Goal: Complete application form: Complete application form

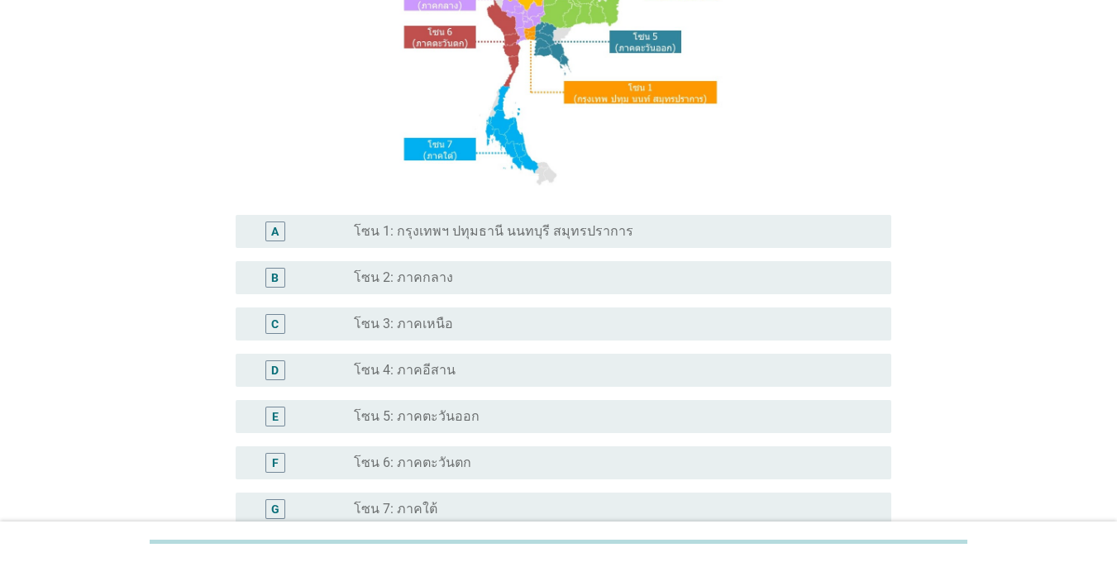
scroll to position [248, 0]
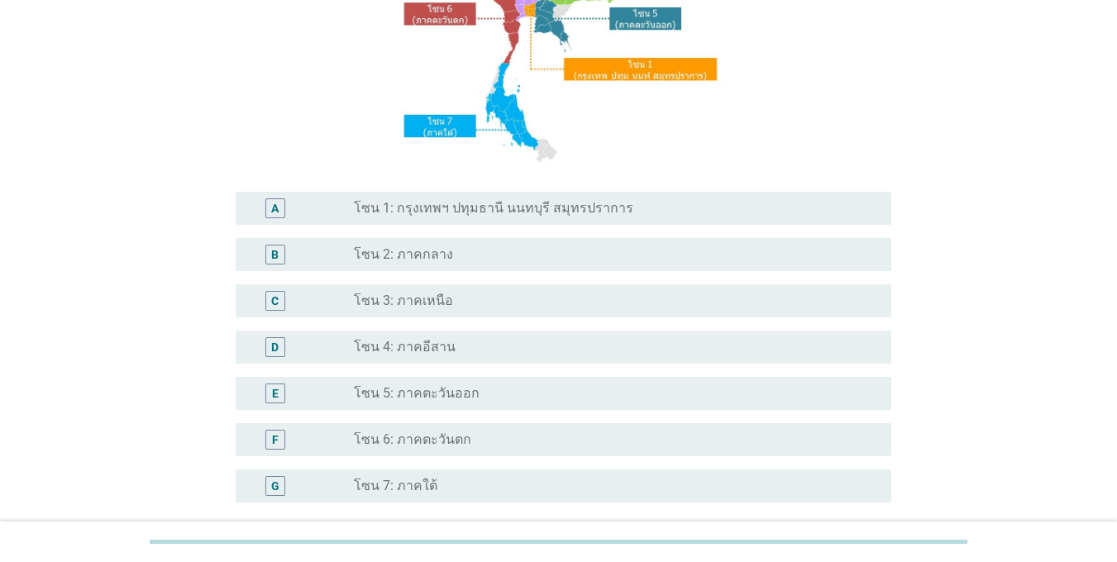
click at [416, 193] on div "A radio_button_unchecked โซน 1: กรุงเทพฯ ปทุมธานี นนทบุรี สมุทรปราการ" at bounding box center [564, 208] width 656 height 33
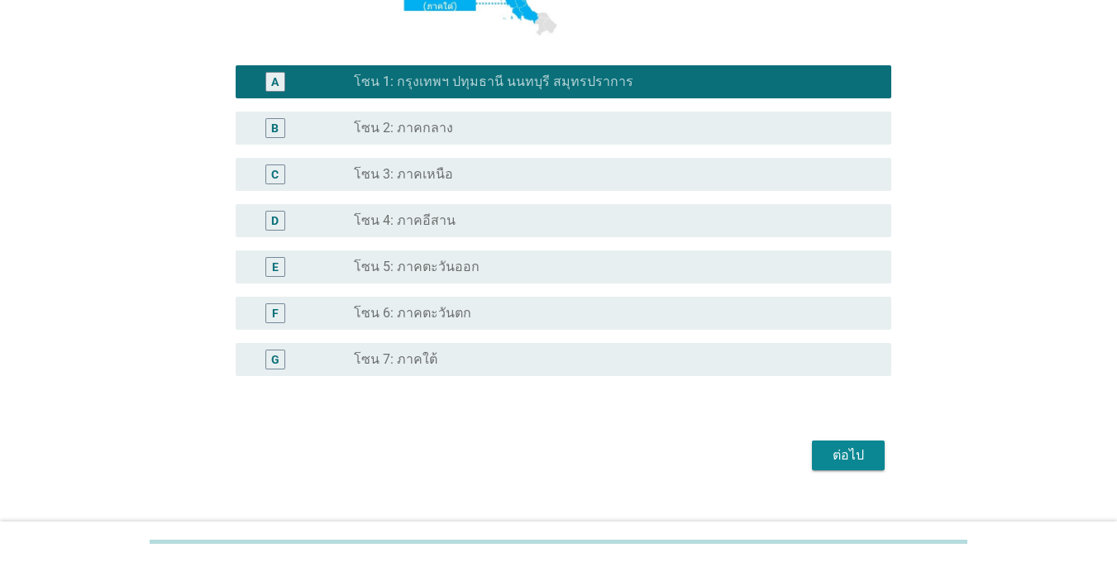
scroll to position [402, 0]
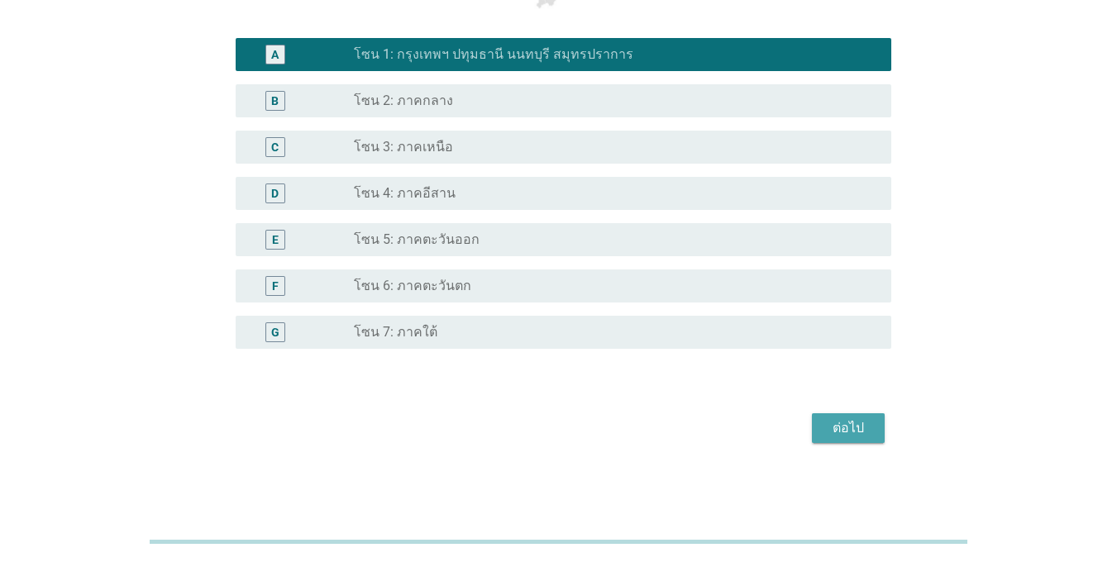
click at [826, 429] on div "ต่อไป" at bounding box center [848, 428] width 46 height 20
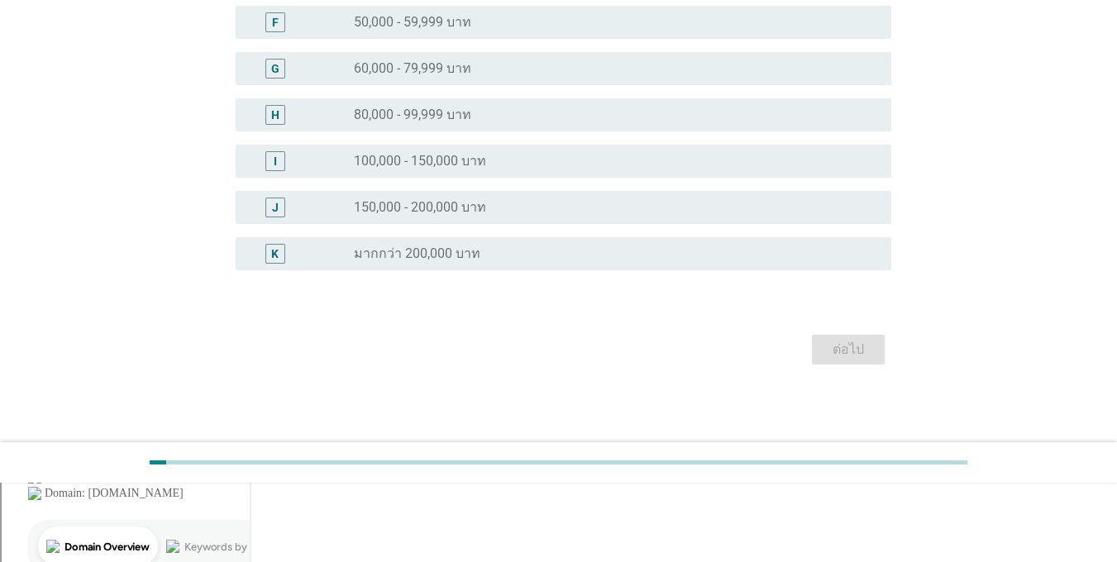
scroll to position [0, 0]
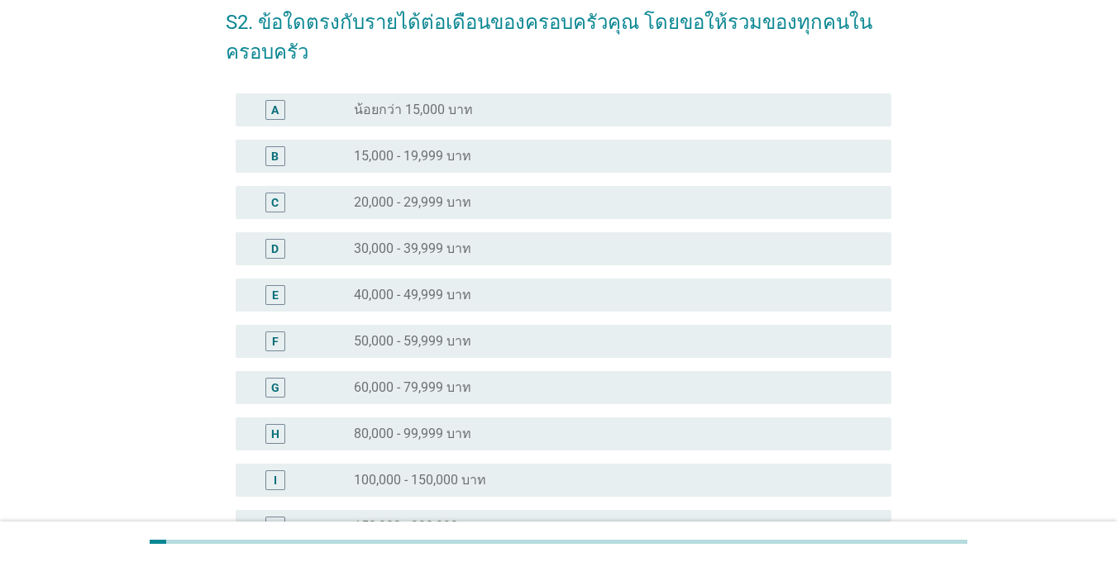
click at [375, 474] on label "100,000 - 150,000 บาท" at bounding box center [420, 480] width 132 height 17
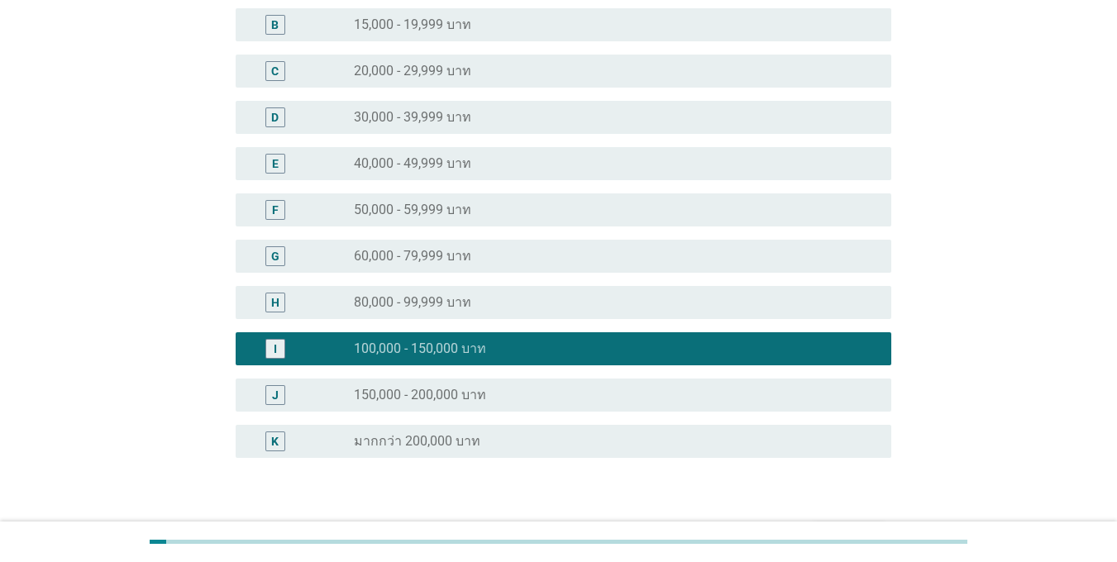
scroll to position [322, 0]
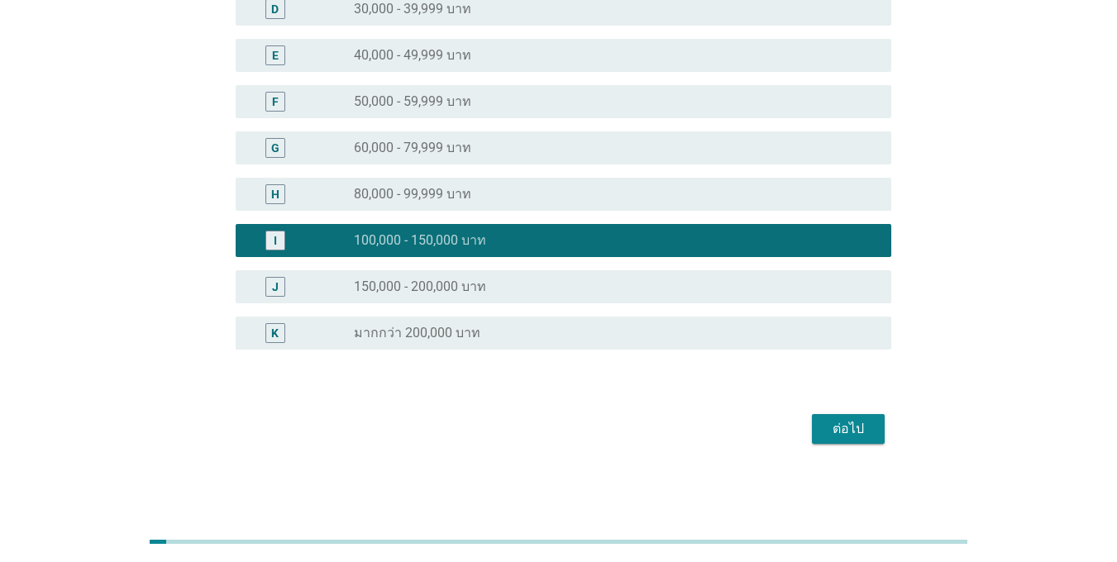
click at [841, 433] on div "ต่อไป" at bounding box center [848, 429] width 46 height 20
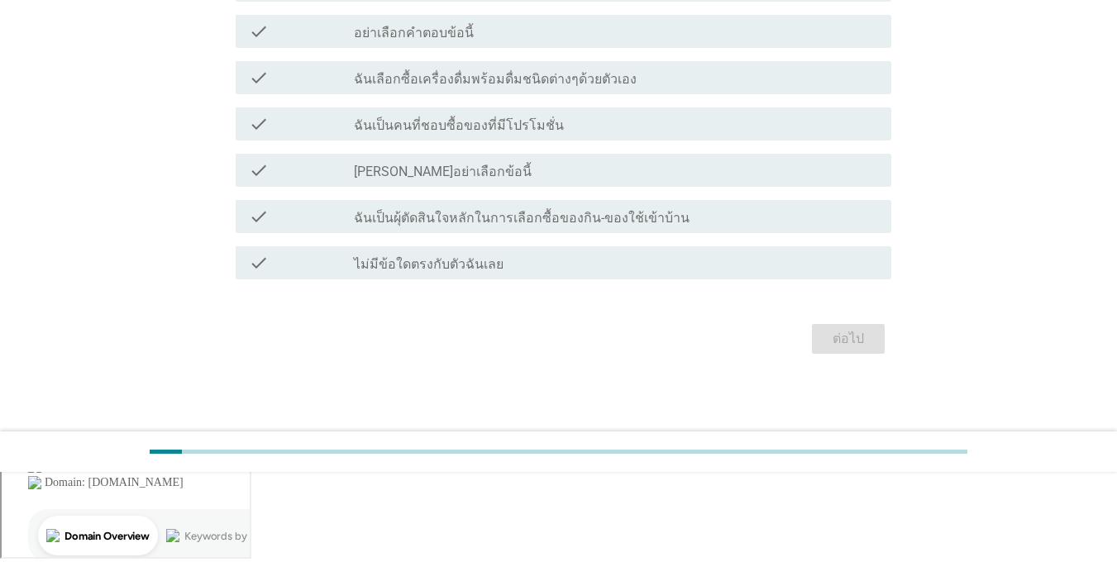
scroll to position [0, 0]
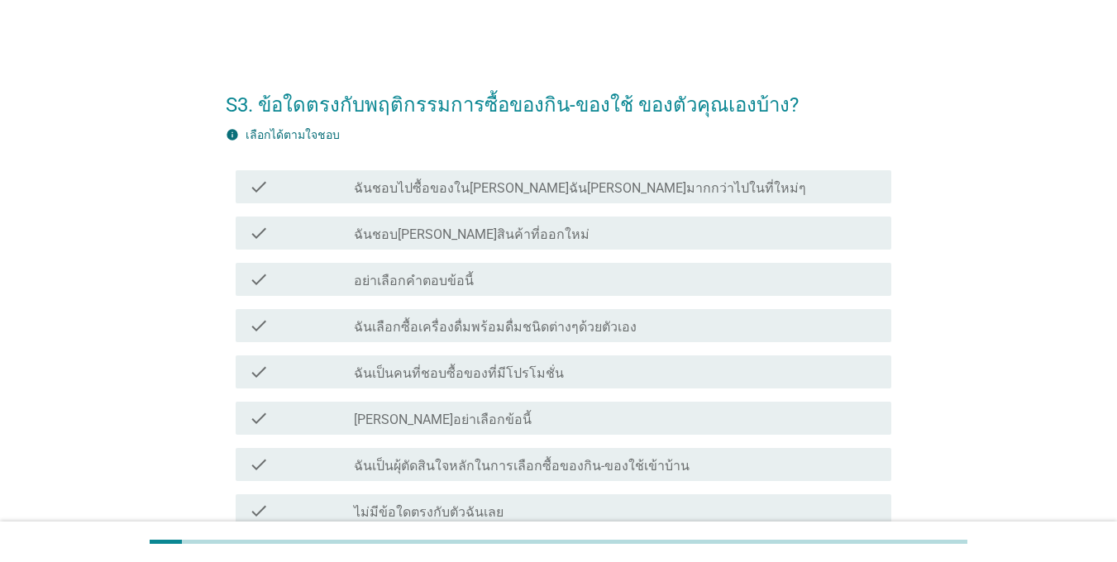
click at [386, 232] on label "ฉันชอบ[PERSON_NAME]สินค้าที่ออกใหม่" at bounding box center [472, 235] width 236 height 17
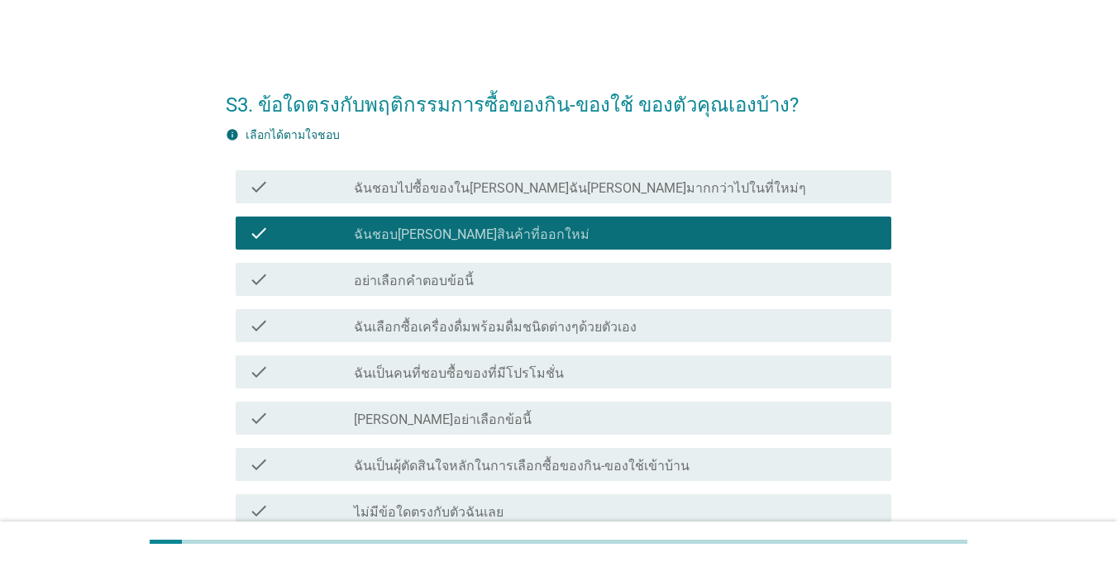
click at [376, 378] on label "ฉันเป็นคนที่ชอบซื้อของที่มีโปรโมชั่น" at bounding box center [459, 373] width 210 height 17
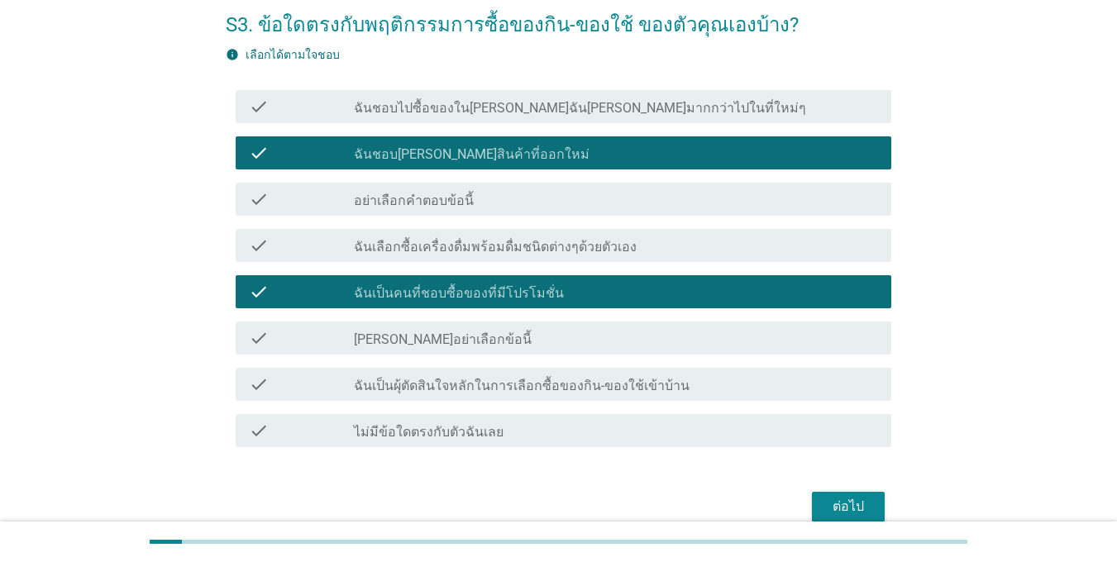
scroll to position [158, 0]
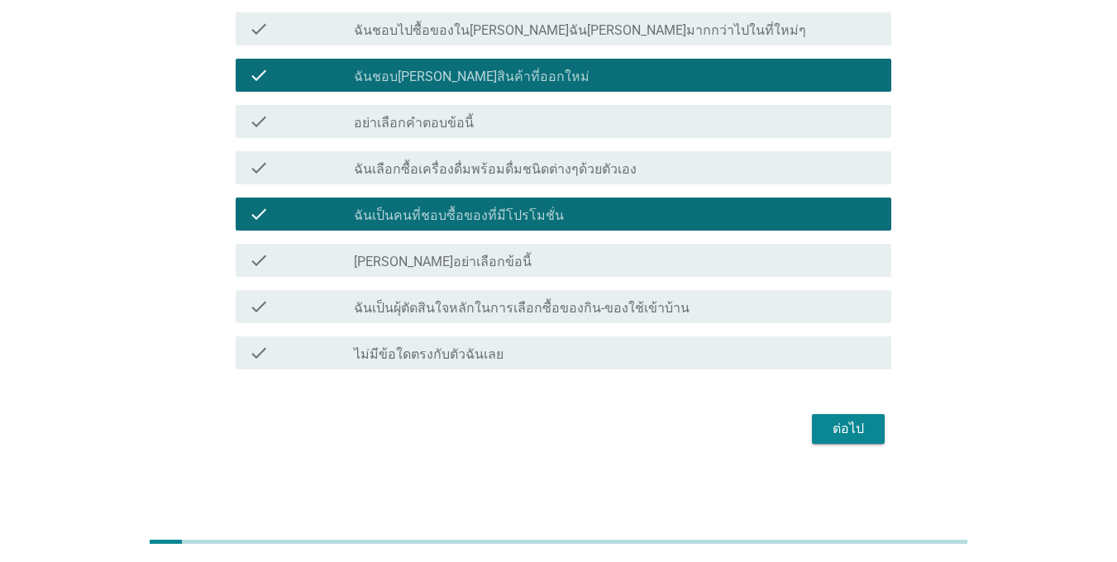
click at [388, 312] on label "ฉันเป็นผุ้ตัดสินใจหลักในการเลือกซื้อของกิน-ของใช้เข้าบ้าน" at bounding box center [522, 308] width 336 height 17
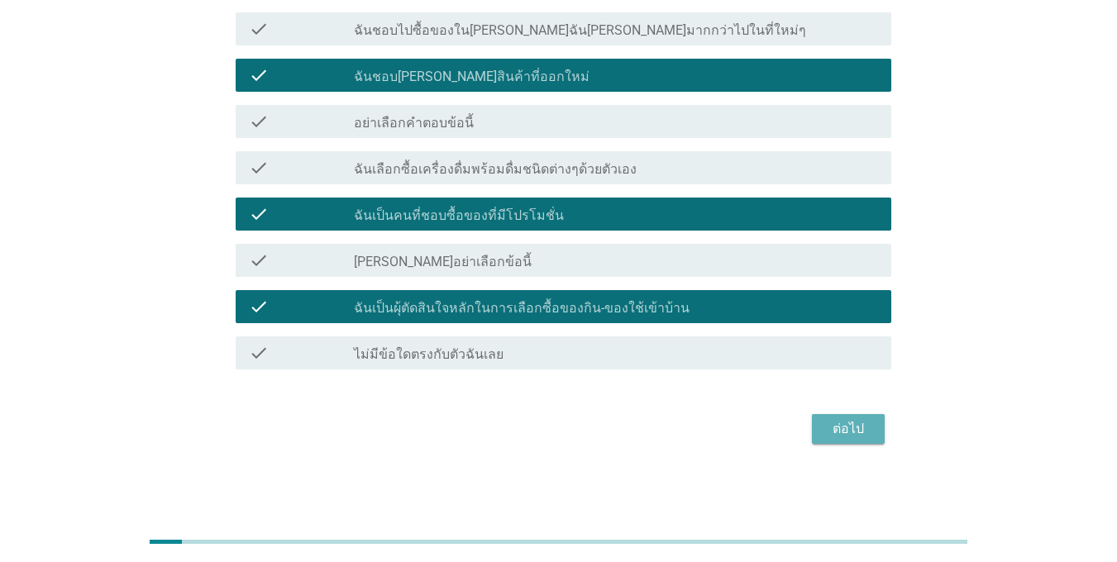
click at [876, 427] on button "ต่อไป" at bounding box center [848, 429] width 73 height 30
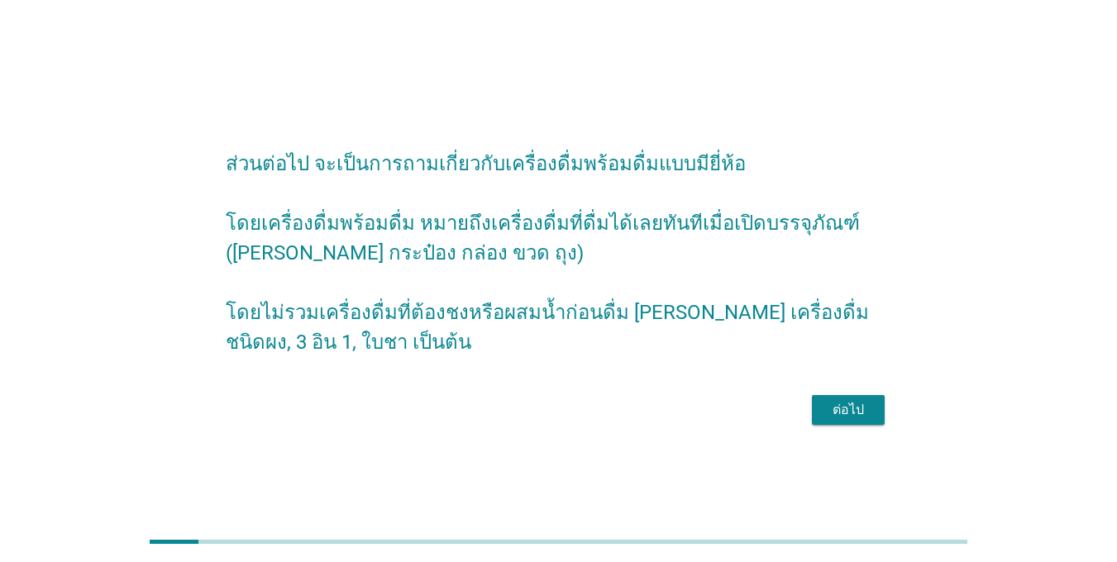
click at [841, 417] on div "ต่อไป" at bounding box center [848, 410] width 46 height 20
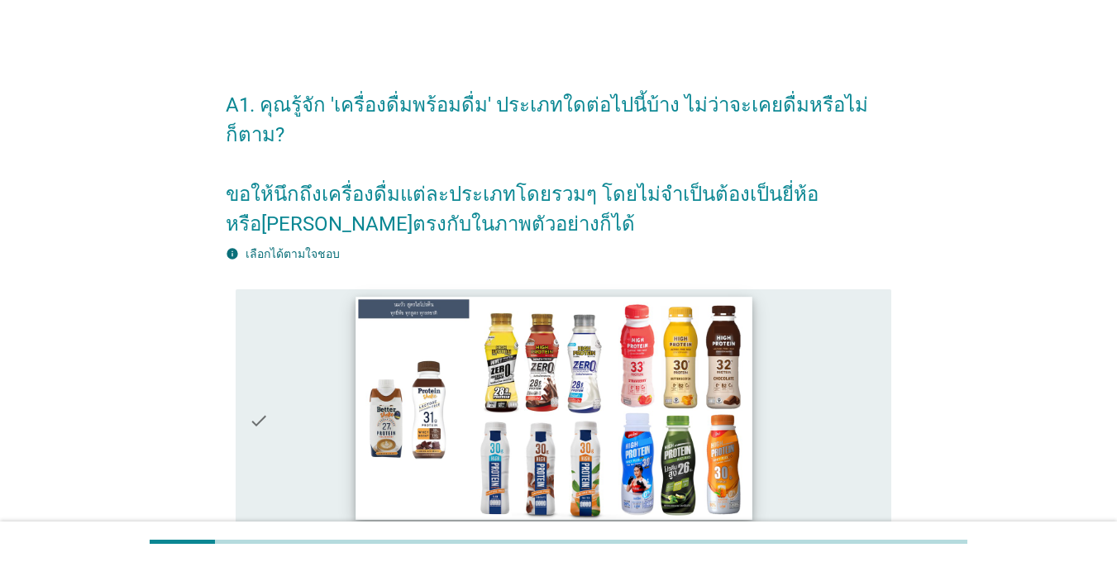
click at [403, 436] on img at bounding box center [554, 408] width 396 height 222
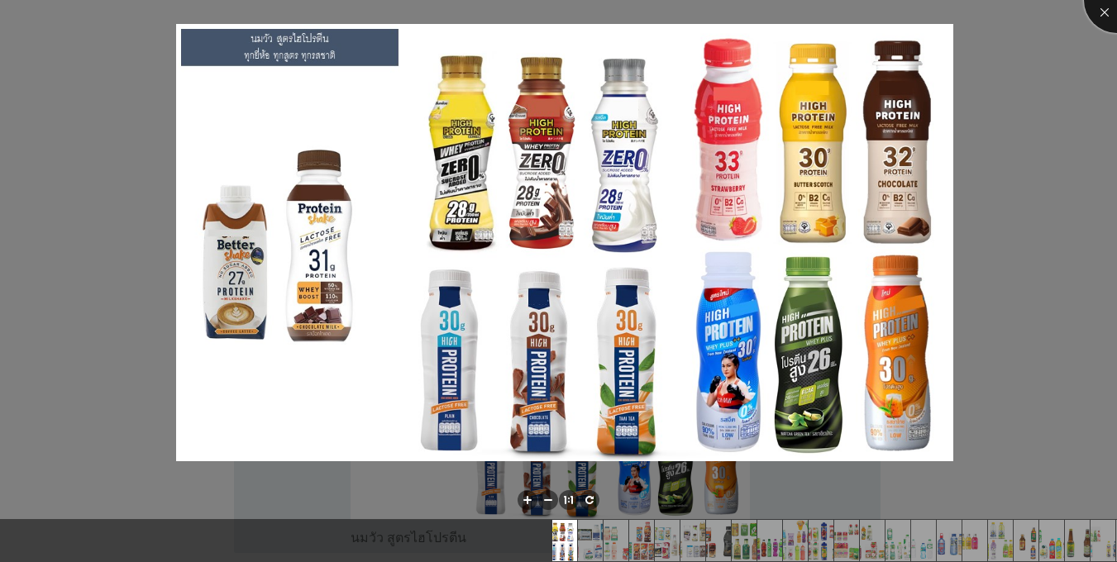
click at [1092, 14] on div at bounding box center [1117, 0] width 66 height 66
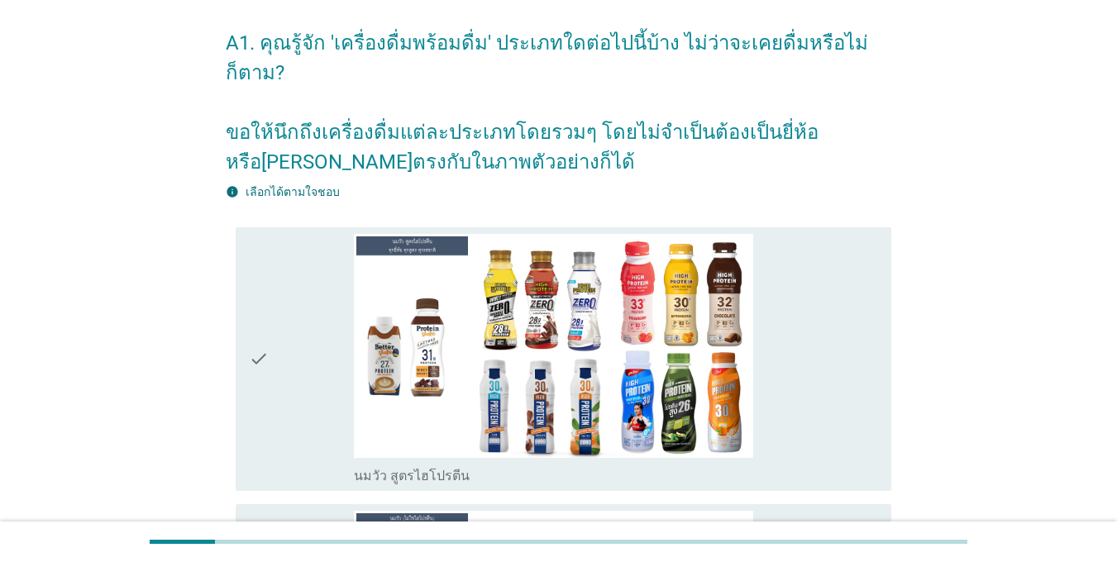
scroll to position [165, 0]
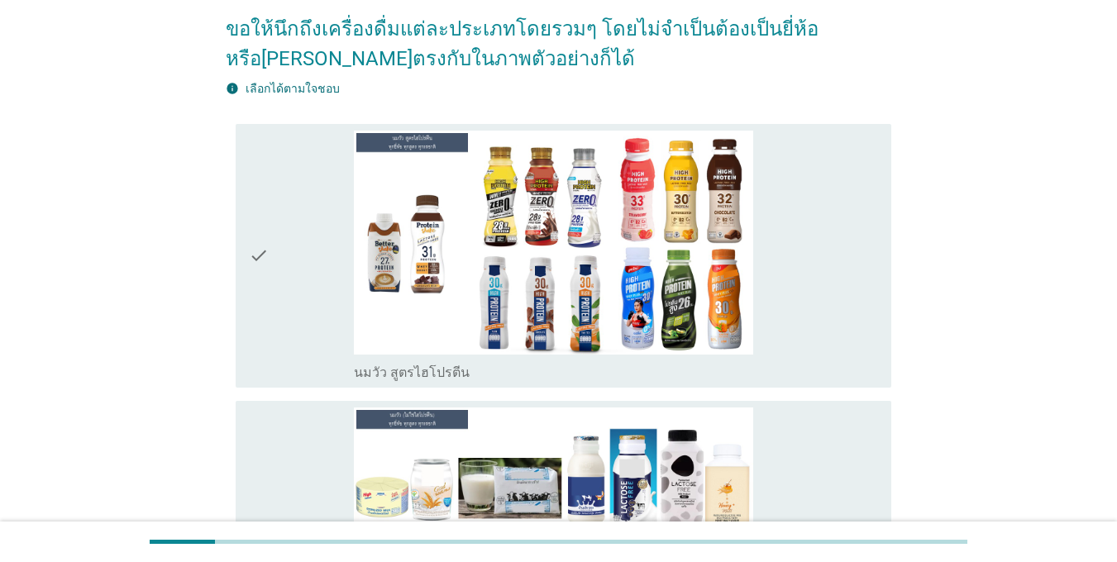
click at [264, 245] on icon "check" at bounding box center [259, 256] width 20 height 251
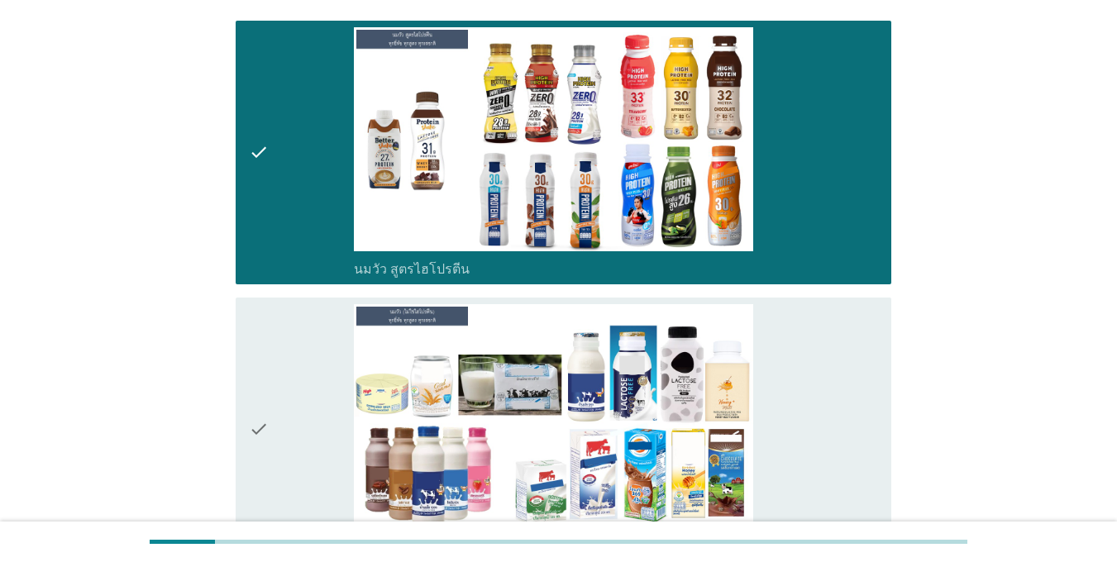
scroll to position [413, 0]
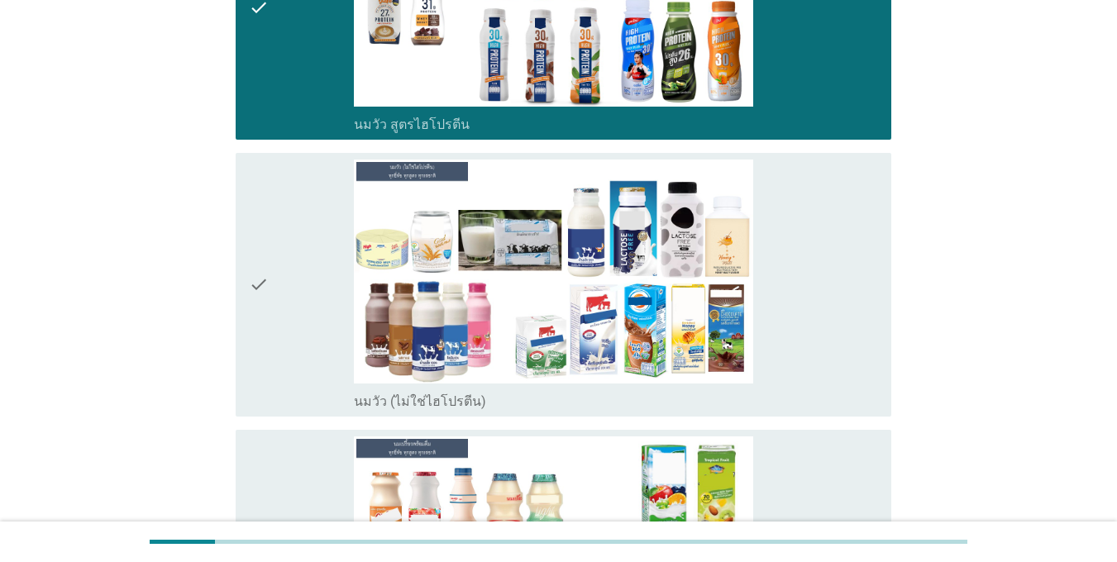
click at [266, 252] on icon "check" at bounding box center [259, 285] width 20 height 251
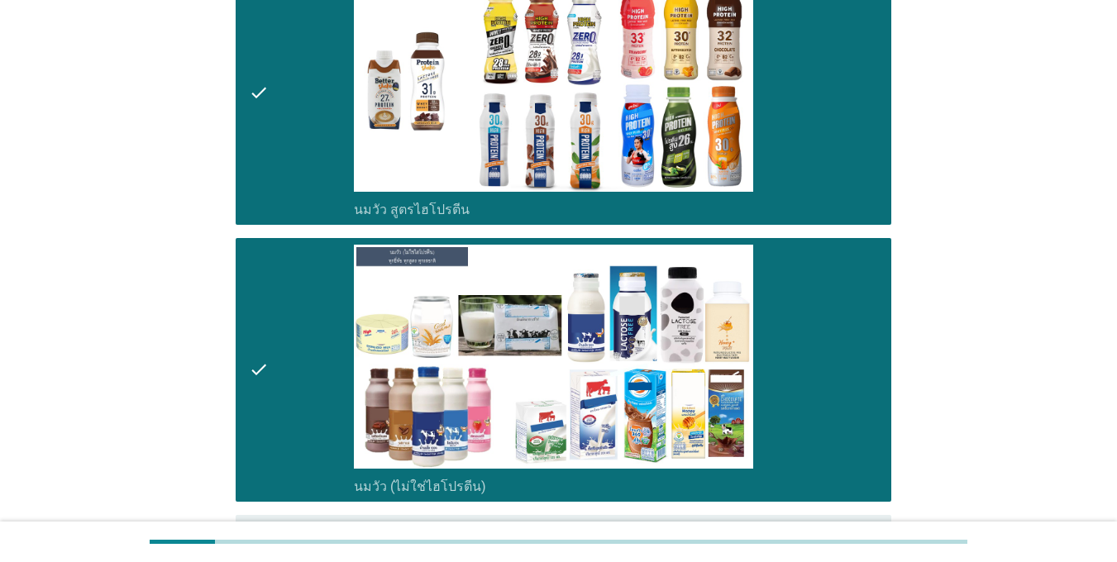
scroll to position [331, 0]
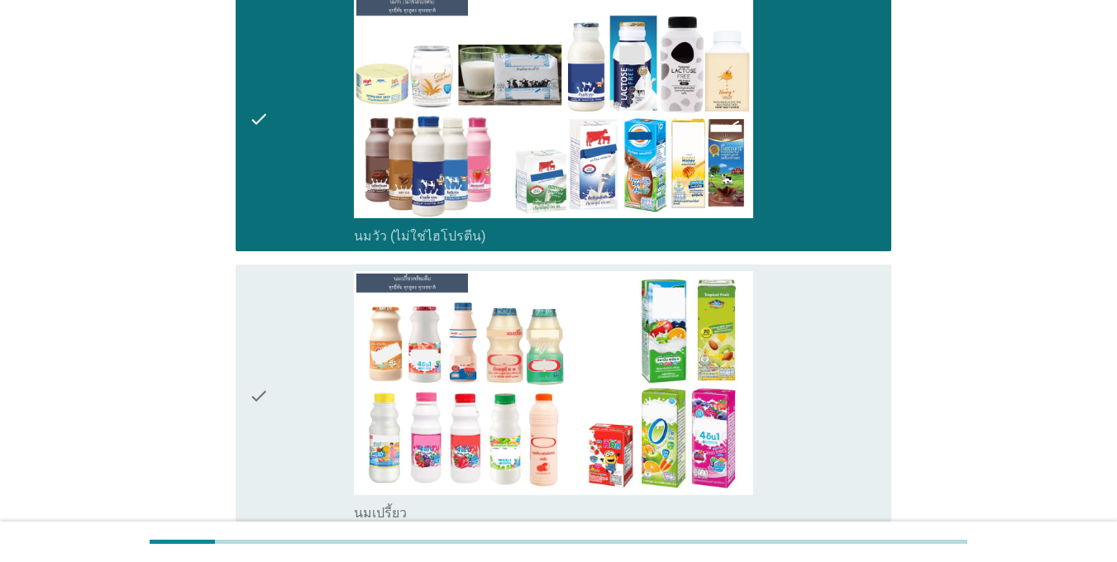
click at [278, 336] on div "check" at bounding box center [301, 396] width 105 height 251
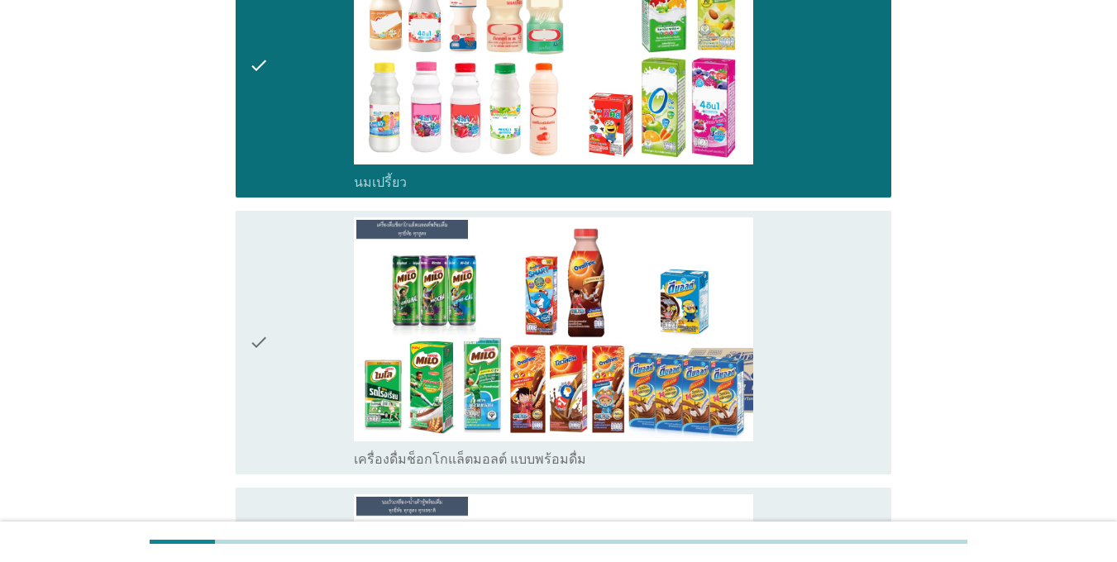
click at [278, 336] on div "check" at bounding box center [301, 342] width 105 height 251
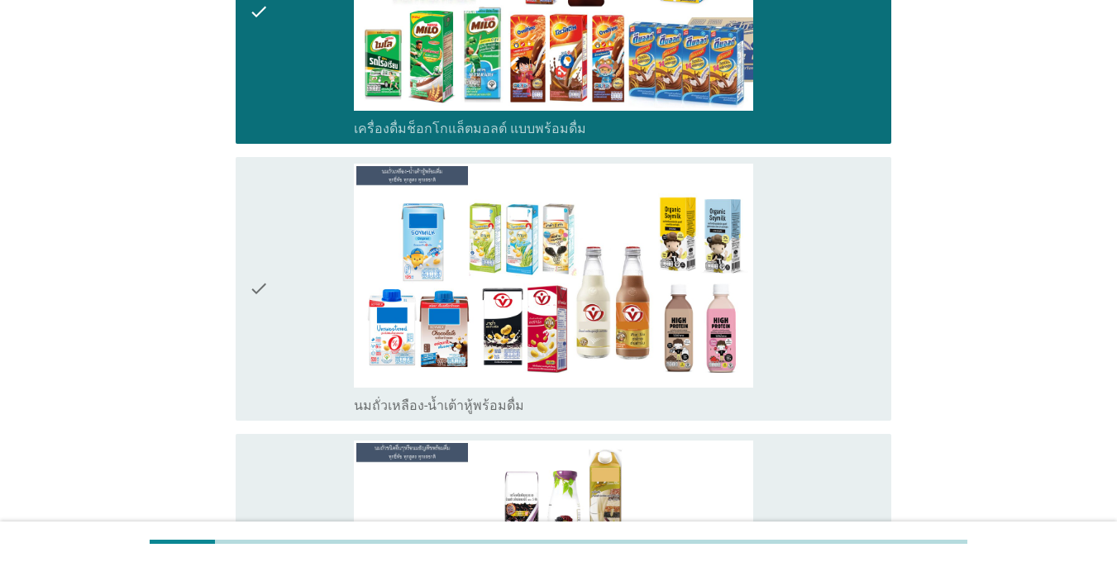
click at [279, 336] on div "check" at bounding box center [301, 289] width 105 height 251
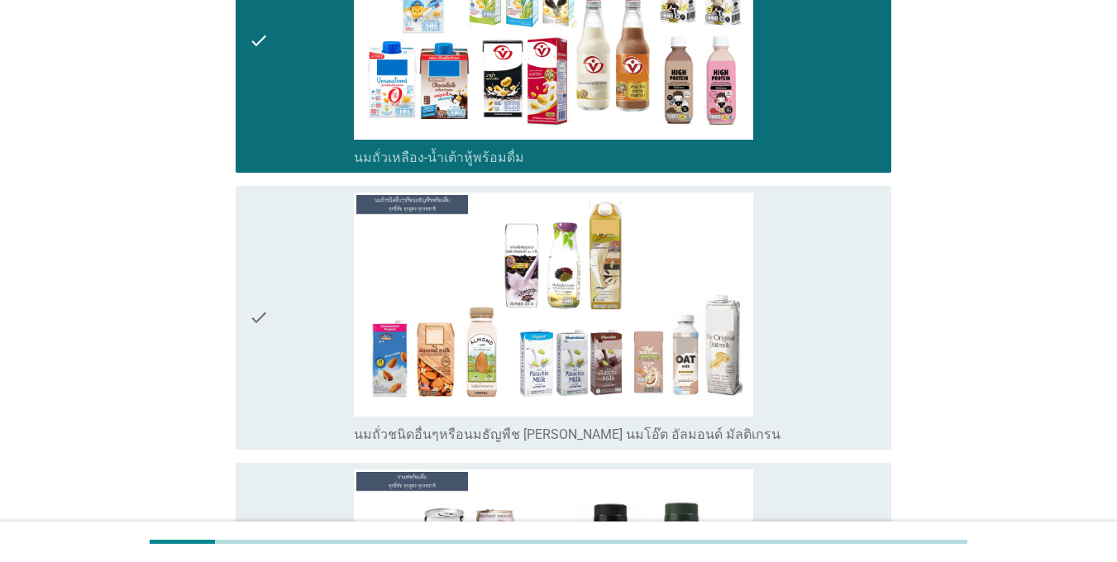
click at [282, 310] on div "check" at bounding box center [301, 318] width 105 height 251
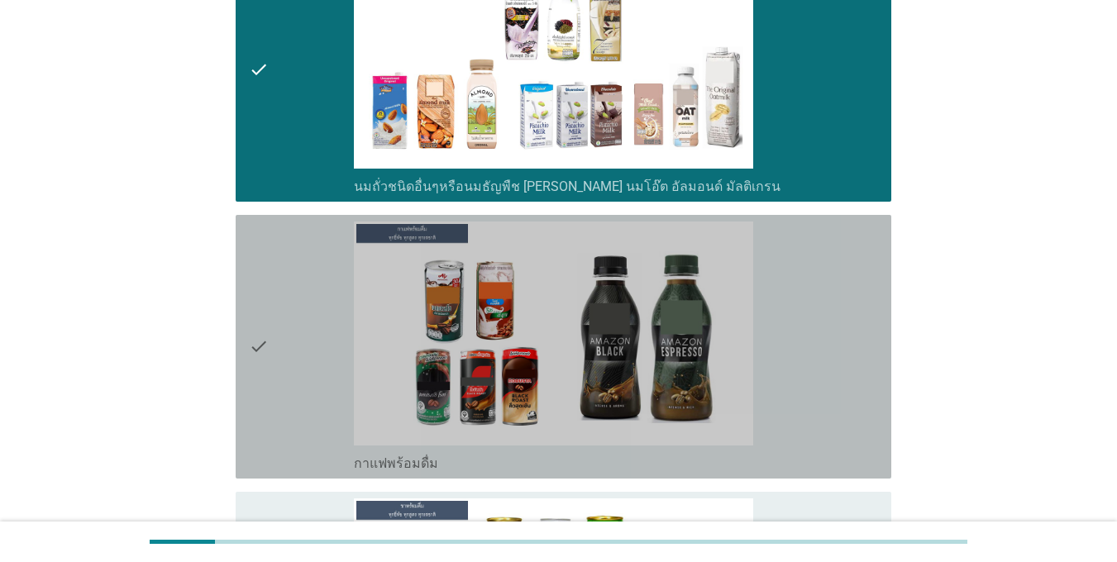
click at [280, 317] on div "check" at bounding box center [301, 347] width 105 height 251
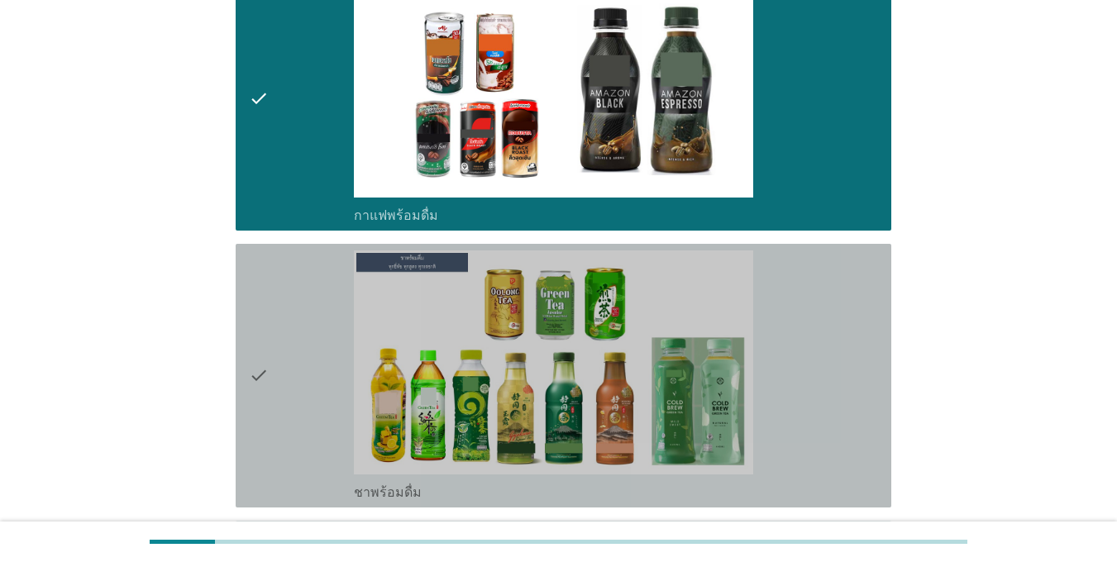
click at [282, 317] on div "check" at bounding box center [301, 376] width 105 height 251
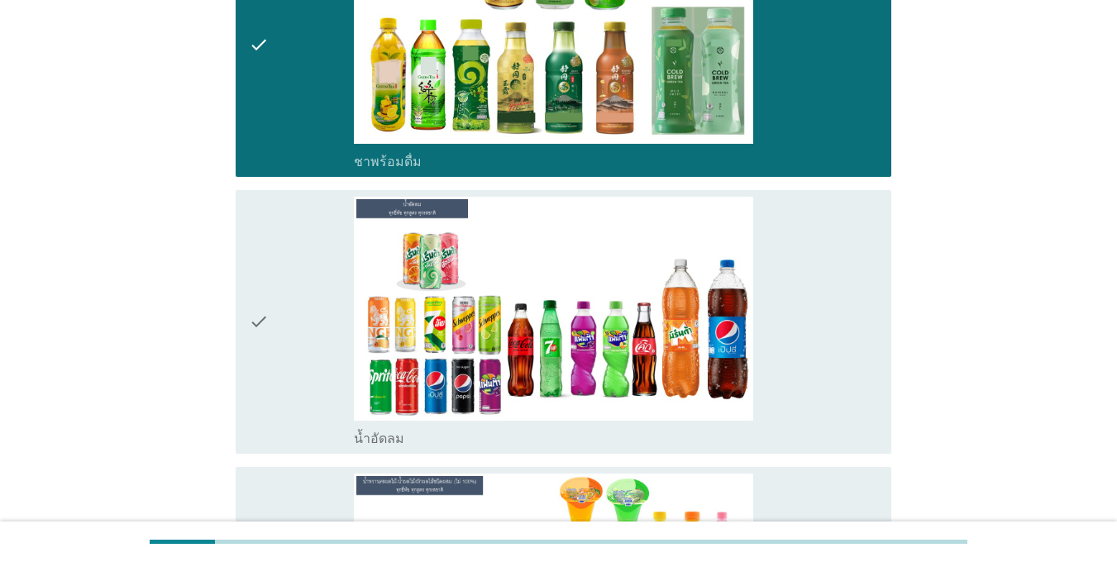
click at [283, 314] on div "check" at bounding box center [301, 322] width 105 height 251
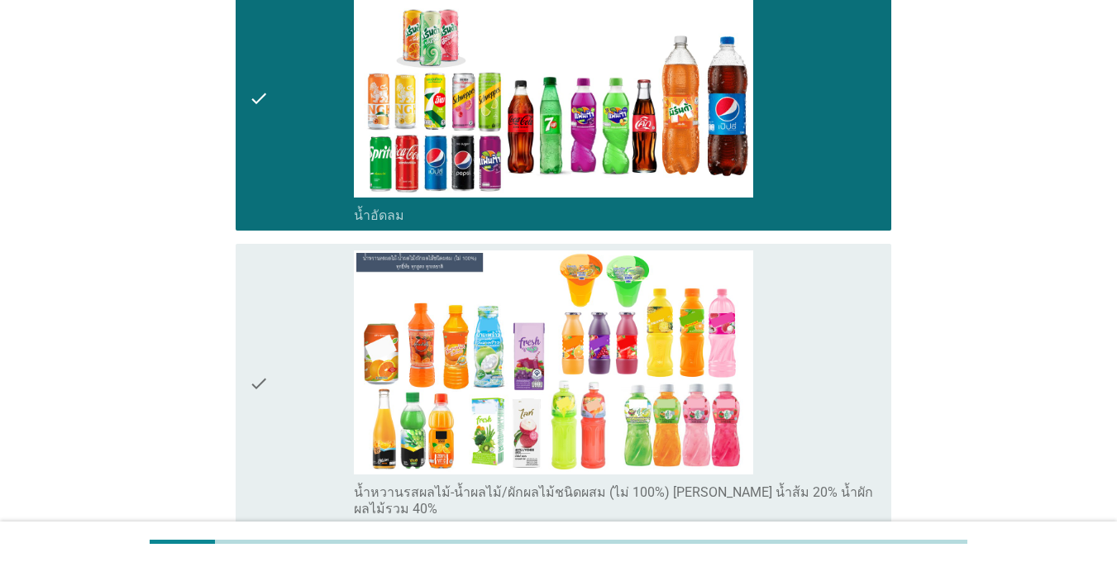
scroll to position [2646, 0]
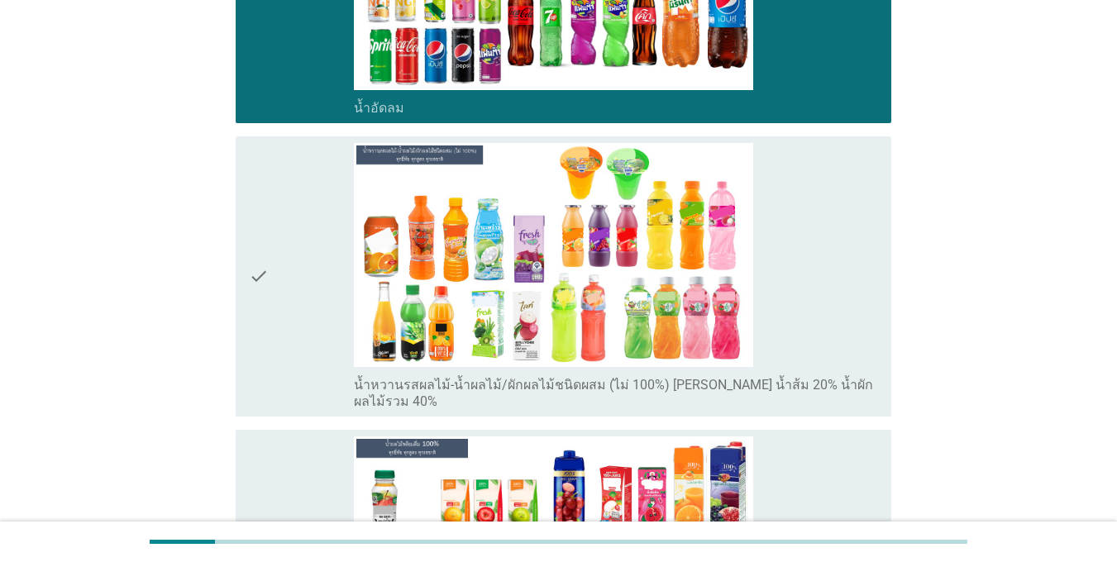
click at [285, 310] on div "check" at bounding box center [301, 276] width 105 height 267
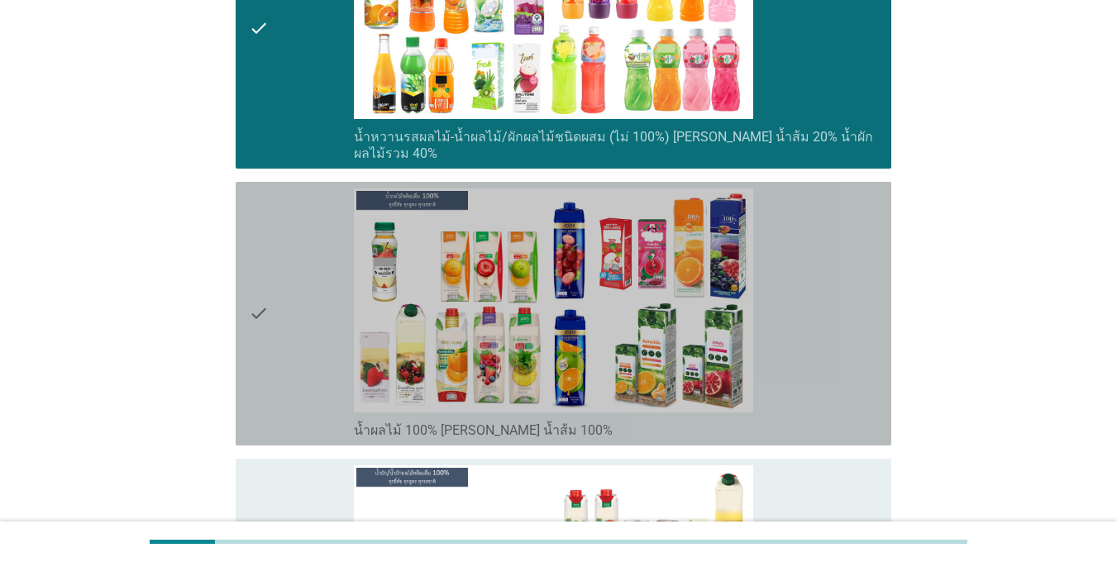
click at [287, 302] on div "check" at bounding box center [301, 314] width 105 height 251
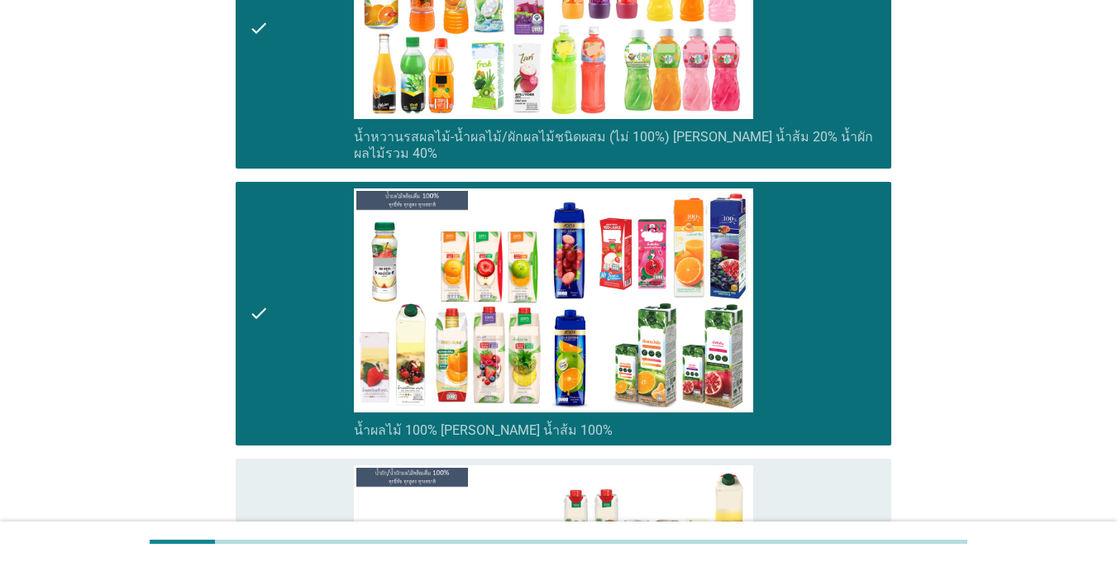
scroll to position [3142, 0]
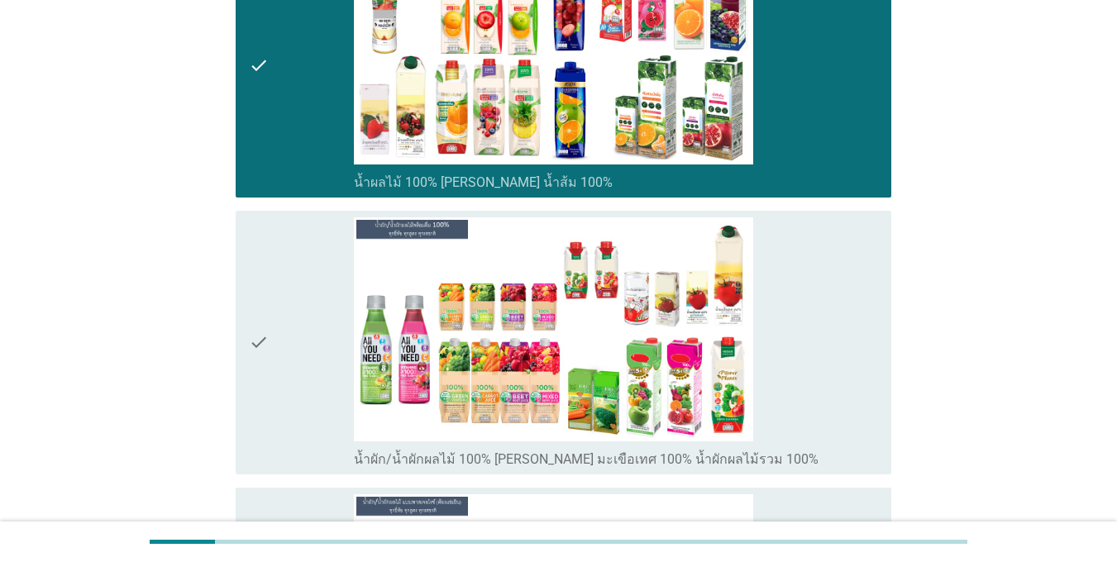
click at [287, 300] on div "check" at bounding box center [301, 342] width 105 height 251
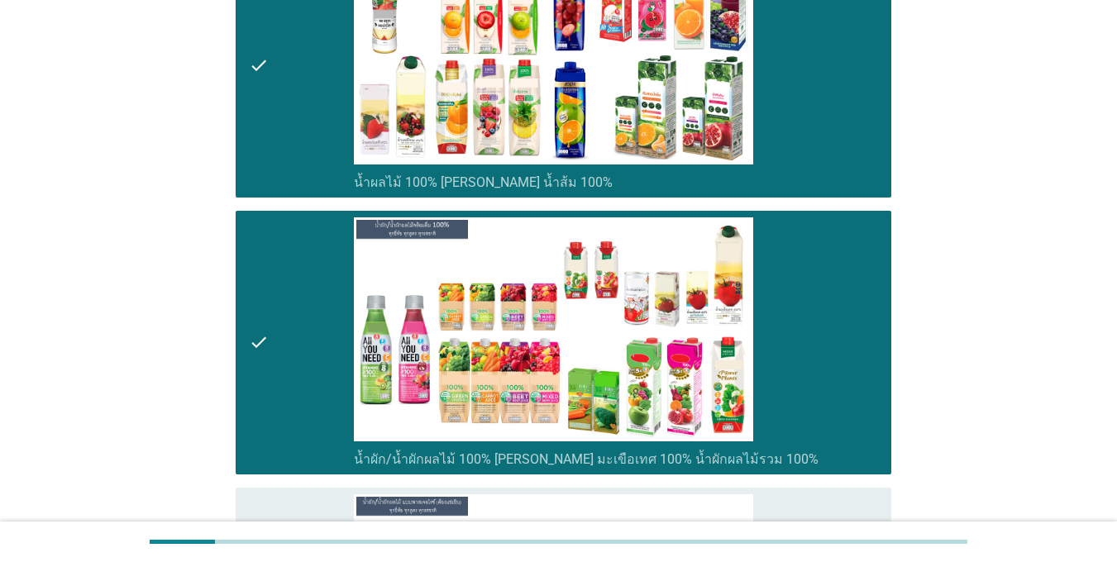
scroll to position [3555, 0]
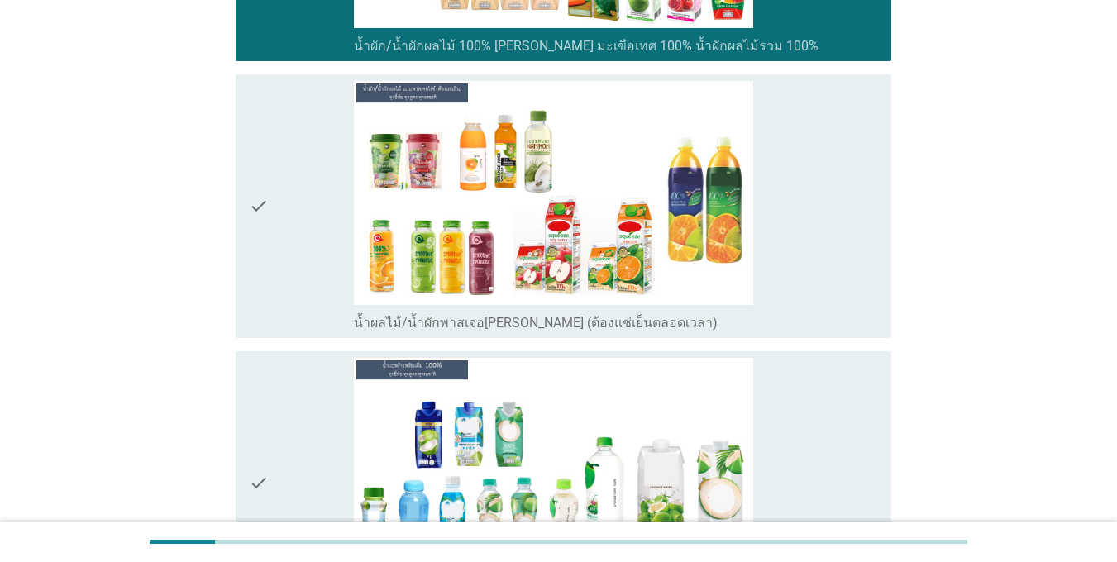
click at [279, 410] on div "check" at bounding box center [301, 483] width 105 height 251
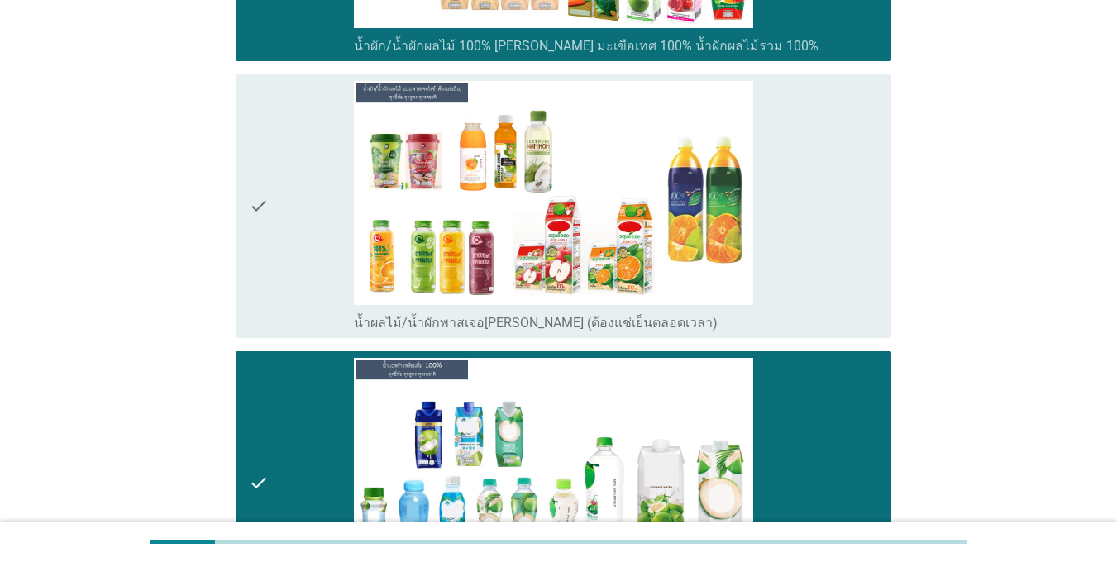
click at [256, 230] on icon "check" at bounding box center [259, 206] width 20 height 251
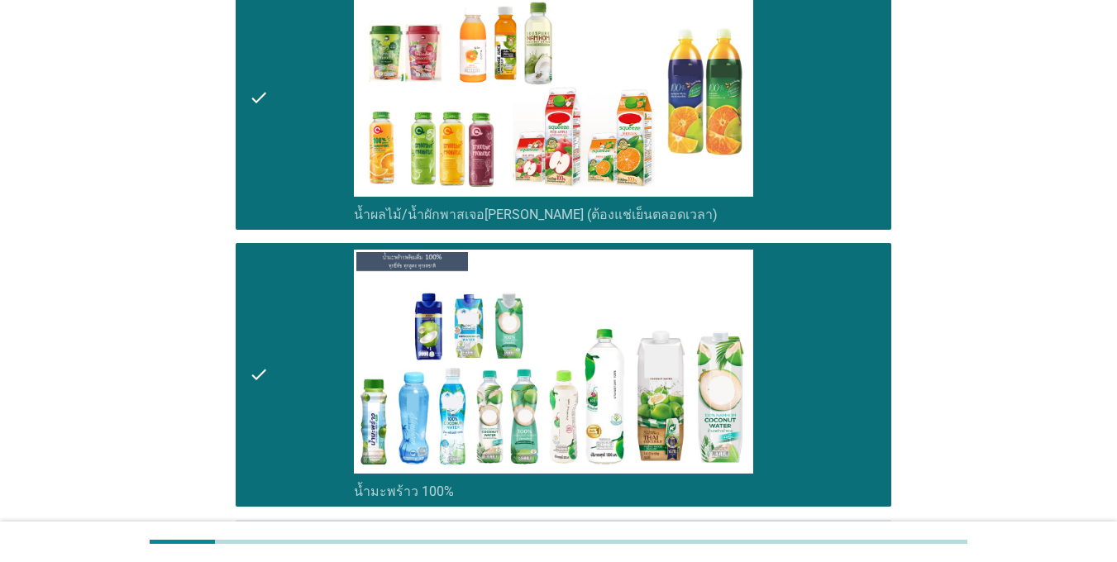
scroll to position [3969, 0]
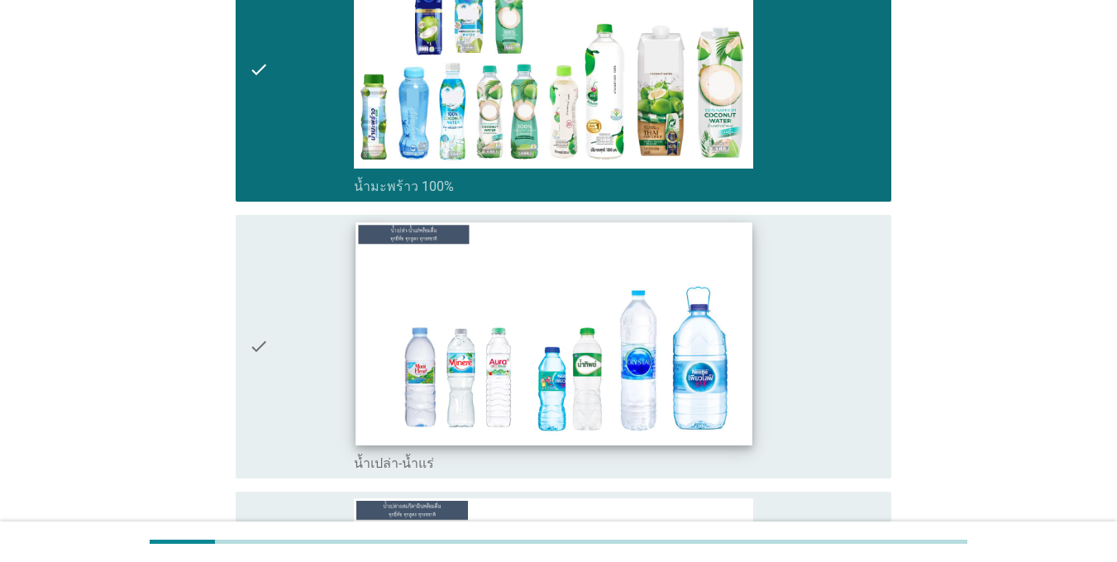
click at [299, 374] on div "check" at bounding box center [301, 347] width 105 height 251
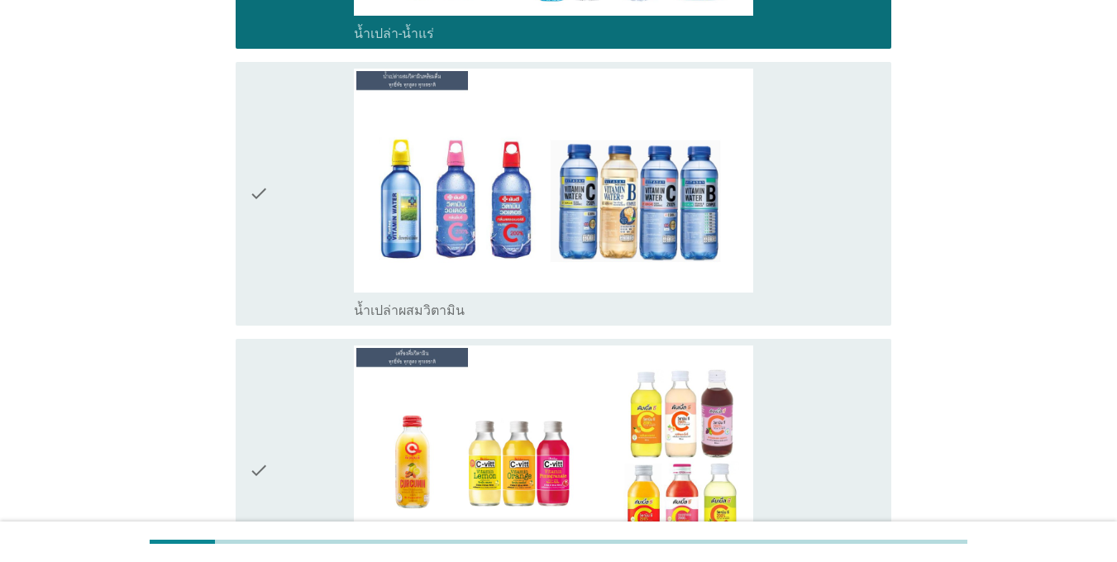
scroll to position [4630, 0]
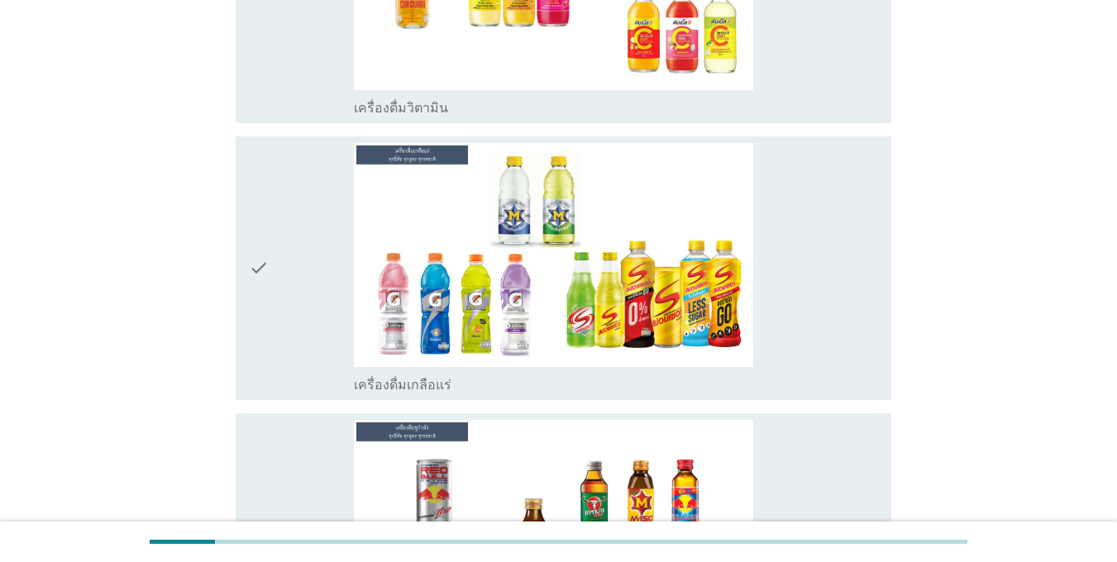
click at [257, 236] on icon "check" at bounding box center [259, 268] width 20 height 251
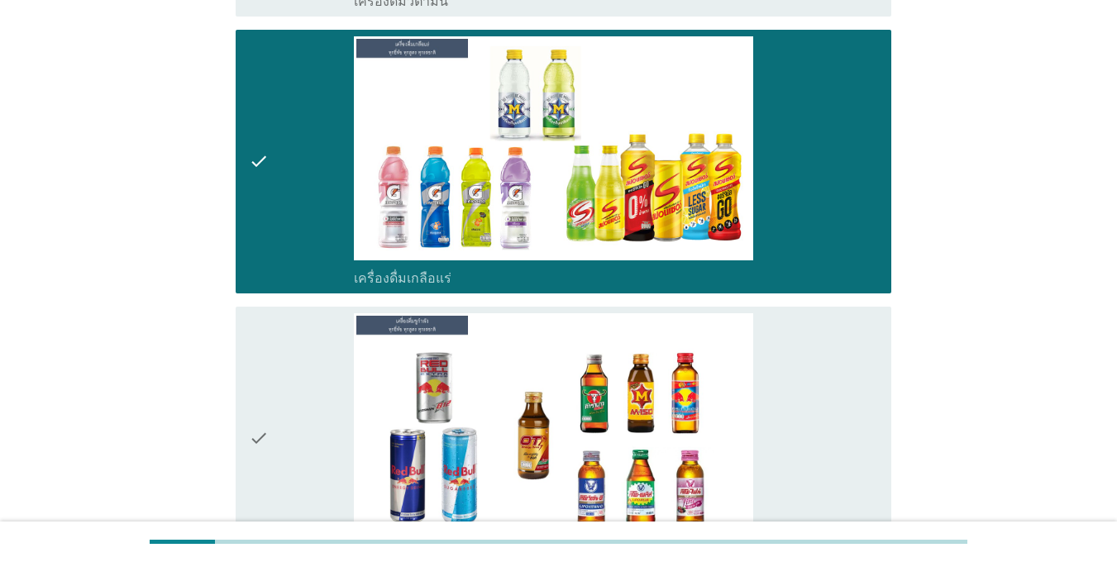
scroll to position [5126, 0]
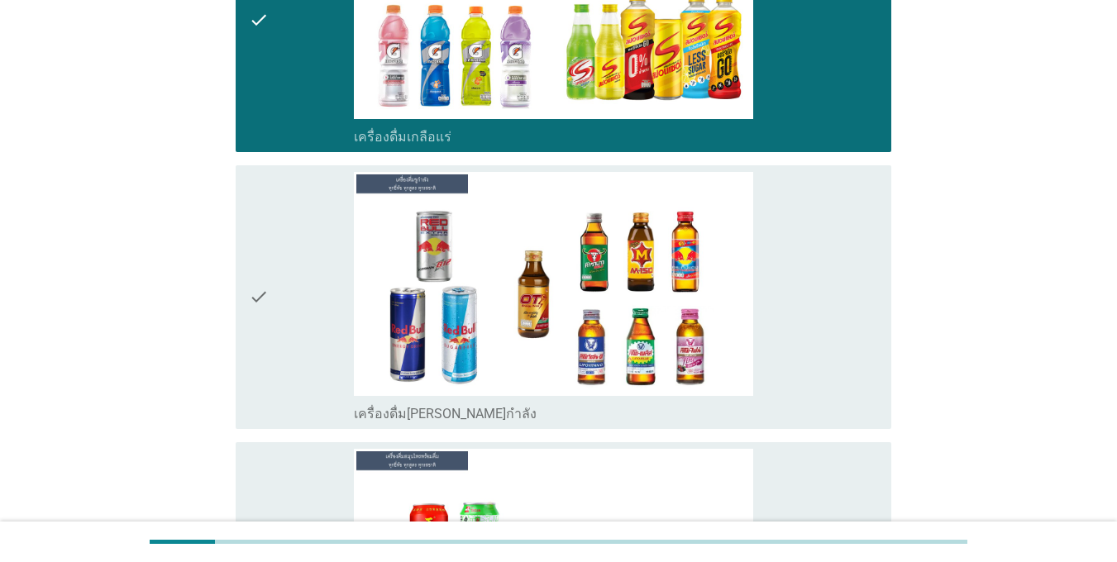
click at [261, 241] on icon "check" at bounding box center [259, 297] width 20 height 251
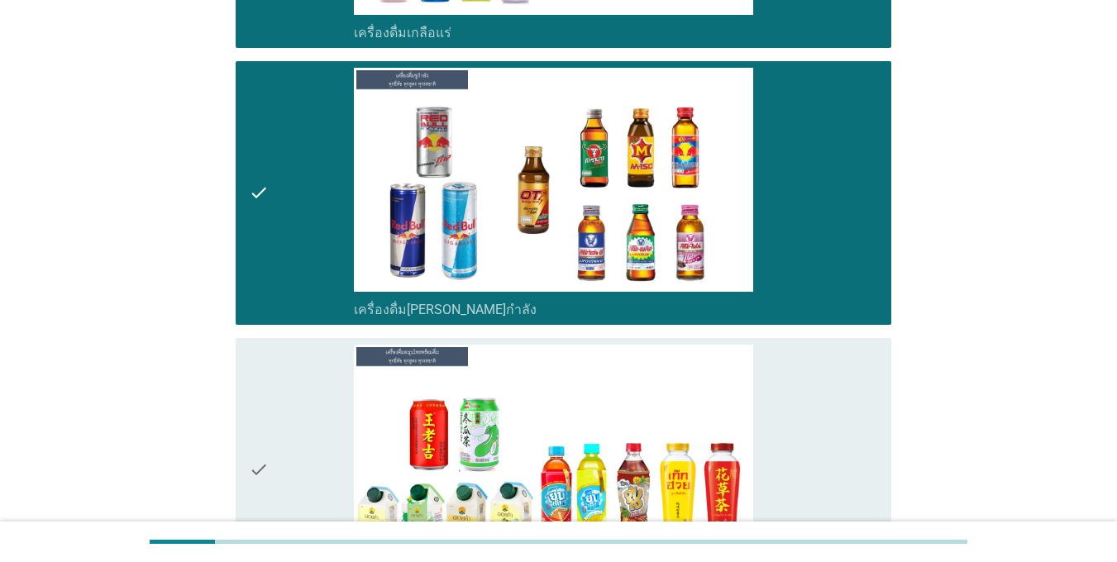
scroll to position [5457, 0]
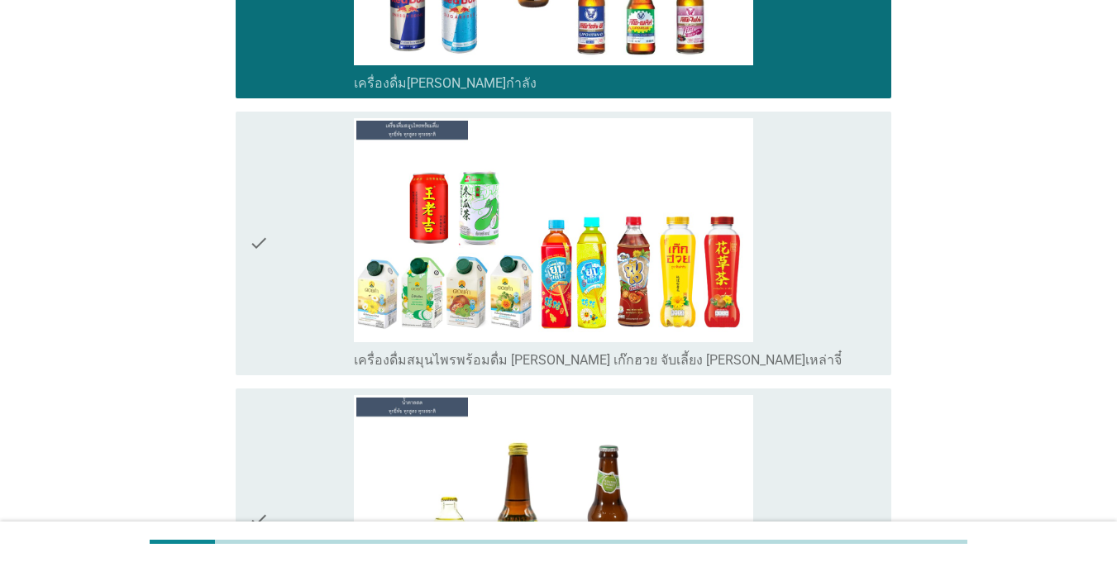
click at [262, 241] on icon "check" at bounding box center [259, 243] width 20 height 251
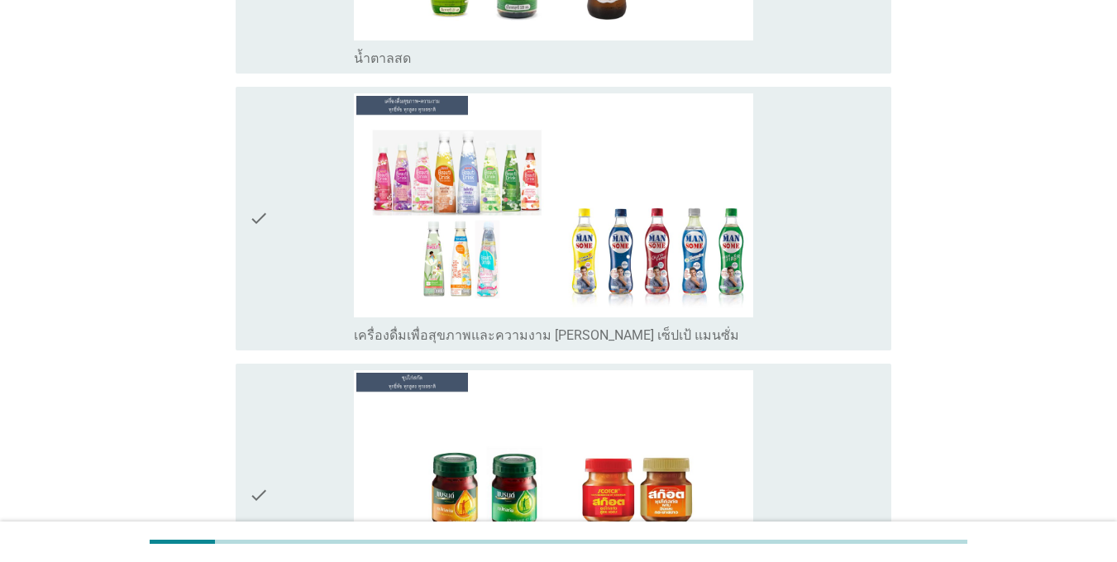
drag, startPoint x: 267, startPoint y: 246, endPoint x: 272, endPoint y: 254, distance: 9.6
click at [267, 245] on icon "check" at bounding box center [259, 218] width 20 height 251
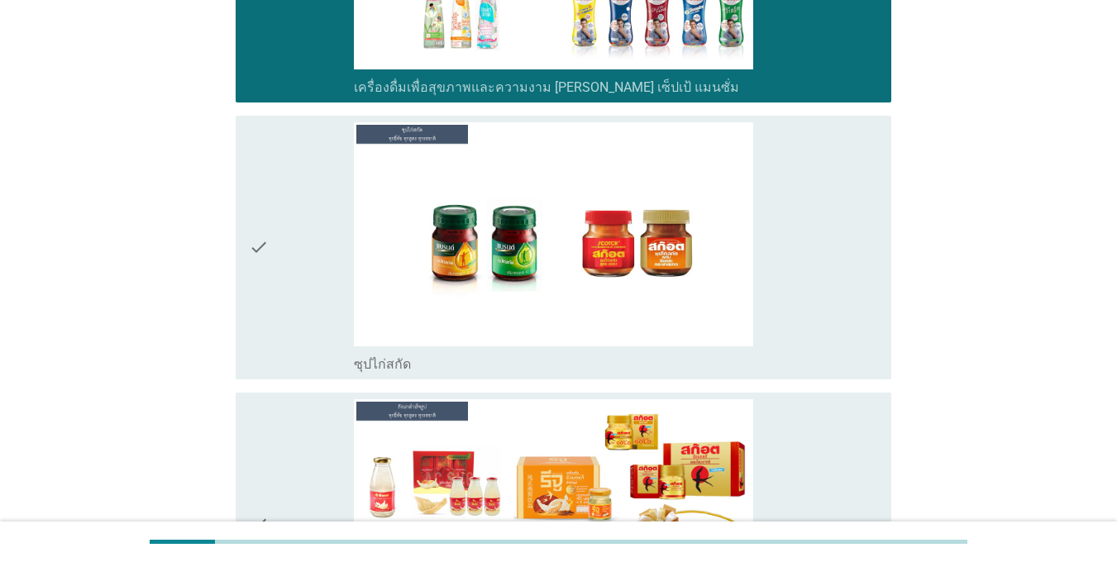
click at [278, 236] on div "check" at bounding box center [301, 247] width 105 height 251
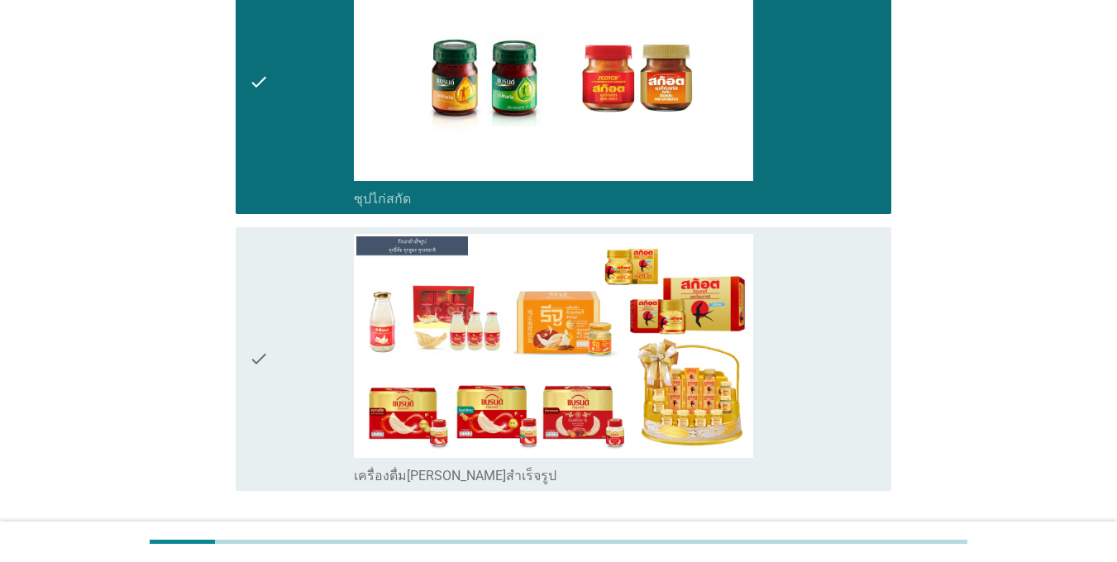
scroll to position [6524, 0]
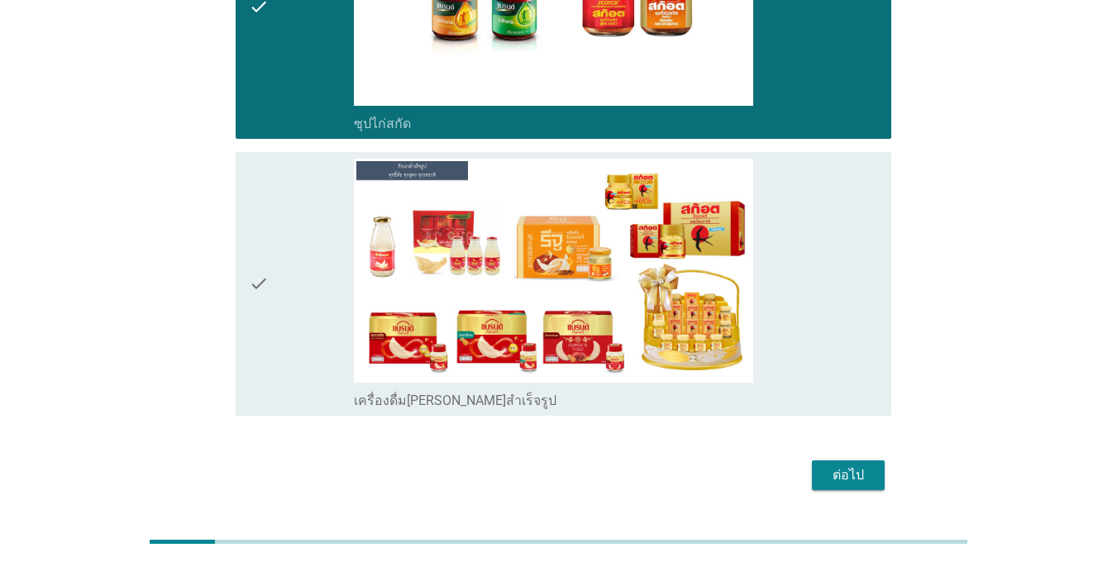
click at [284, 253] on div "check" at bounding box center [301, 284] width 105 height 251
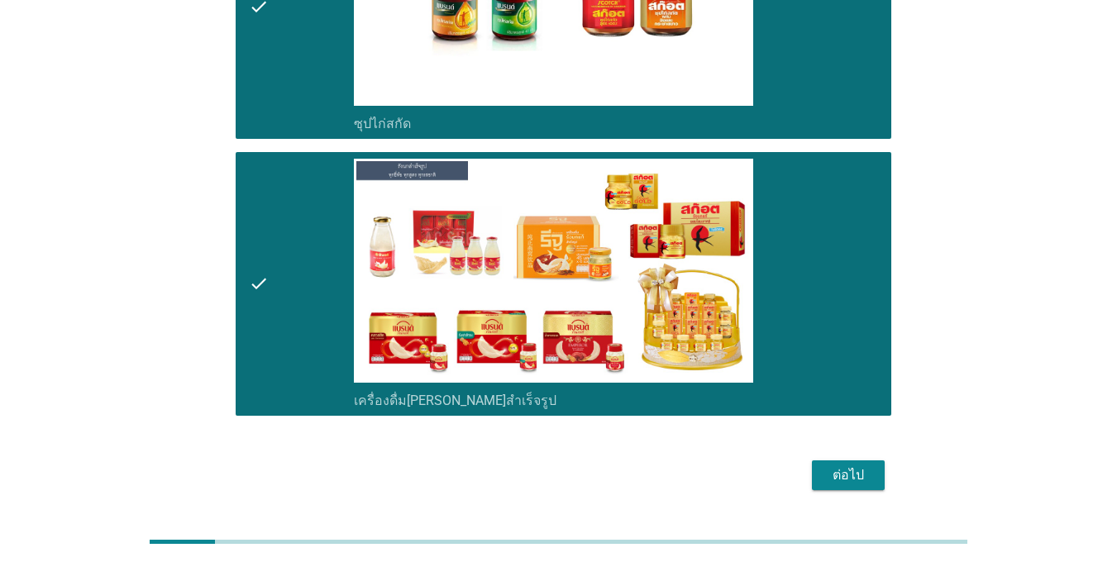
click at [844, 465] on div "ต่อไป" at bounding box center [848, 475] width 46 height 20
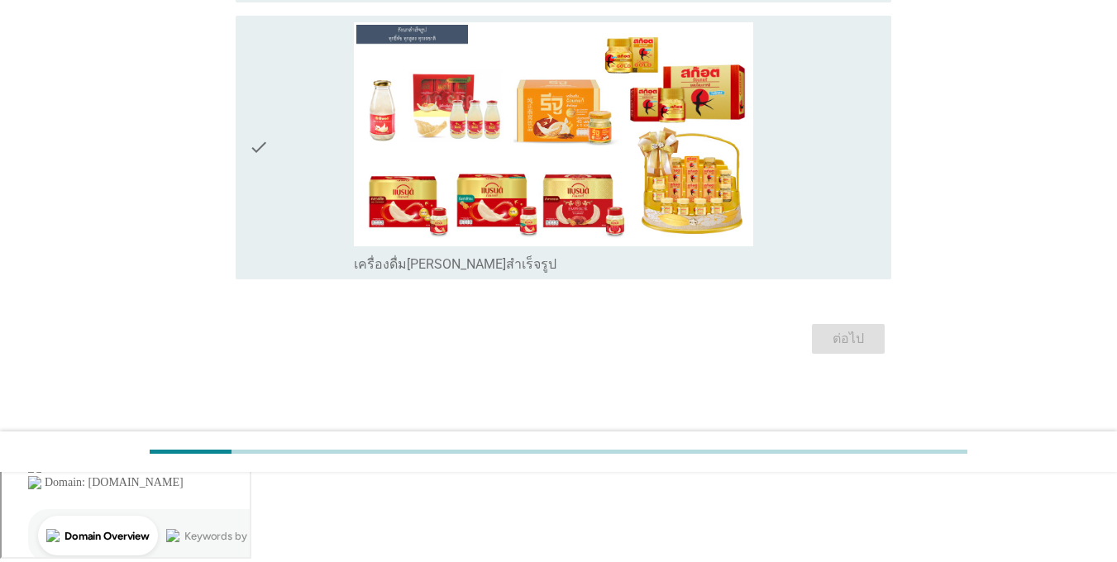
scroll to position [0, 0]
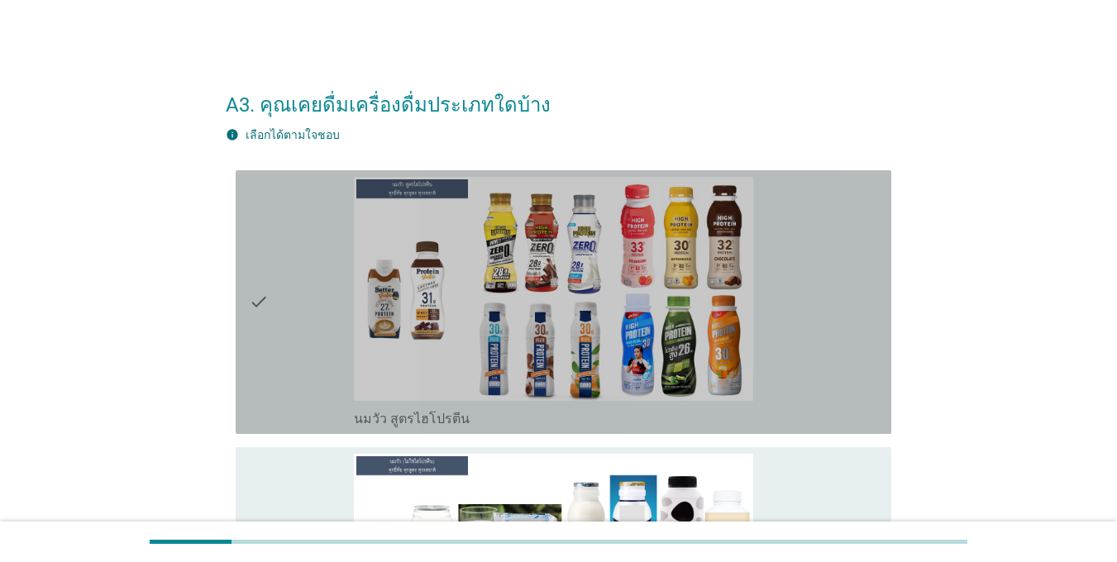
click at [315, 294] on div "check" at bounding box center [301, 302] width 105 height 251
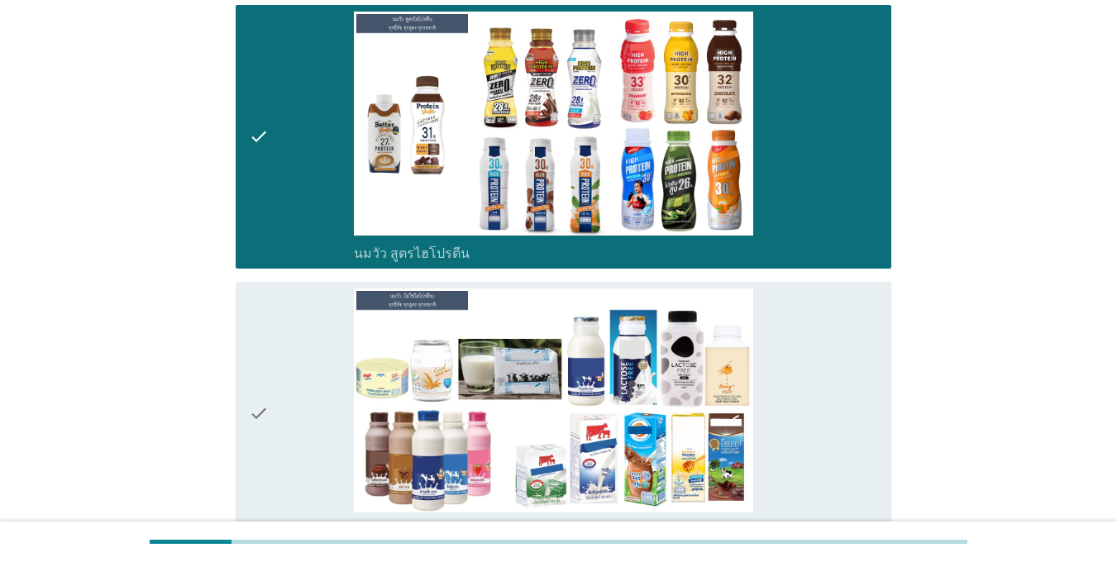
click at [301, 156] on div "check" at bounding box center [301, 137] width 105 height 251
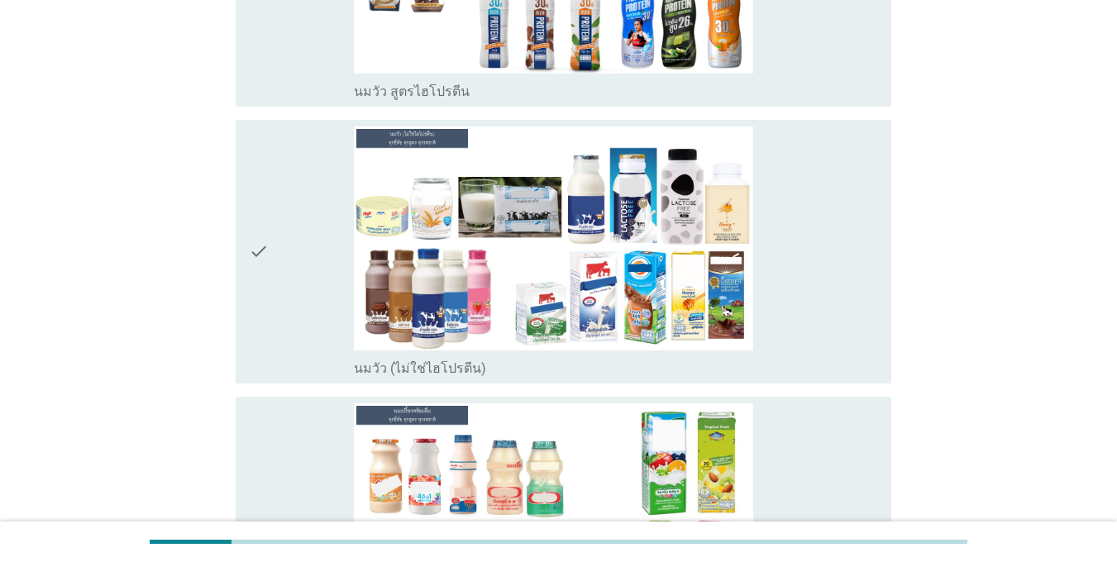
scroll to position [413, 0]
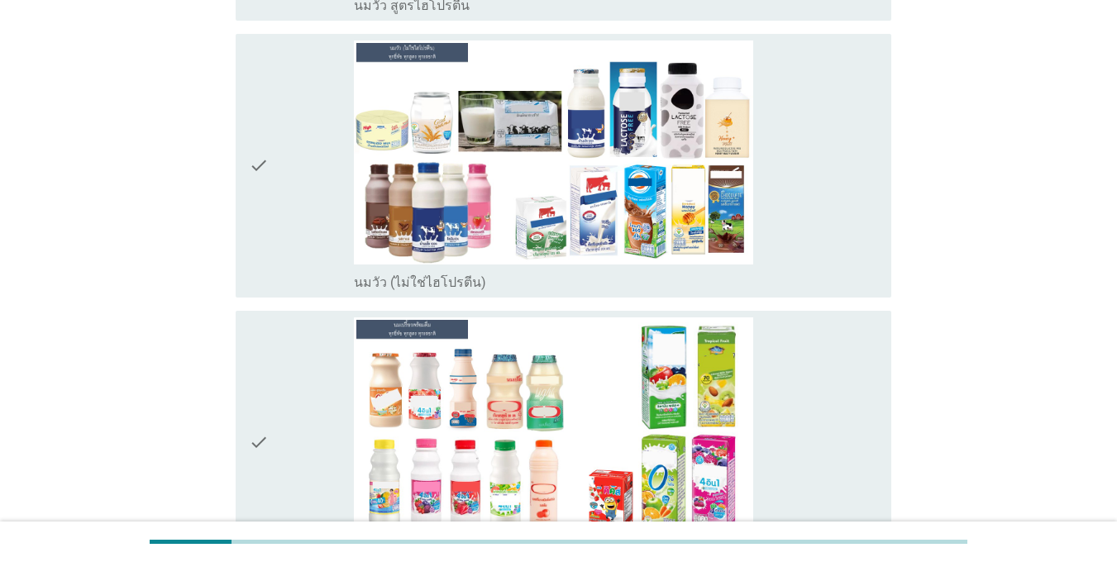
click at [293, 180] on div "check" at bounding box center [301, 166] width 105 height 251
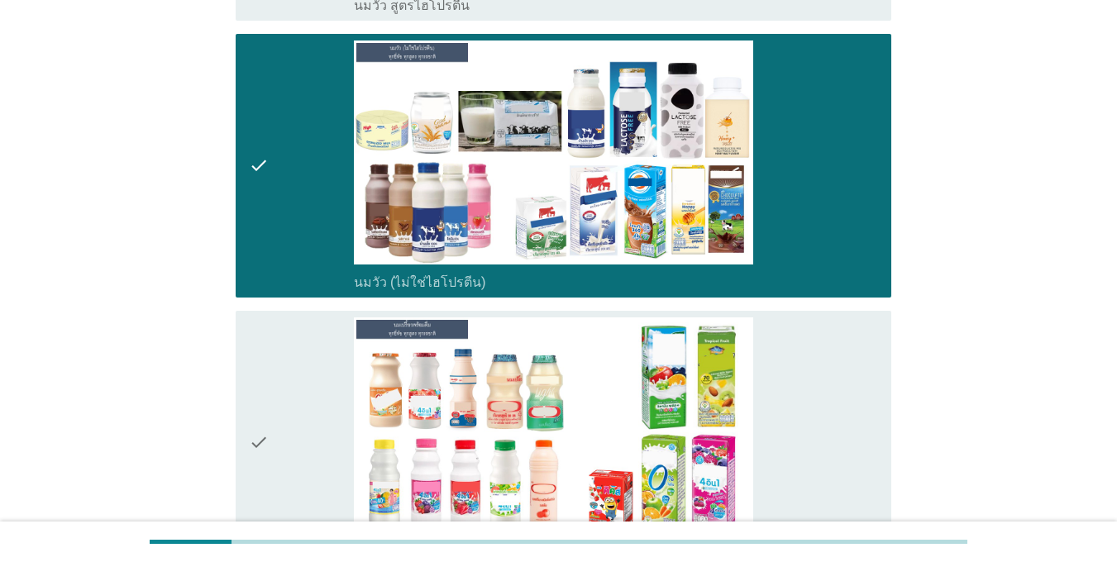
click at [293, 180] on div "check" at bounding box center [301, 166] width 105 height 251
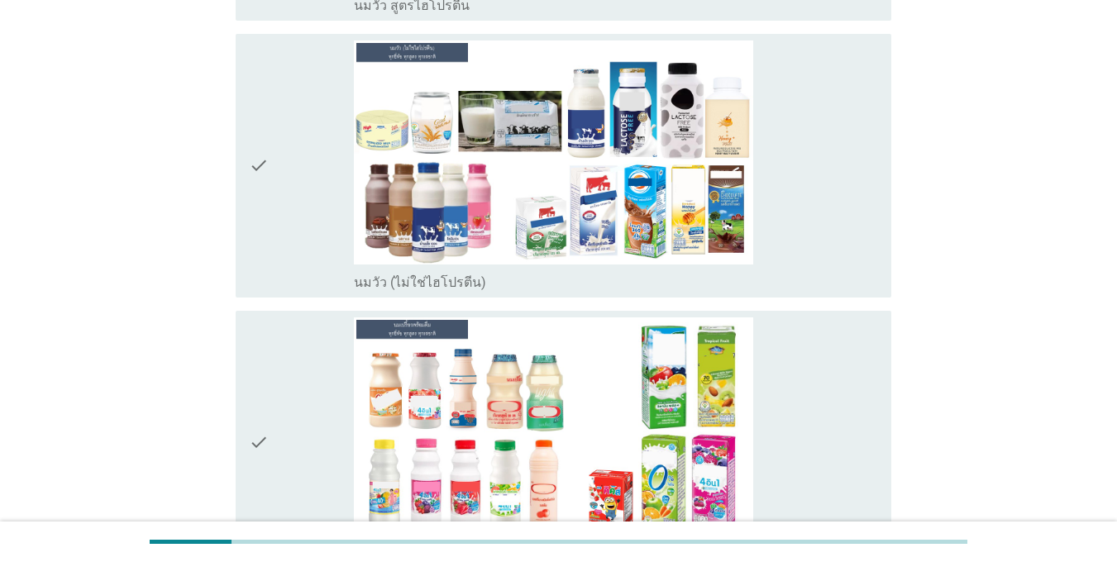
click at [309, 452] on div "check" at bounding box center [301, 442] width 105 height 251
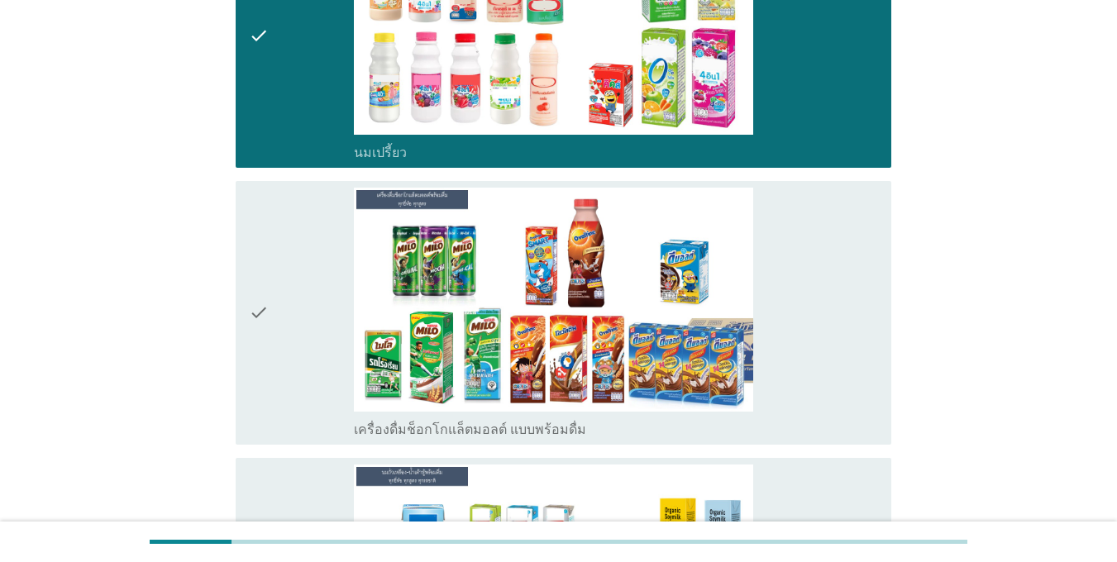
scroll to position [992, 0]
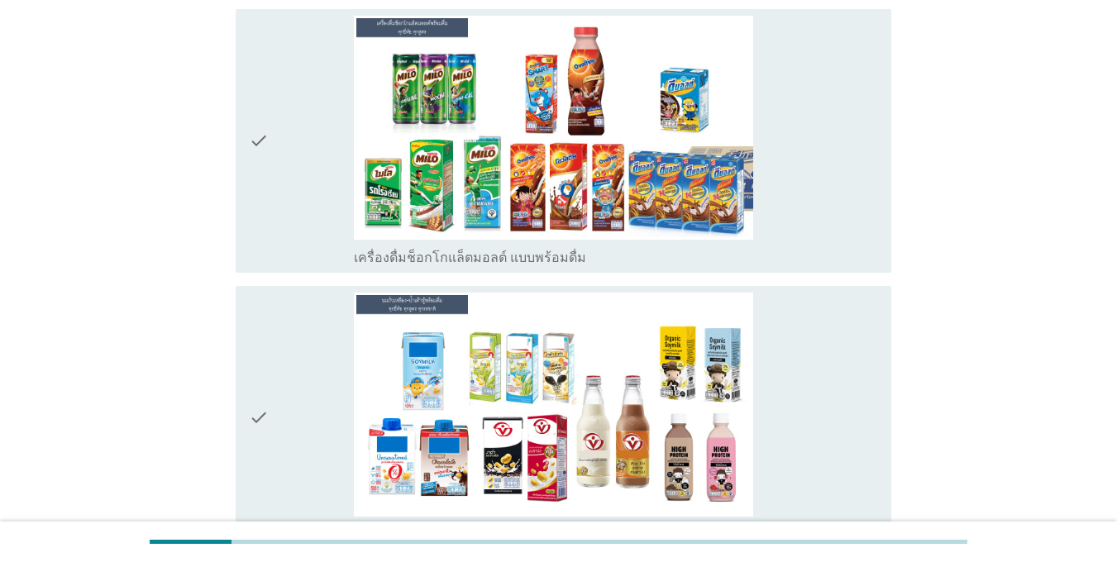
click at [279, 204] on div "check" at bounding box center [301, 141] width 105 height 251
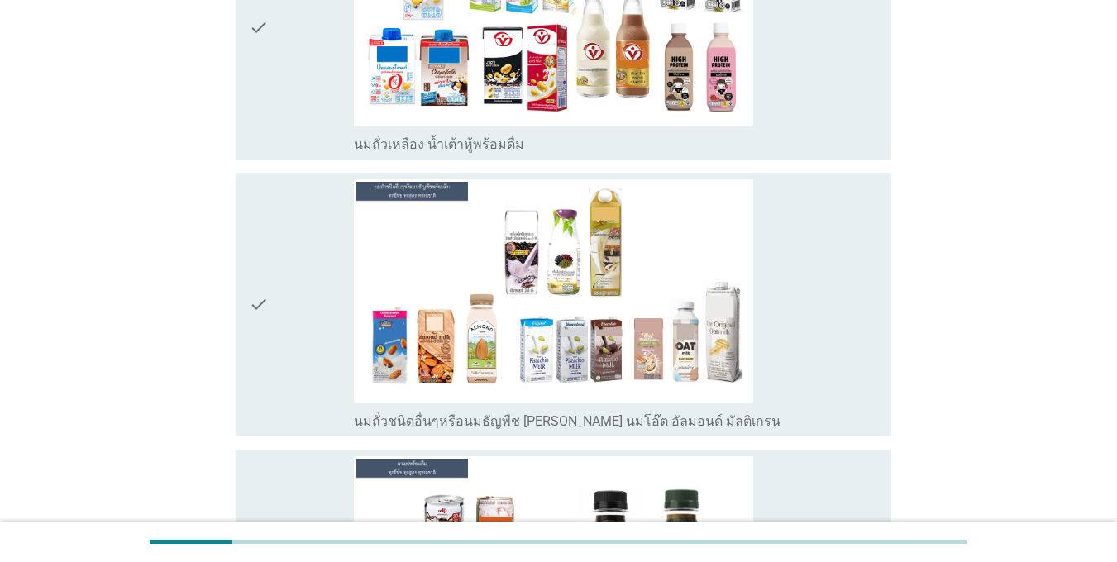
scroll to position [1406, 0]
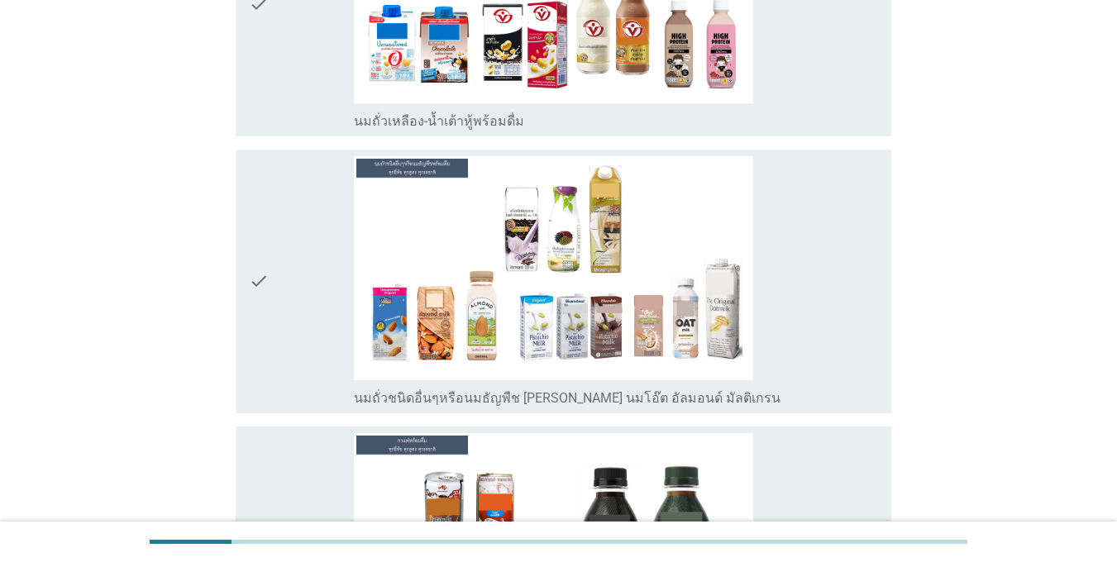
click at [298, 251] on div "check" at bounding box center [301, 281] width 105 height 251
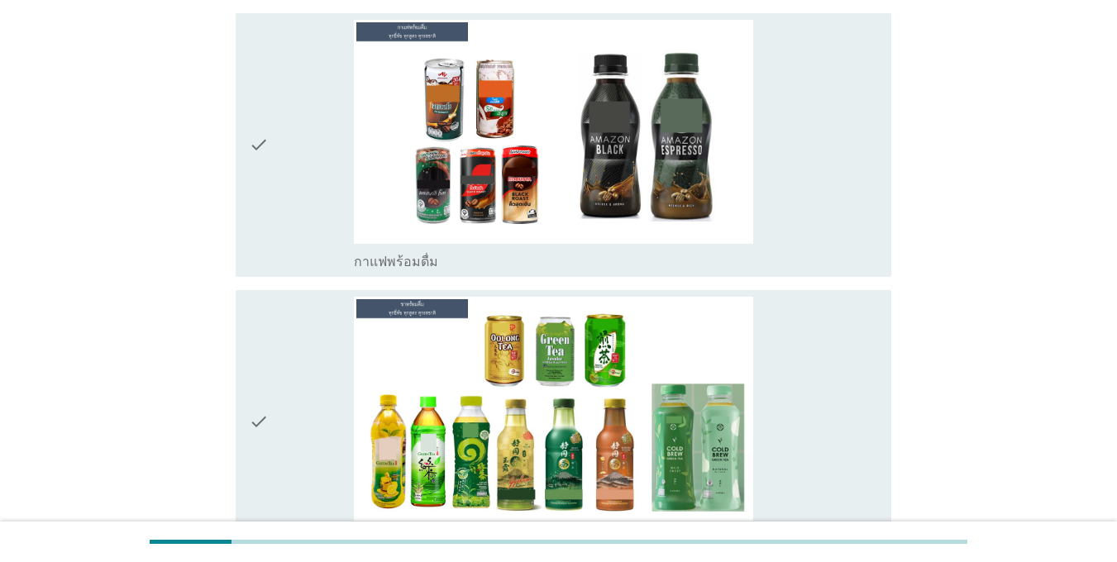
click at [298, 146] on div "check" at bounding box center [301, 145] width 105 height 251
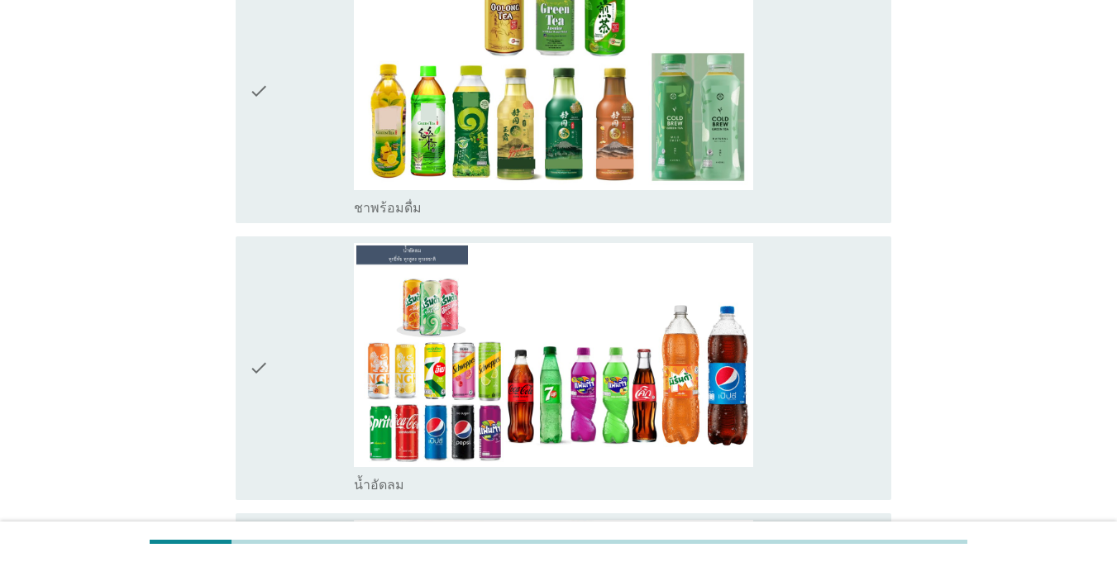
click at [298, 117] on div "check" at bounding box center [301, 91] width 105 height 251
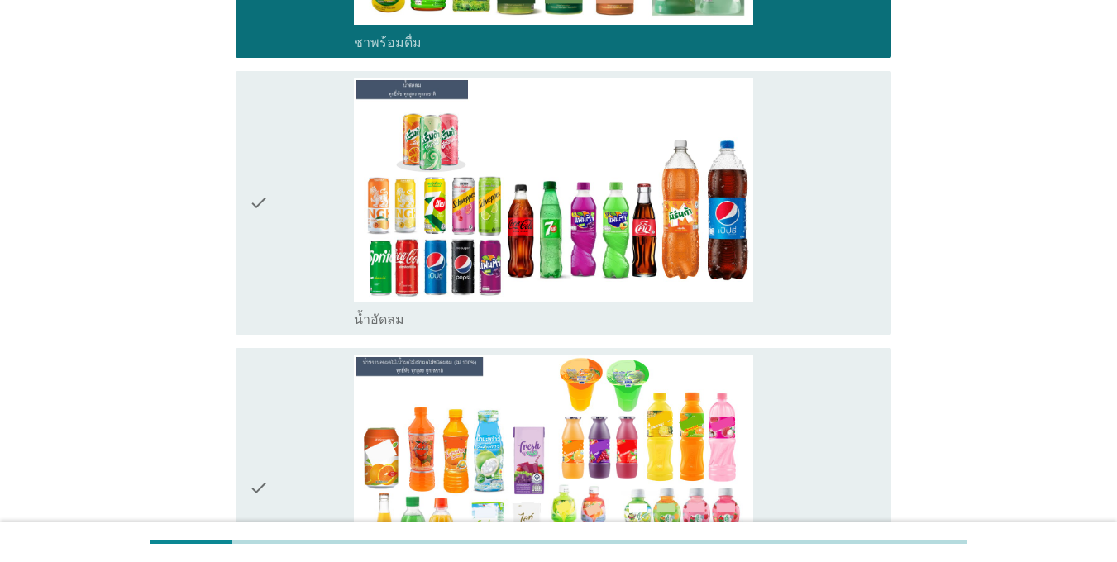
click at [284, 198] on div "check" at bounding box center [301, 203] width 105 height 251
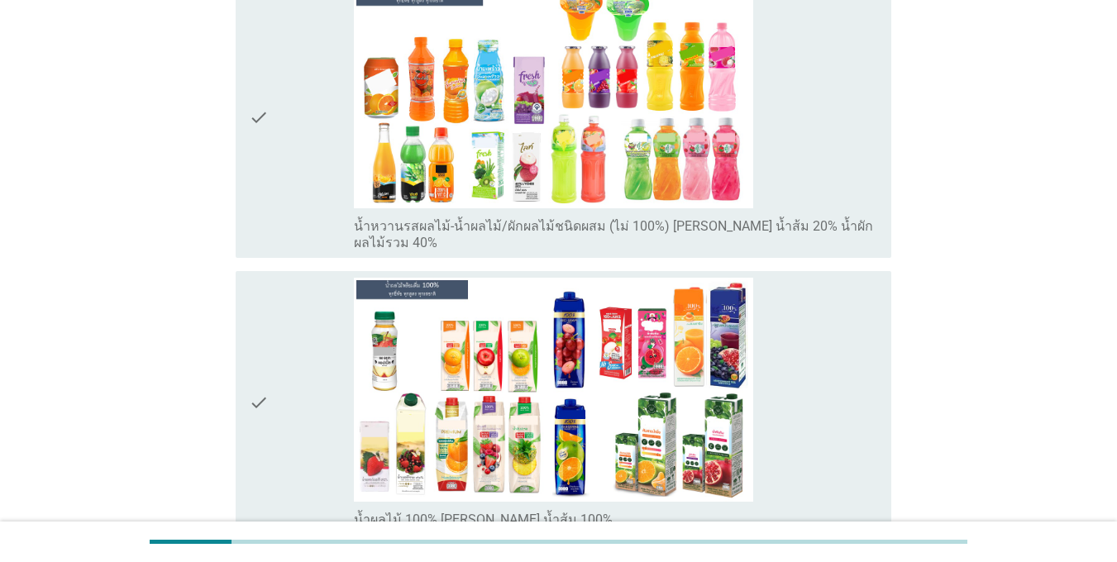
scroll to position [2811, 0]
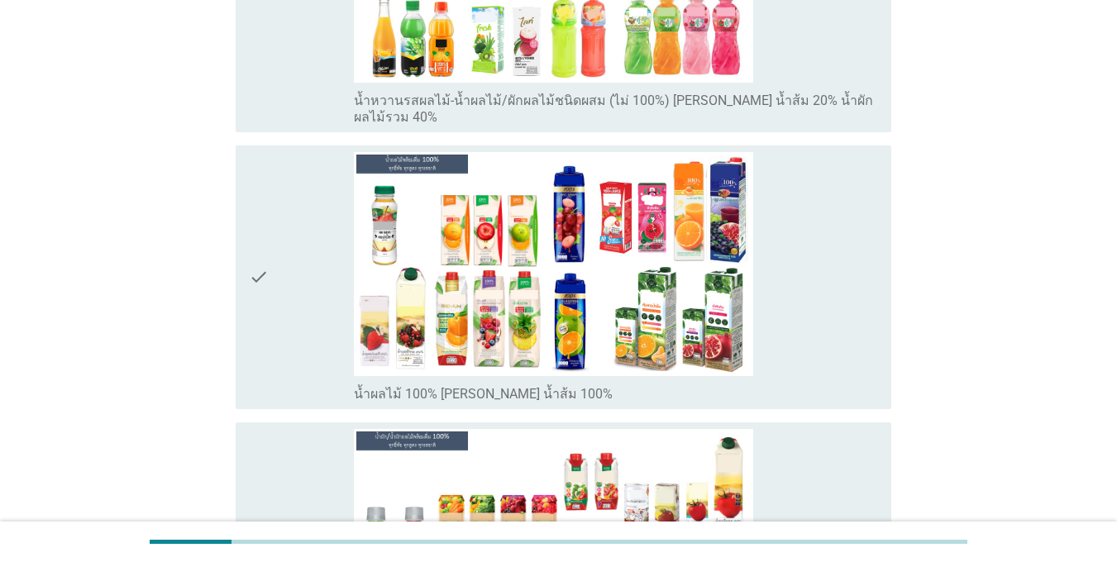
click at [293, 243] on div "check" at bounding box center [301, 277] width 105 height 251
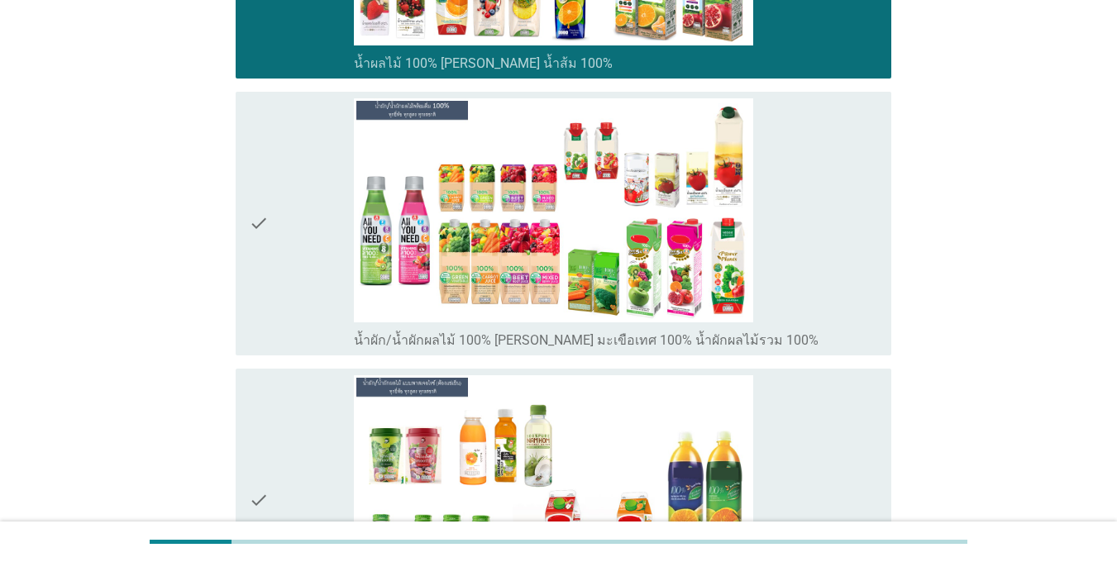
click at [293, 243] on div "check" at bounding box center [301, 223] width 105 height 251
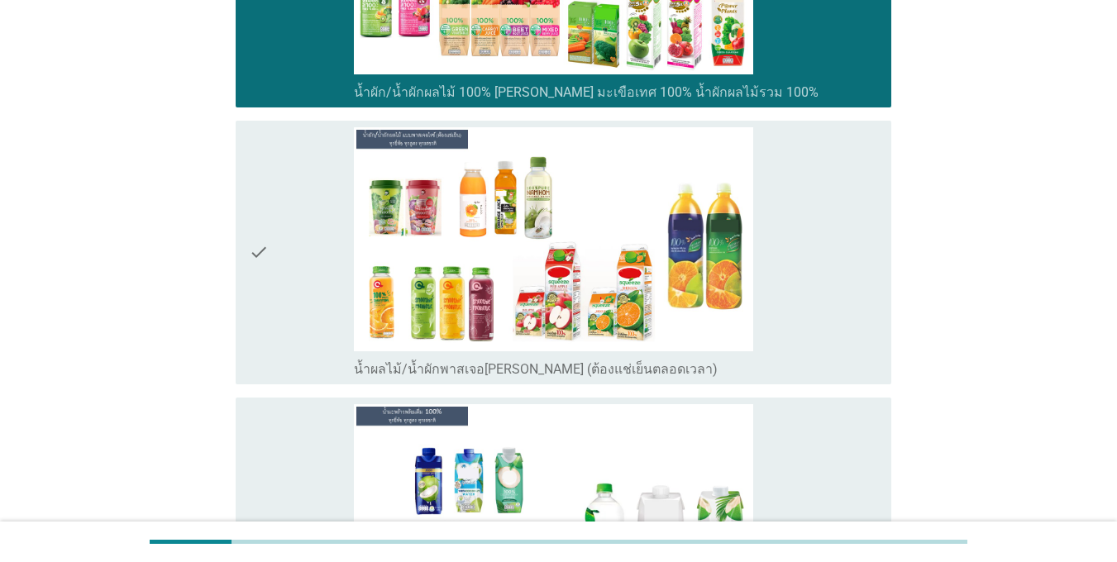
click at [293, 243] on div "check" at bounding box center [301, 252] width 105 height 251
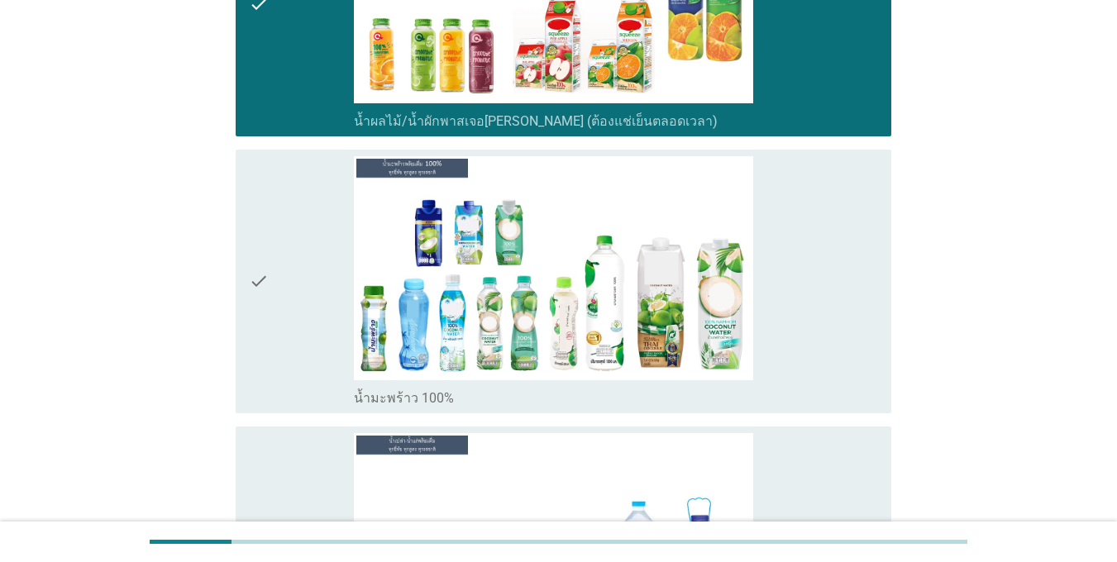
click at [293, 243] on div "check" at bounding box center [301, 281] width 105 height 251
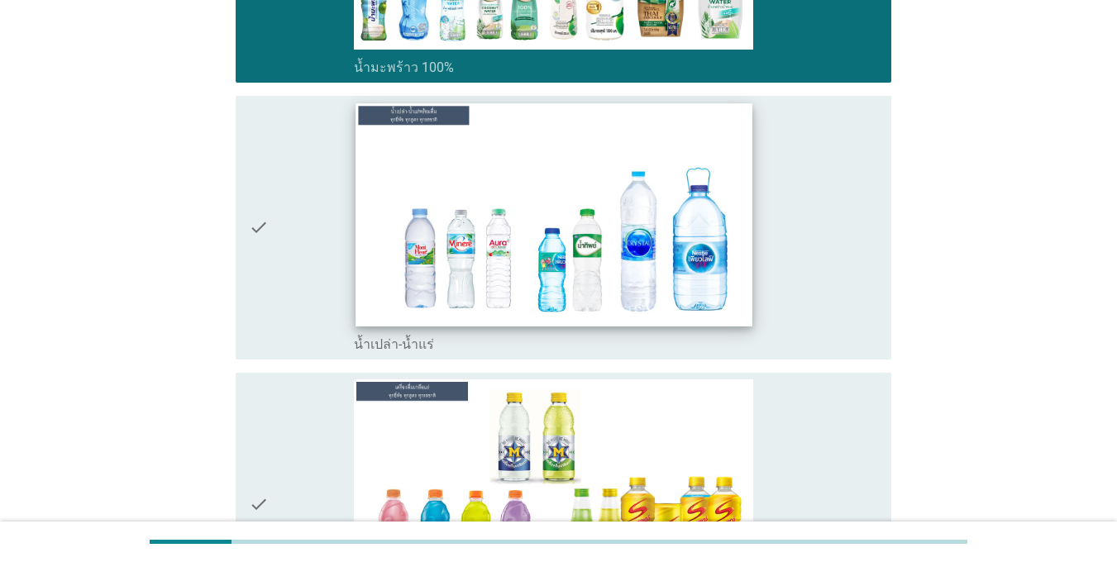
click at [397, 289] on img at bounding box center [554, 214] width 396 height 222
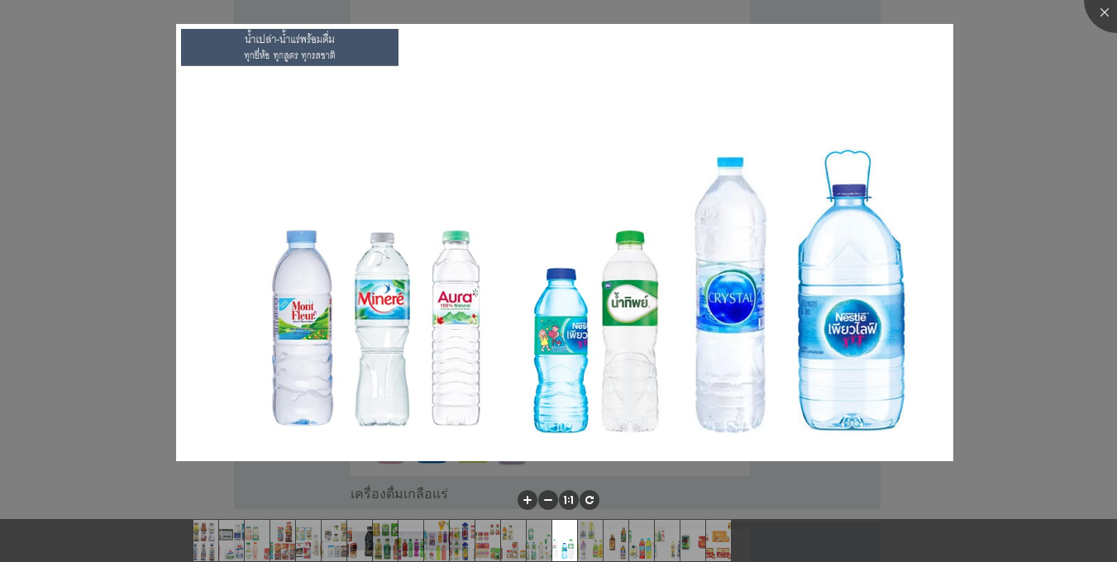
scroll to position [4217, 0]
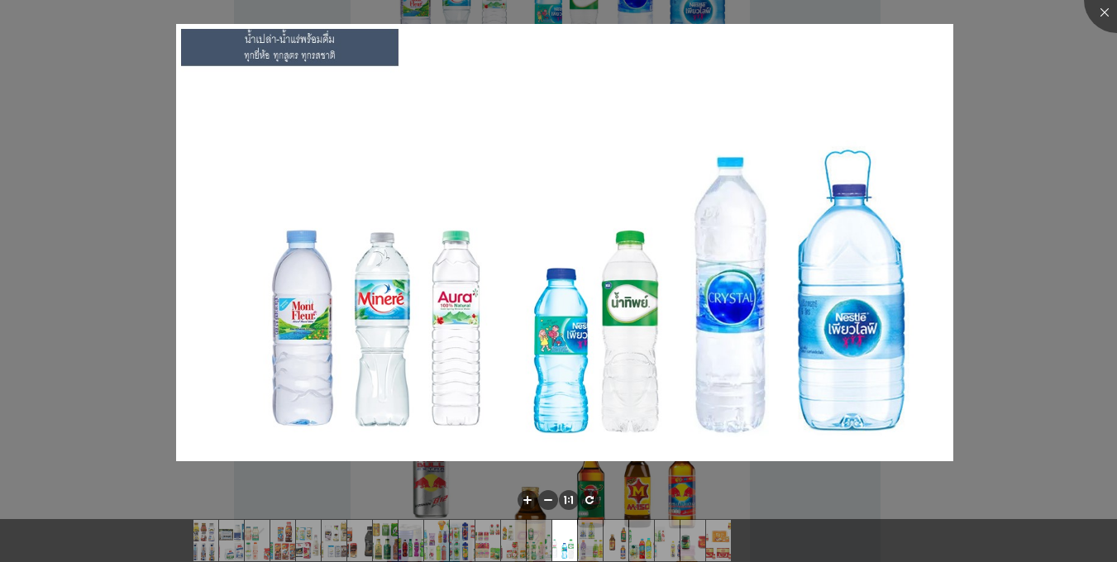
click at [981, 80] on div at bounding box center [558, 281] width 1117 height 562
click at [1097, 7] on div at bounding box center [1117, 0] width 66 height 66
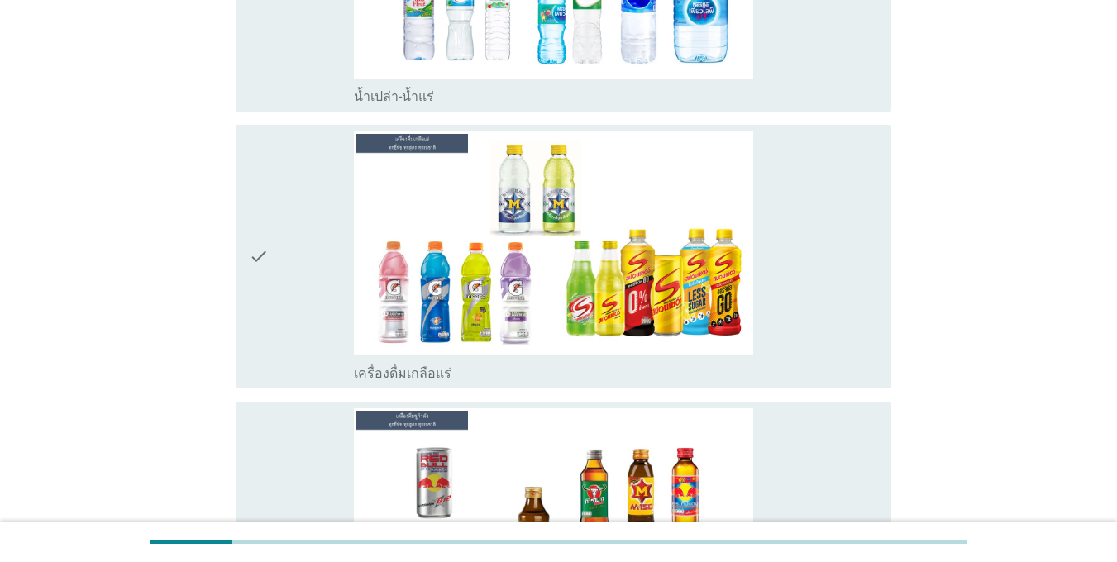
click at [317, 225] on div "check" at bounding box center [301, 256] width 105 height 251
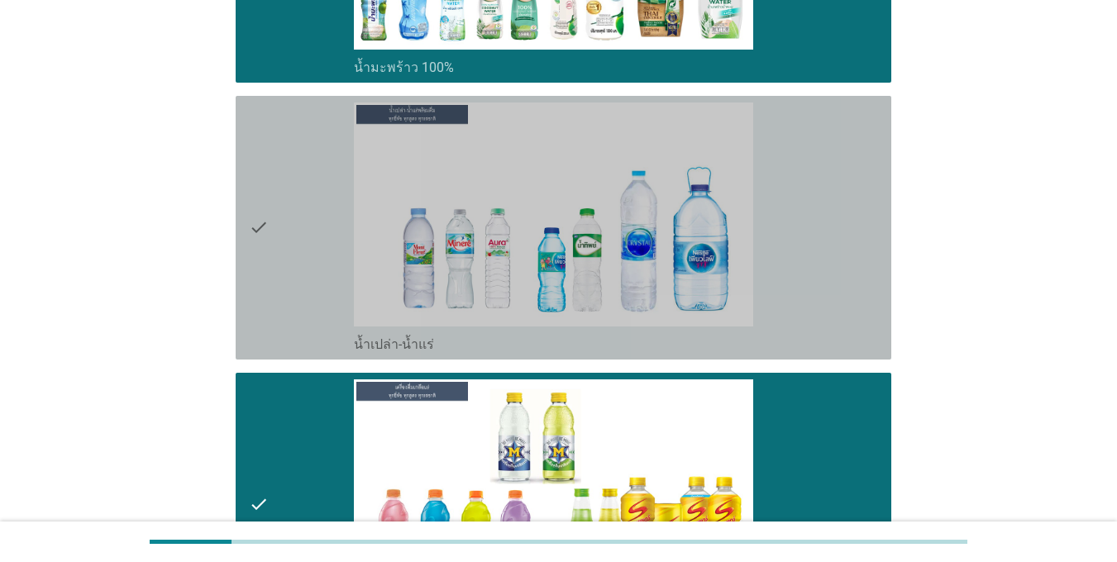
click at [314, 221] on div "check" at bounding box center [301, 228] width 105 height 251
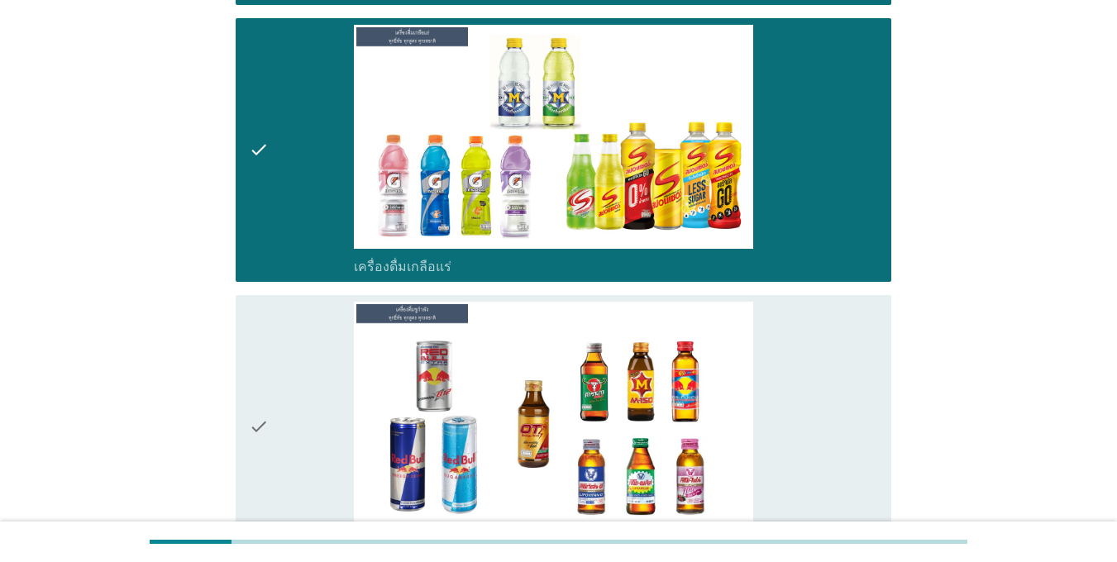
scroll to position [4465, 0]
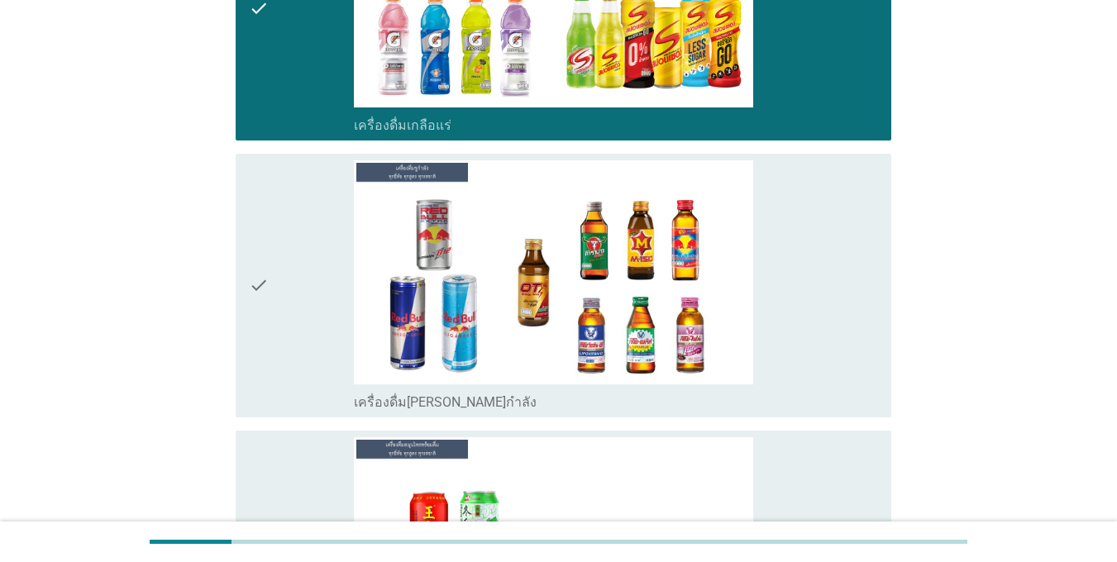
click at [299, 283] on div "check" at bounding box center [301, 285] width 105 height 251
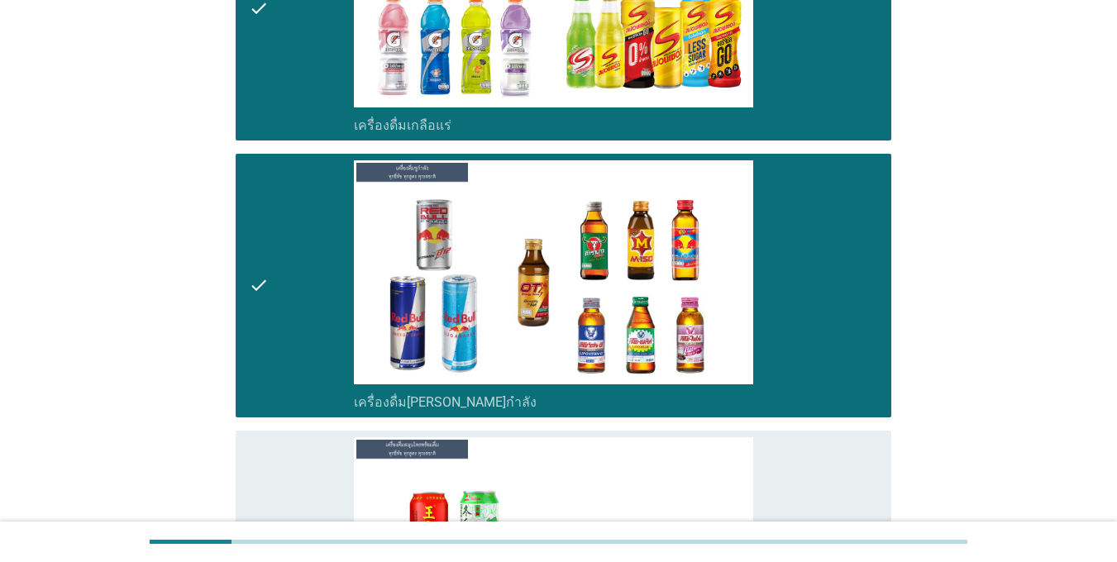
scroll to position [4795, 0]
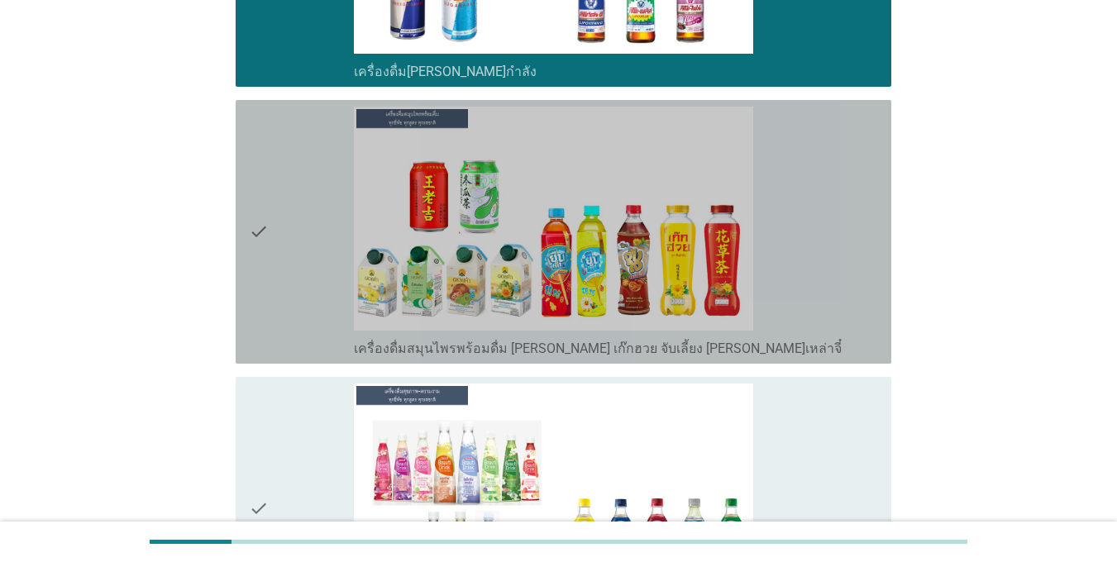
click at [298, 279] on div "check" at bounding box center [301, 232] width 105 height 251
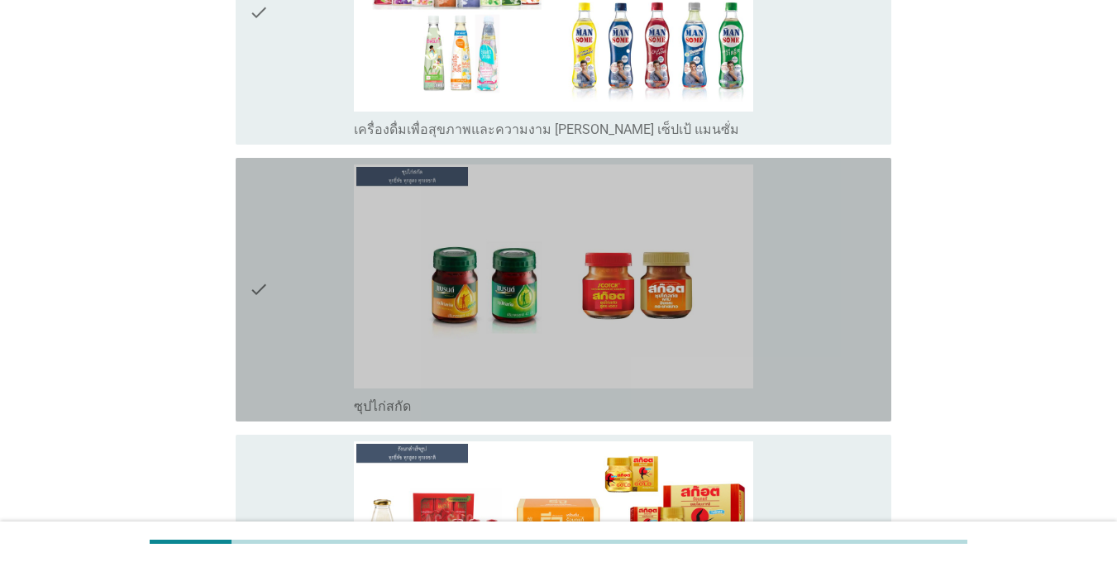
click at [289, 274] on div "check" at bounding box center [301, 290] width 105 height 251
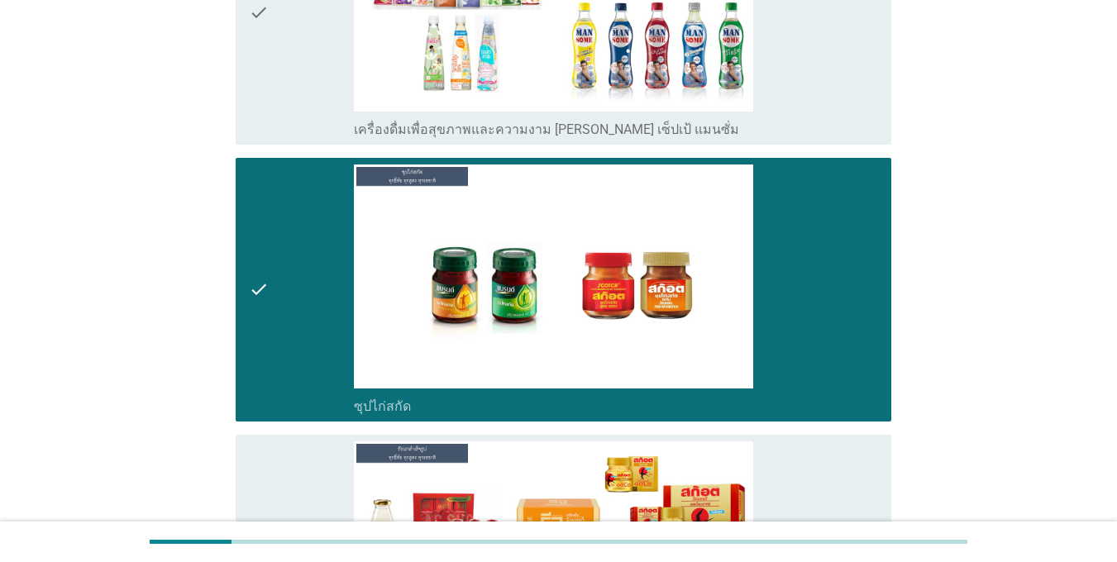
scroll to position [5539, 0]
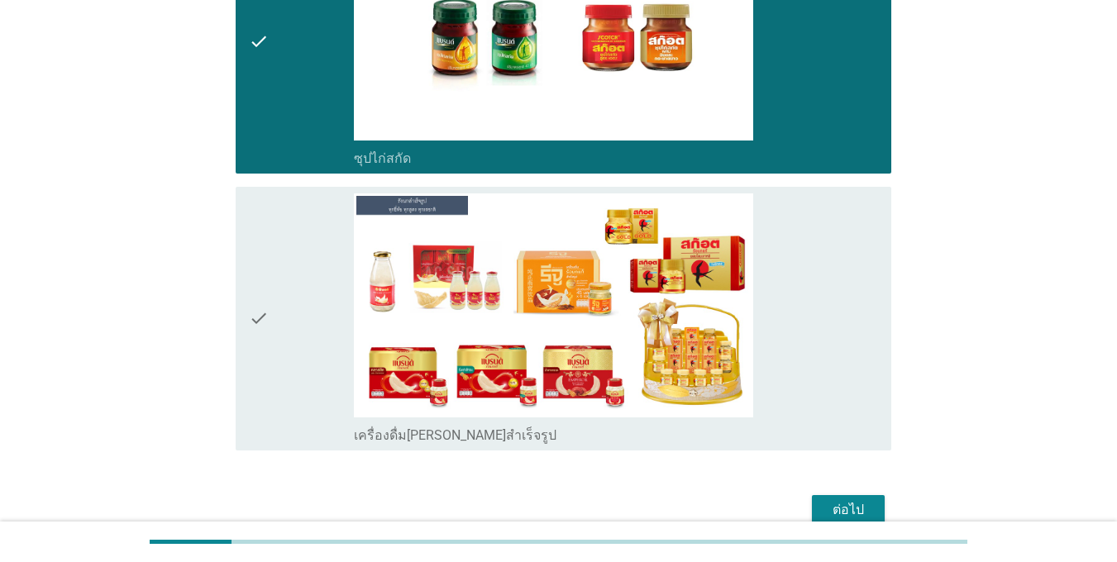
drag, startPoint x: 288, startPoint y: 294, endPoint x: 302, endPoint y: 299, distance: 14.9
click at [289, 294] on div "check" at bounding box center [301, 318] width 105 height 251
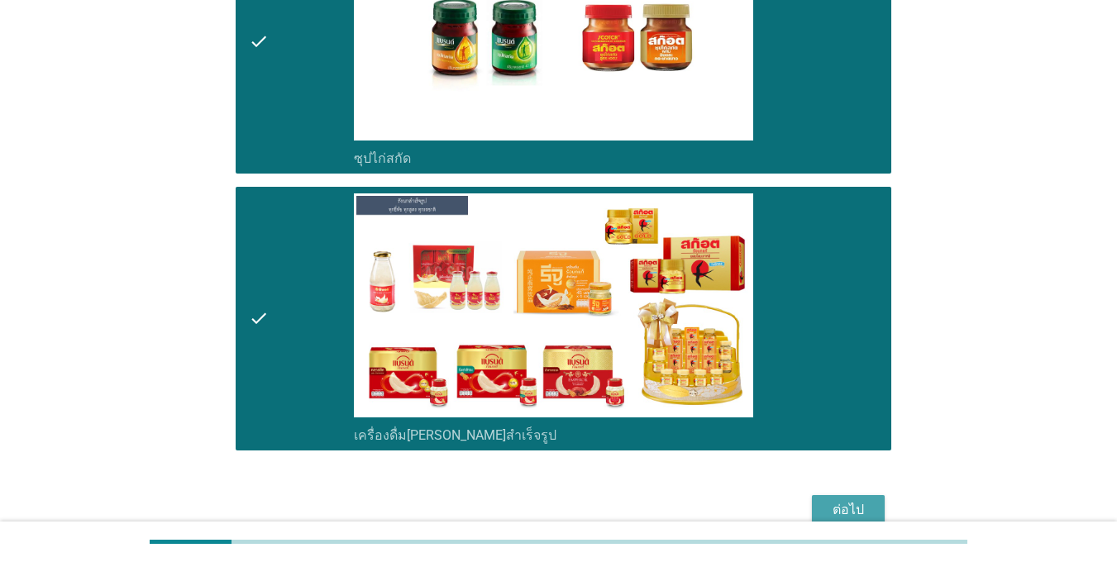
click at [854, 500] on div "ต่อไป" at bounding box center [848, 510] width 46 height 20
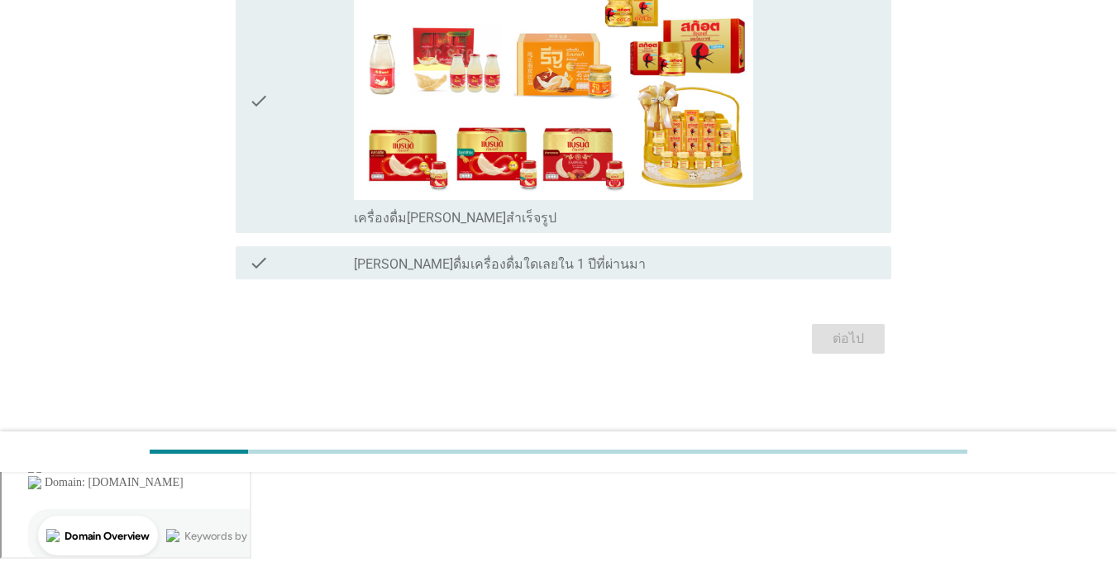
scroll to position [0, 0]
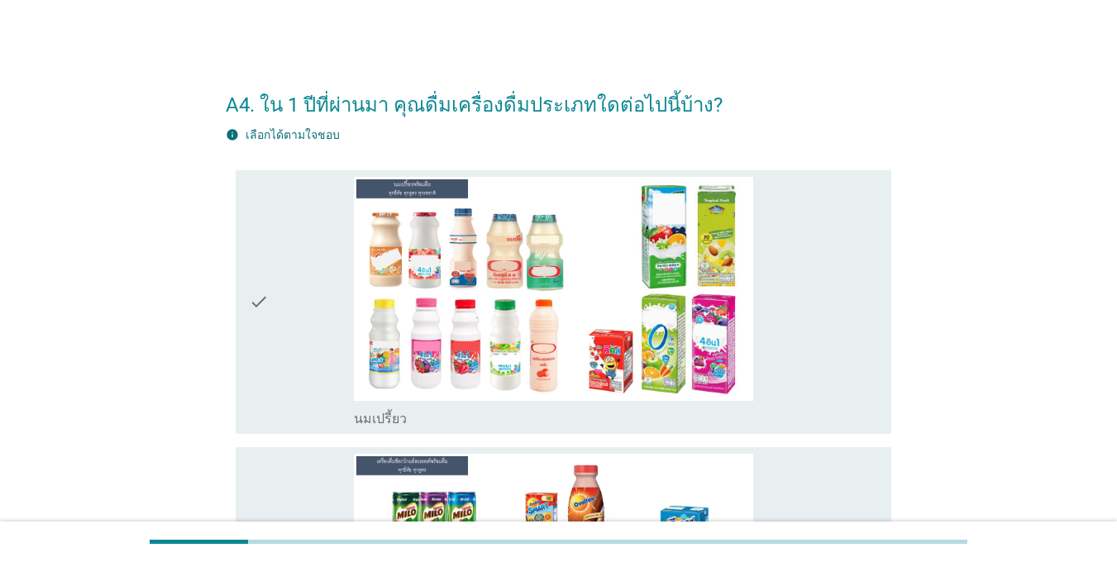
click at [278, 313] on div "check" at bounding box center [301, 302] width 105 height 251
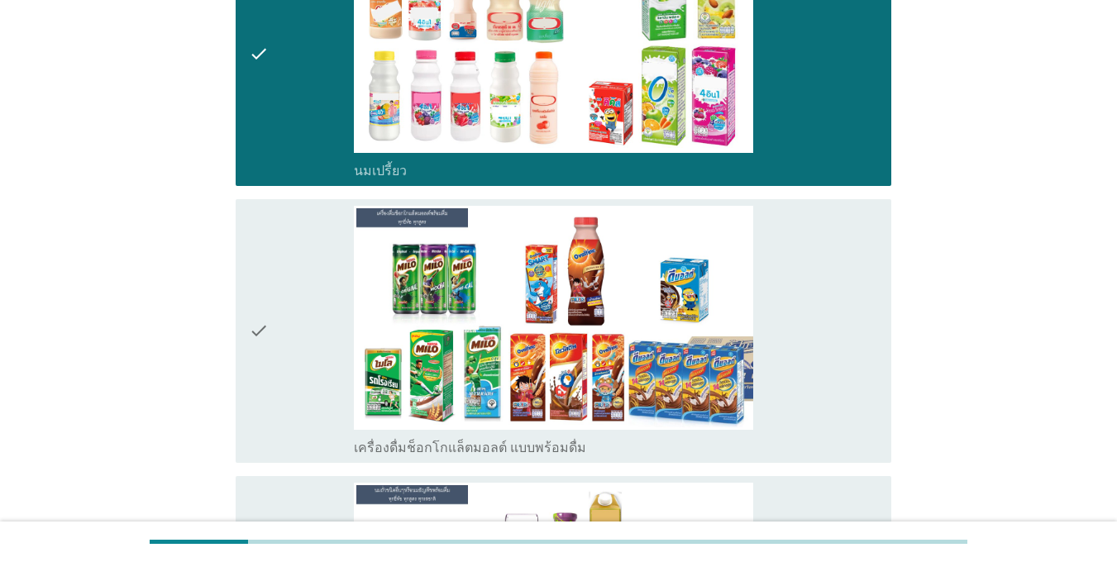
click at [259, 324] on icon "check" at bounding box center [259, 331] width 20 height 251
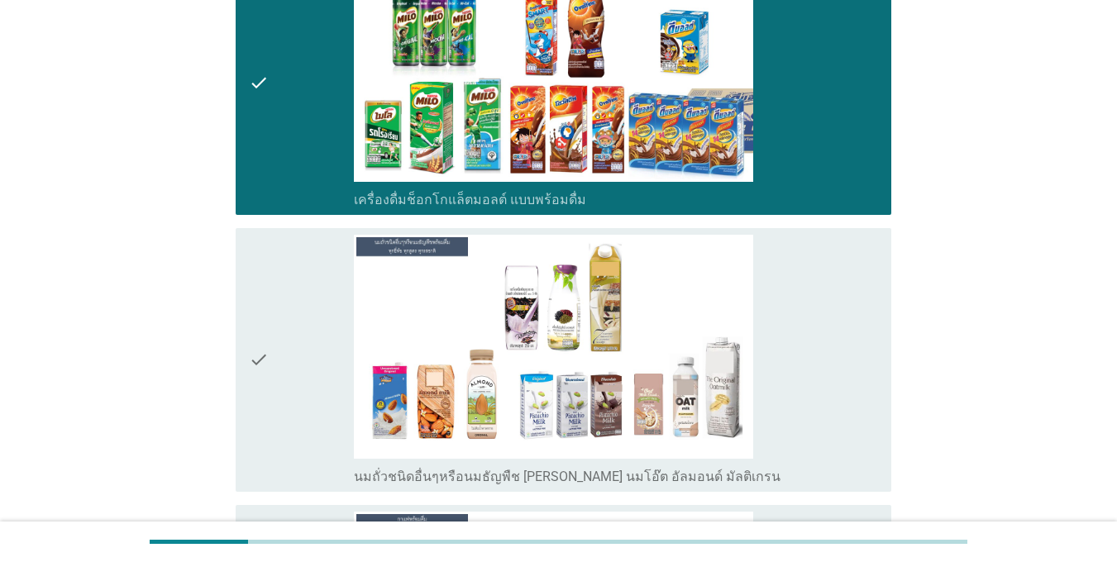
click at [306, 303] on div "check" at bounding box center [301, 360] width 105 height 251
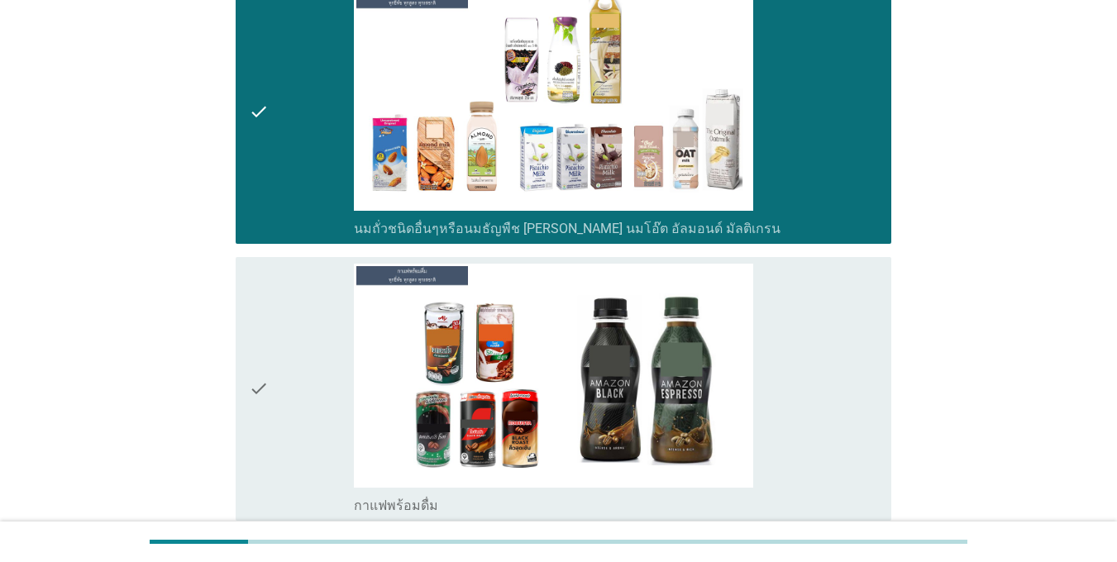
click at [303, 370] on div "check" at bounding box center [301, 389] width 105 height 251
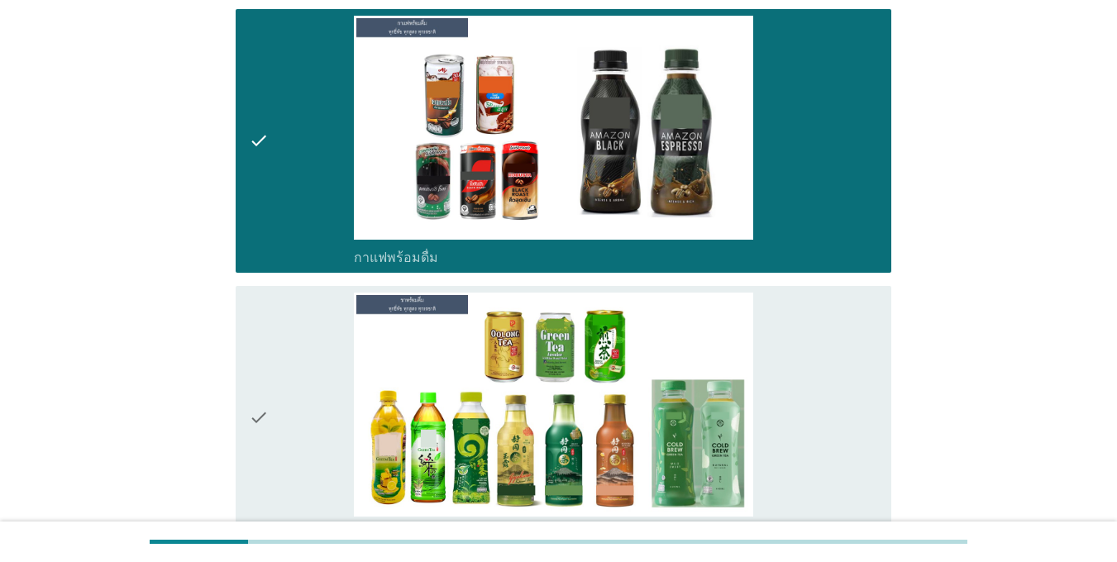
click at [273, 367] on div "check" at bounding box center [301, 418] width 105 height 251
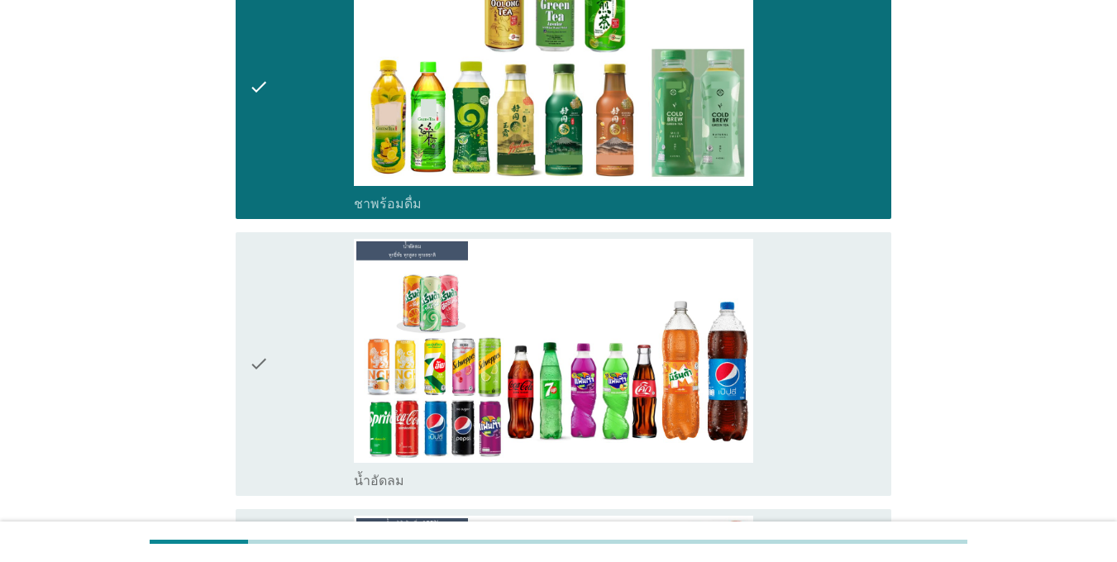
click at [279, 386] on div "check" at bounding box center [301, 364] width 105 height 251
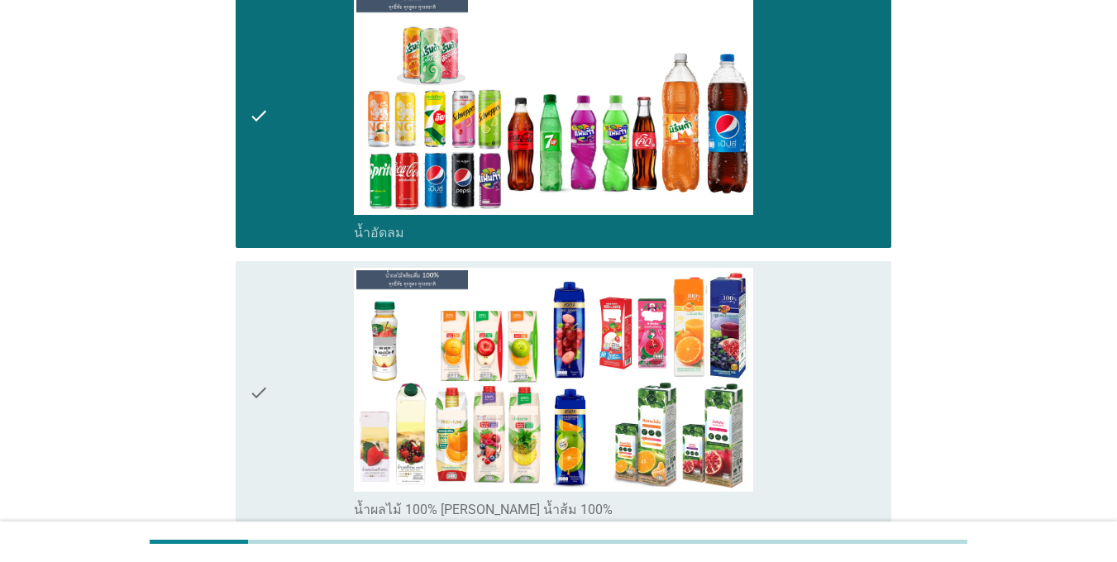
click at [280, 375] on div "check" at bounding box center [301, 393] width 105 height 251
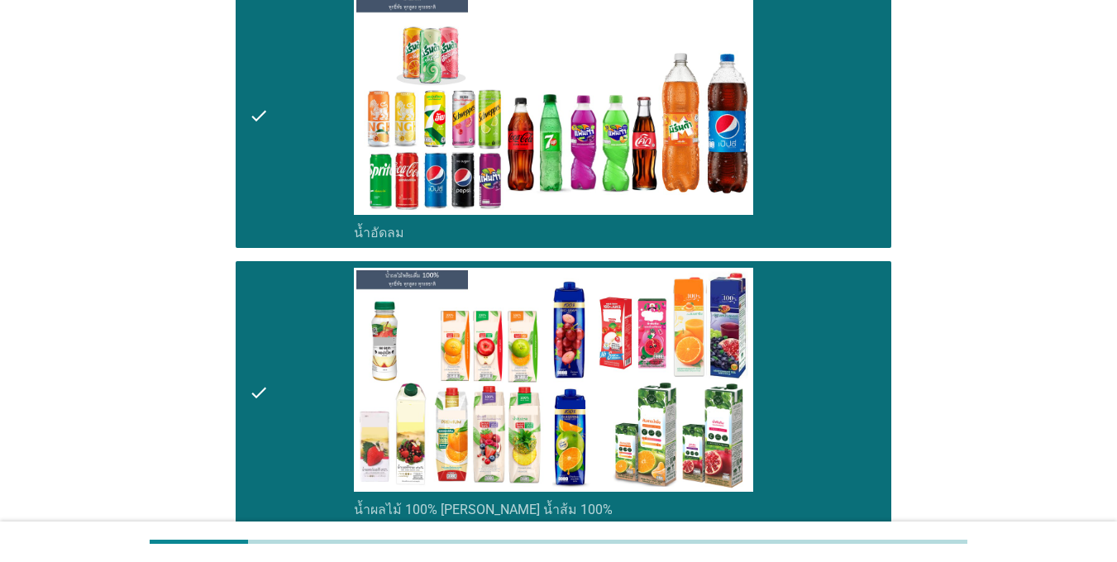
scroll to position [1984, 0]
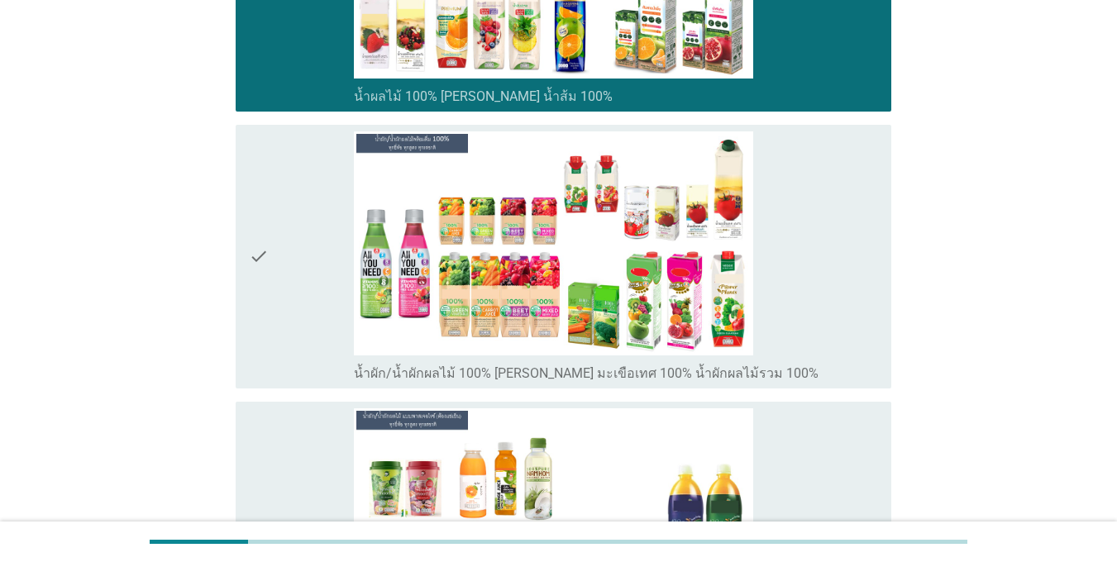
click at [282, 388] on div "check check_box น้ำผัก/น้ำผักผลไม้ 100% [PERSON_NAME] มะเขือเทศ 100% น้ำผักผลไม…" at bounding box center [564, 257] width 656 height 264
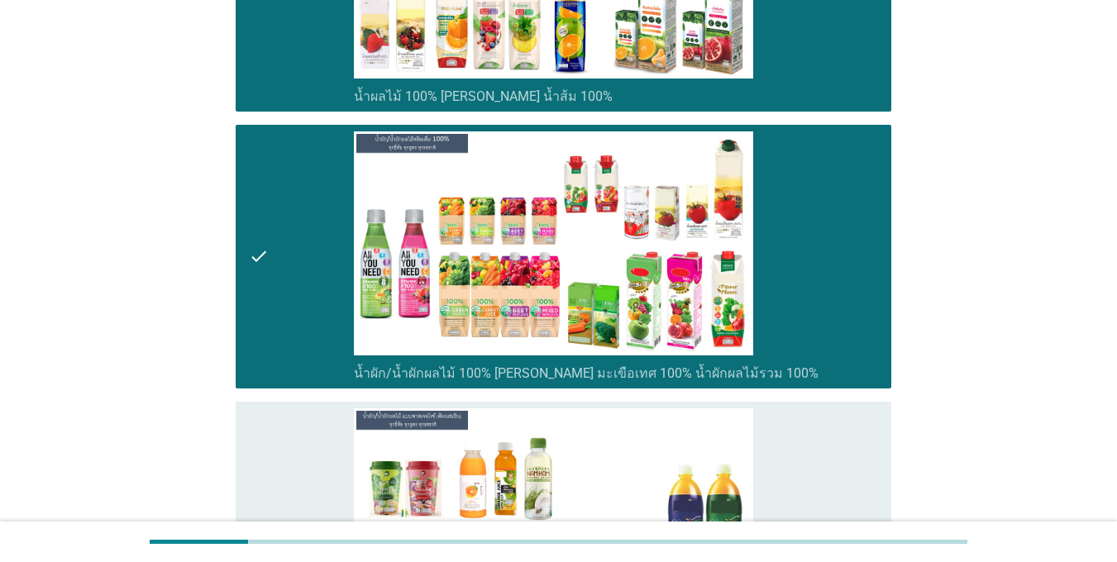
click at [292, 468] on div "check" at bounding box center [301, 533] width 105 height 251
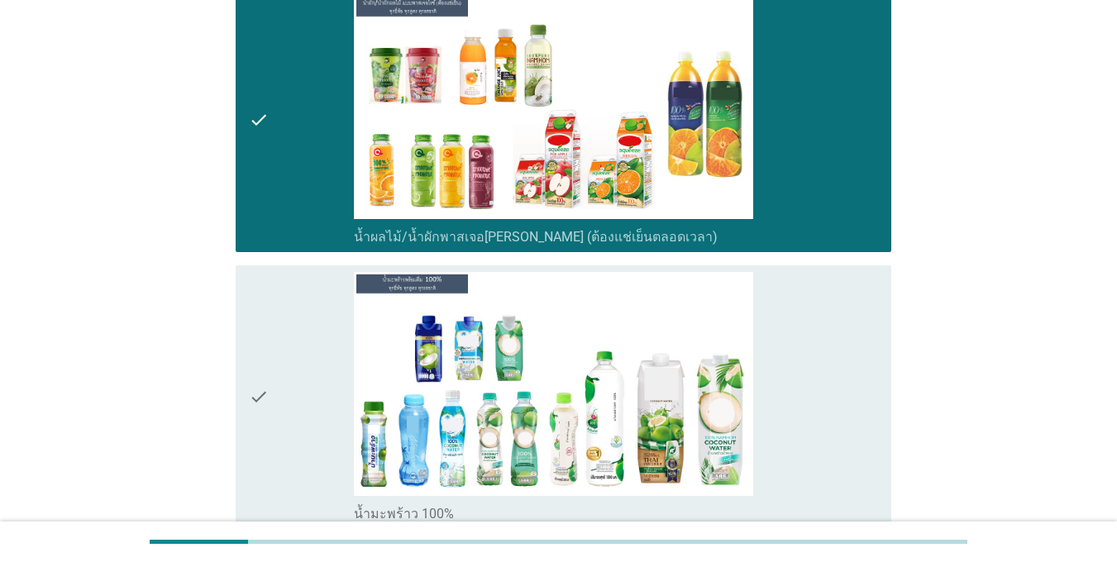
click at [309, 379] on div "check" at bounding box center [301, 397] width 105 height 251
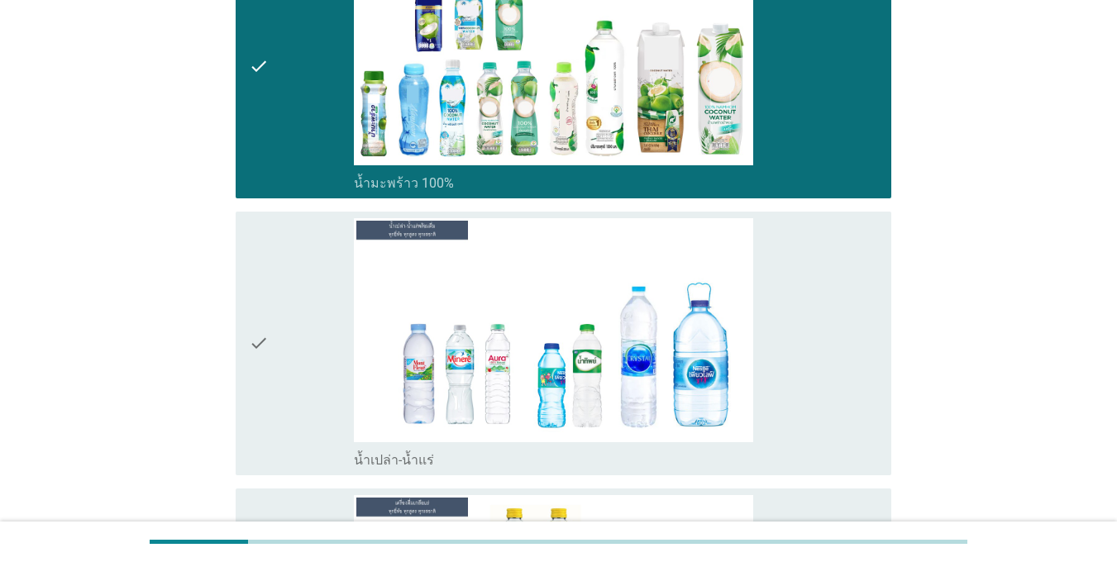
click at [314, 327] on div "check" at bounding box center [301, 343] width 105 height 251
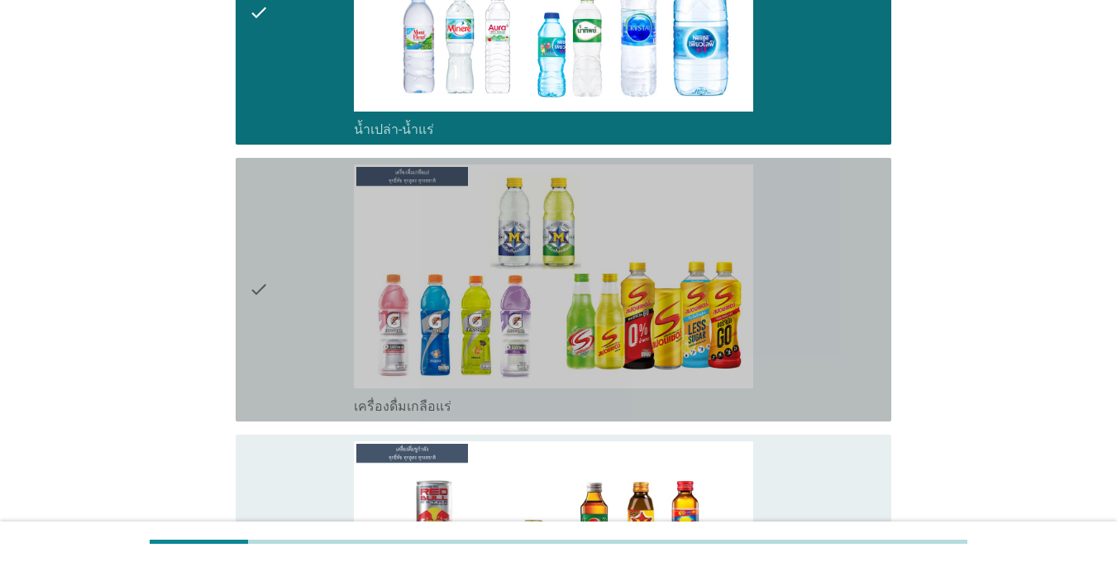
click at [281, 350] on div "check" at bounding box center [301, 290] width 105 height 251
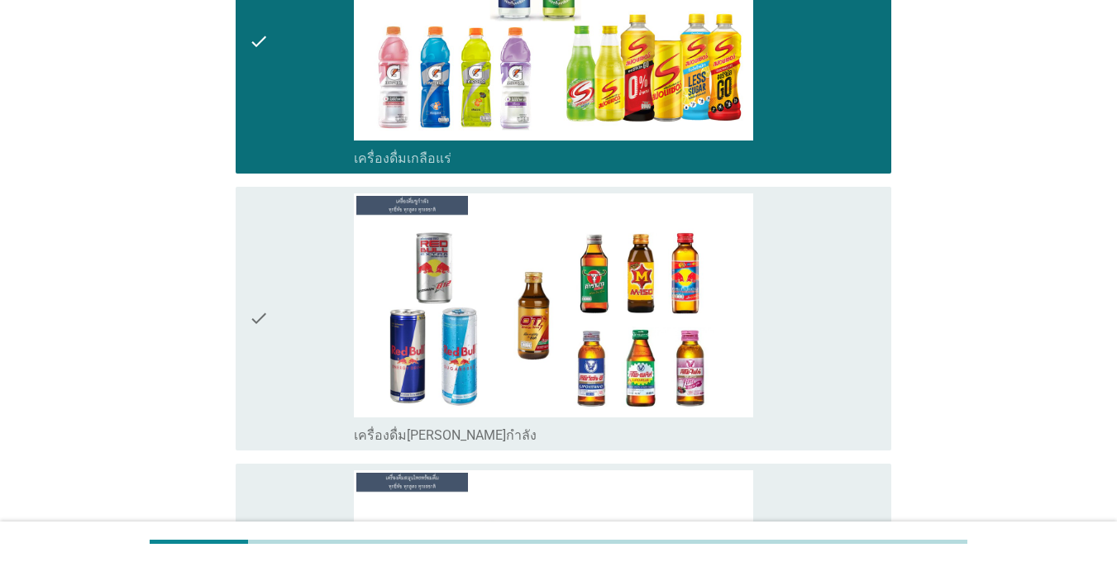
click at [291, 360] on div "check" at bounding box center [301, 318] width 105 height 251
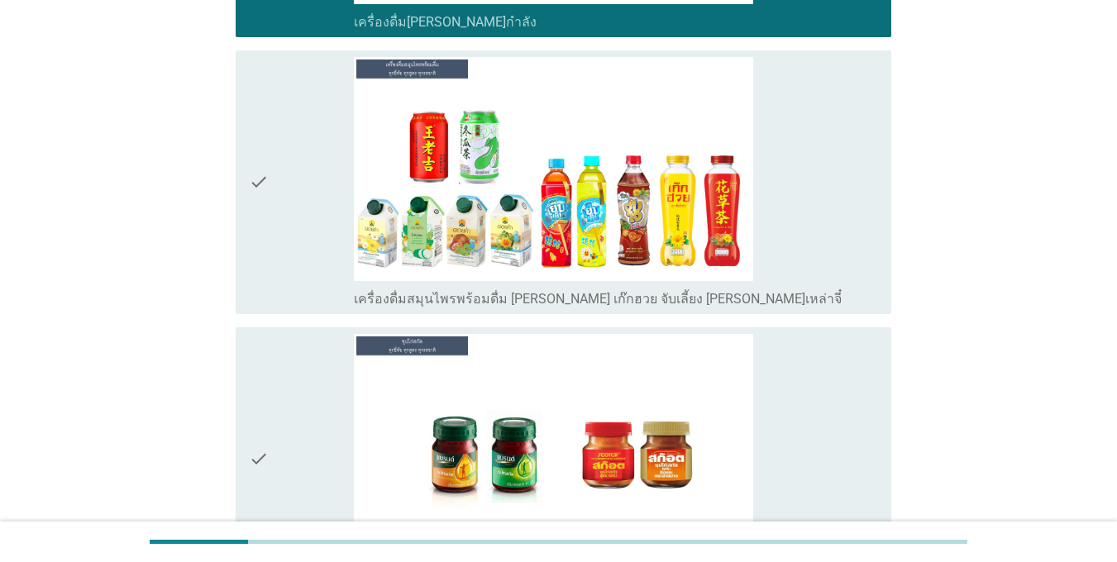
drag, startPoint x: 289, startPoint y: 313, endPoint x: 294, endPoint y: 335, distance: 21.9
click at [290, 313] on div "check check_box เครื่องดื่มสมุนไพรพร้อมดื่ม [PERSON_NAME] เก๊กฮวย จับเลี้ยง [PE…" at bounding box center [564, 182] width 656 height 264
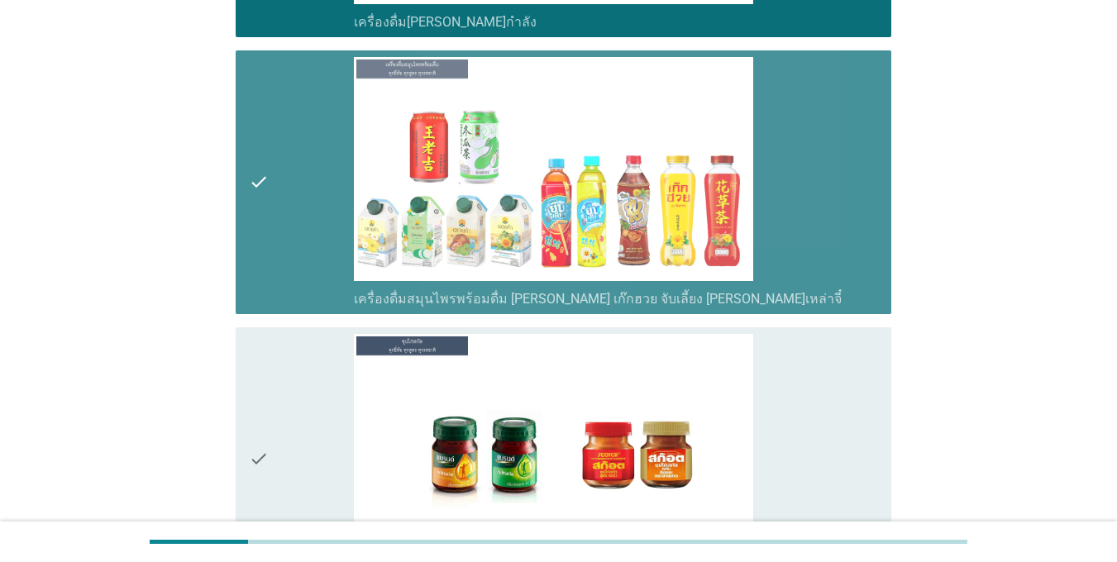
click at [285, 423] on div "check" at bounding box center [301, 459] width 105 height 251
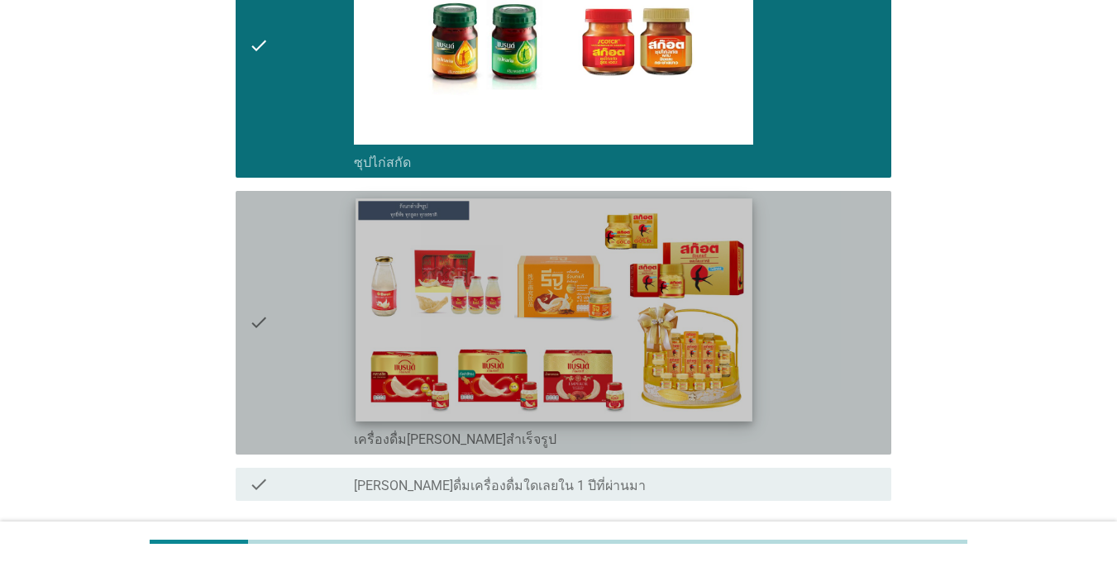
drag, startPoint x: 296, startPoint y: 361, endPoint x: 410, endPoint y: 403, distance: 121.4
click at [297, 361] on div "check" at bounding box center [301, 323] width 105 height 251
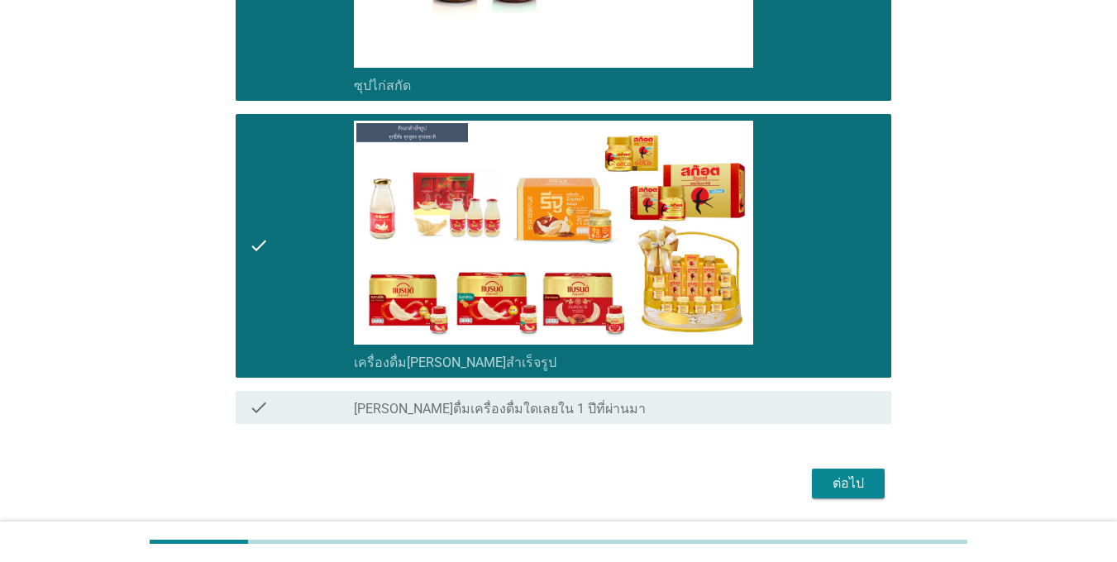
scroll to position [4265, 0]
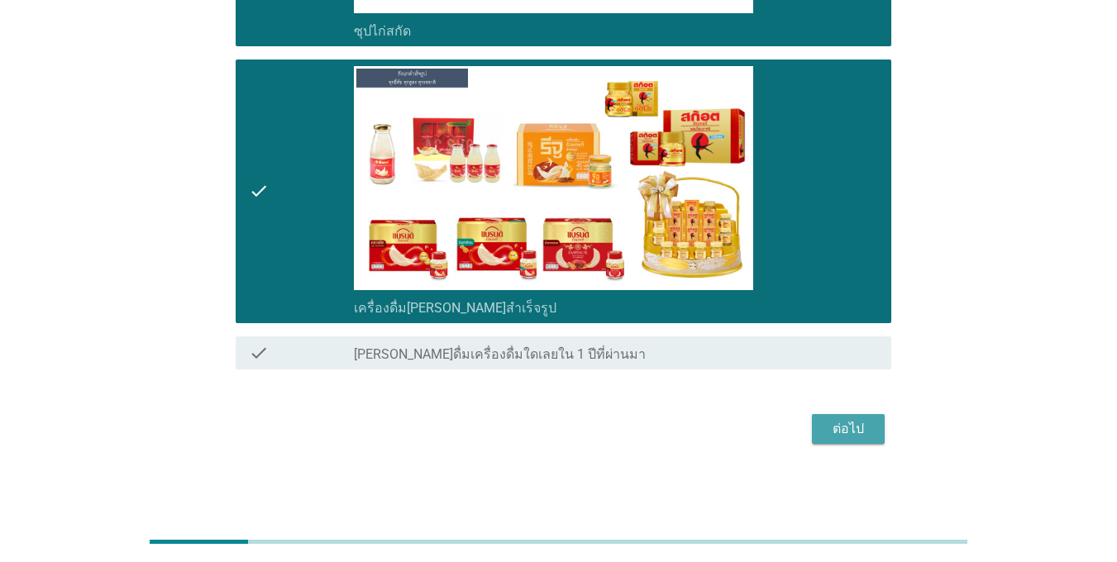
click at [836, 428] on div "ต่อไป" at bounding box center [848, 429] width 46 height 20
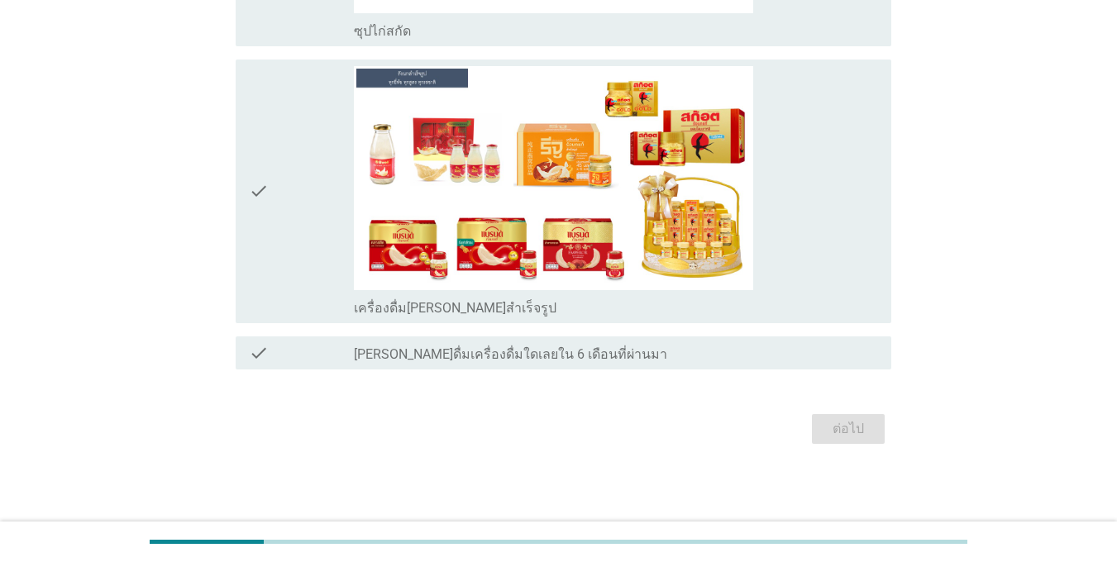
scroll to position [0, 0]
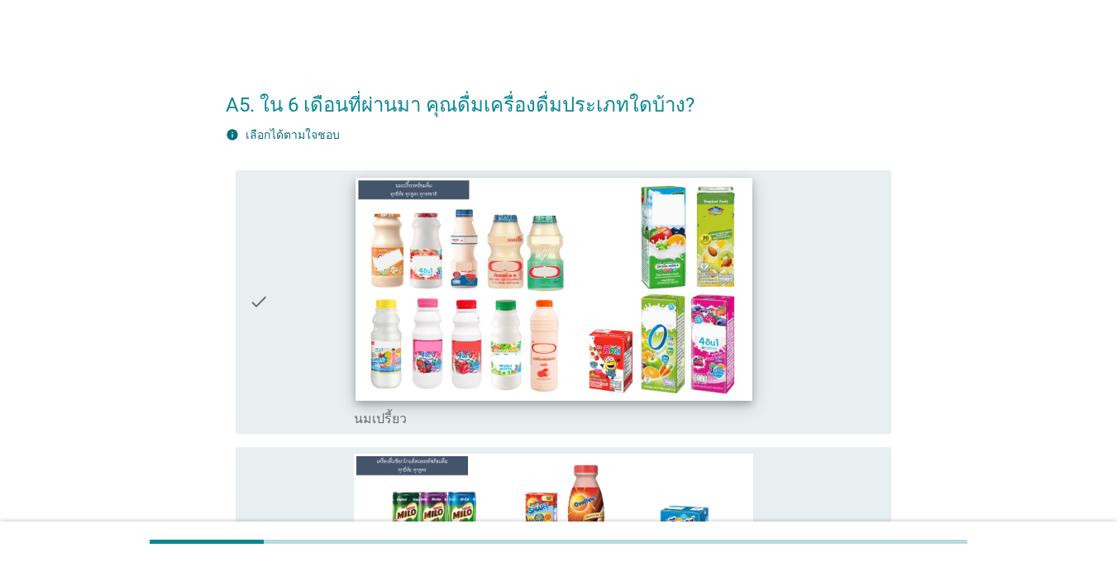
click at [414, 333] on img at bounding box center [554, 289] width 396 height 222
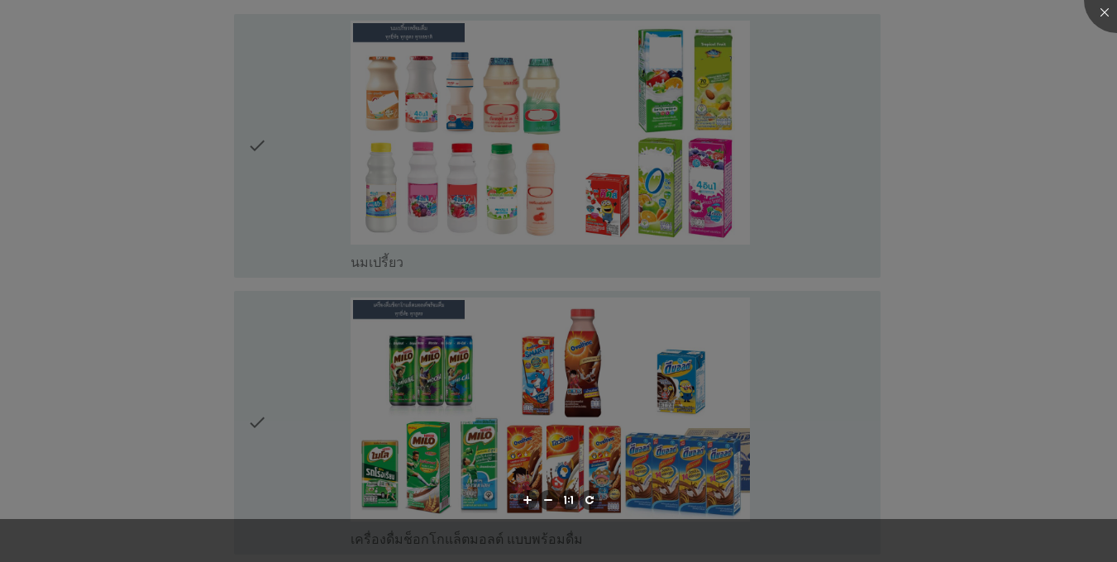
scroll to position [331, 0]
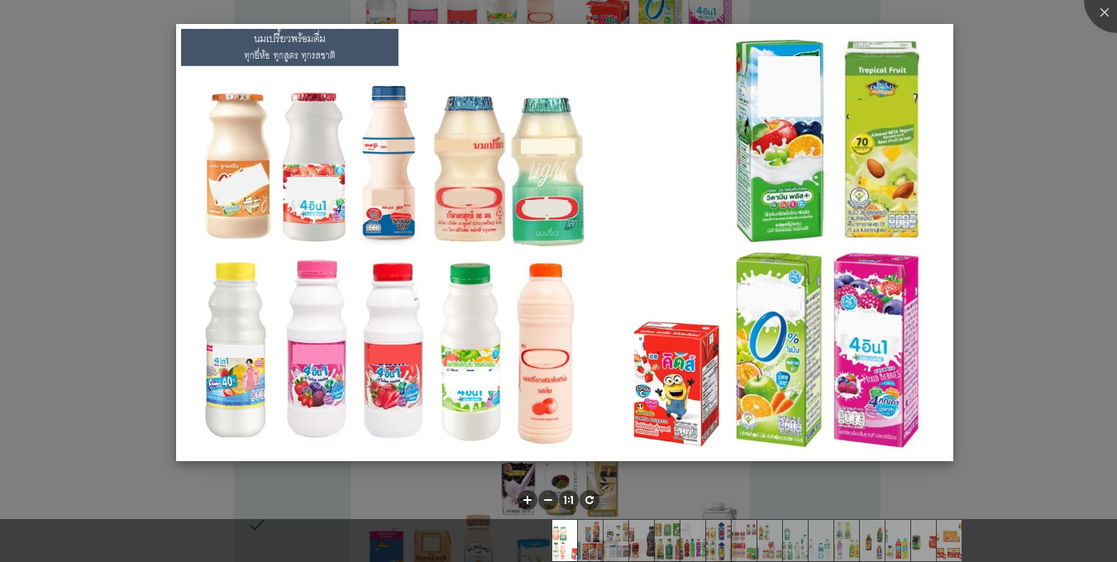
drag, startPoint x: 370, startPoint y: 335, endPoint x: 809, endPoint y: 147, distance: 477.5
click at [373, 333] on img at bounding box center [564, 242] width 776 height 437
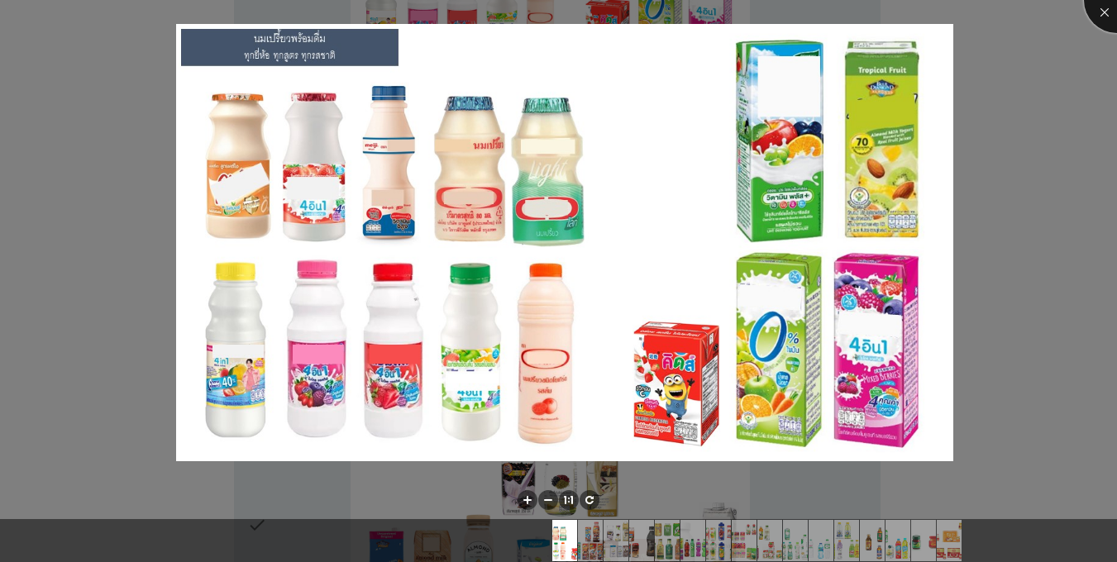
click at [1108, 13] on div at bounding box center [1117, 0] width 66 height 66
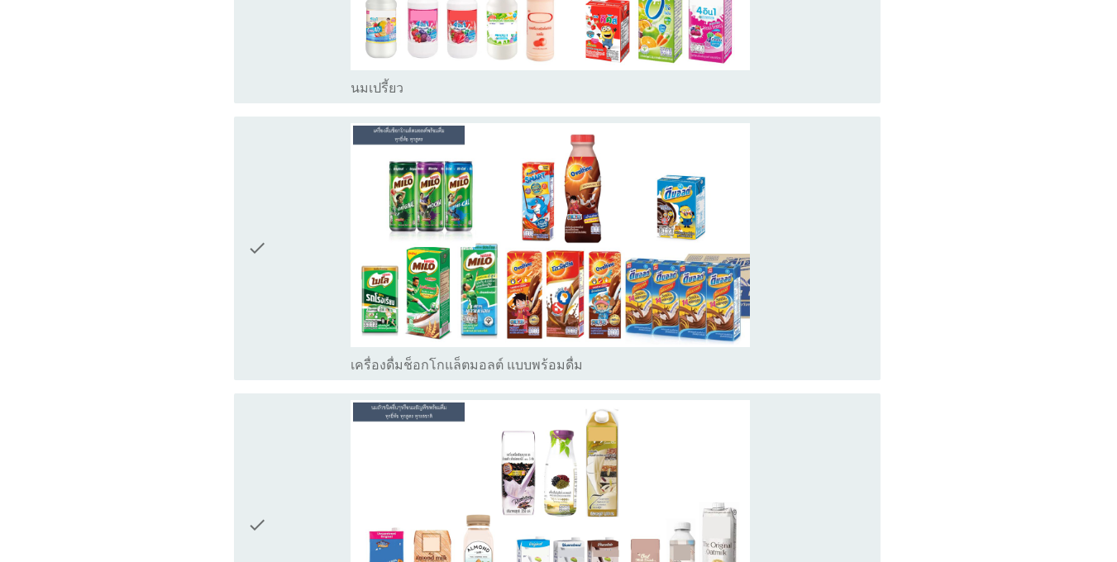
click at [333, 278] on div "check" at bounding box center [298, 248] width 103 height 251
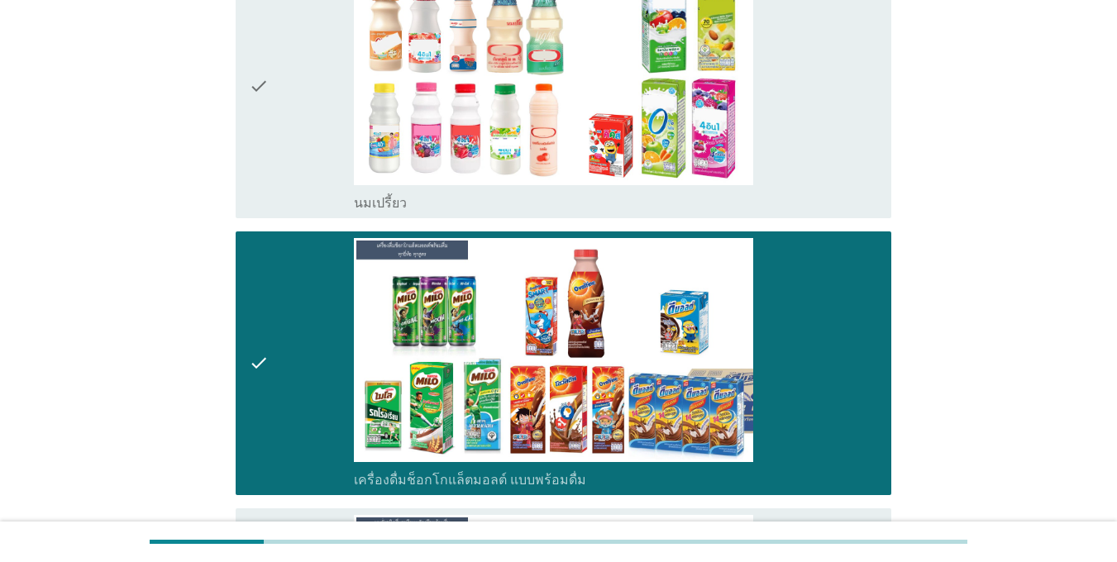
scroll to position [83, 0]
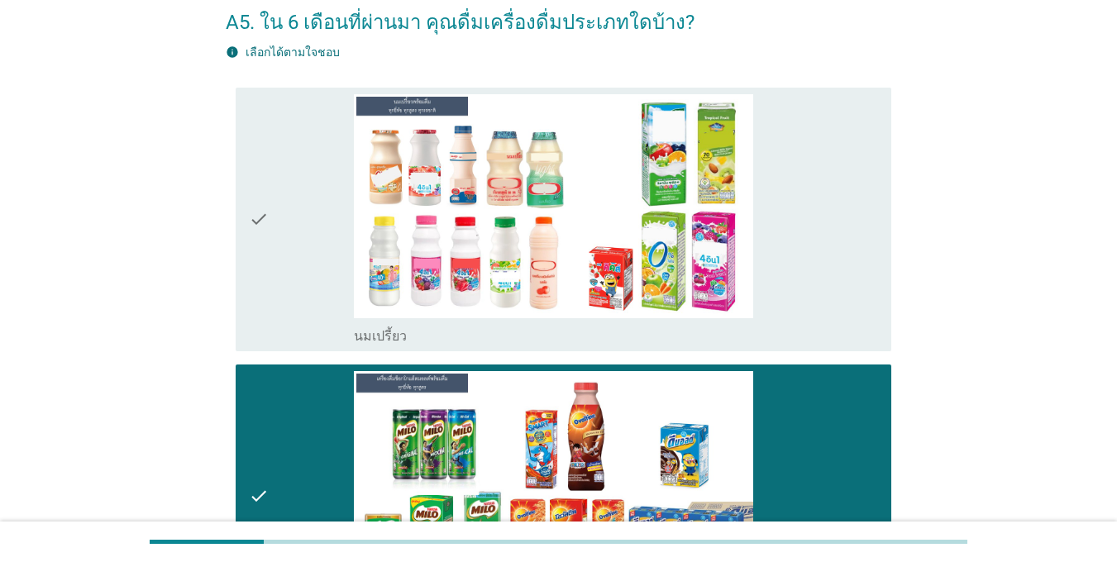
click at [306, 255] on div "check" at bounding box center [301, 219] width 105 height 251
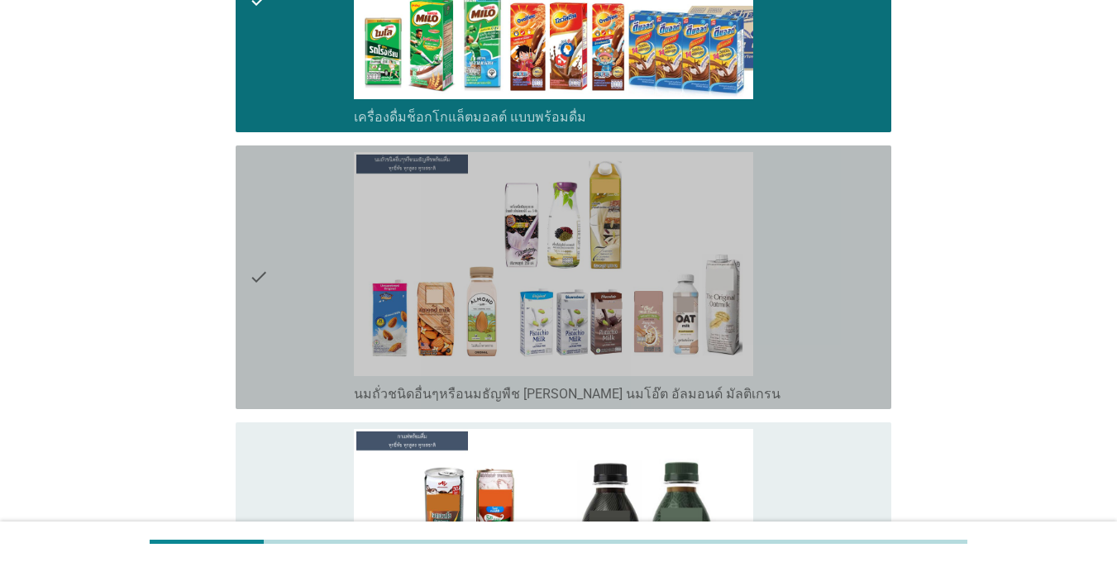
click at [303, 258] on div "check" at bounding box center [301, 277] width 105 height 251
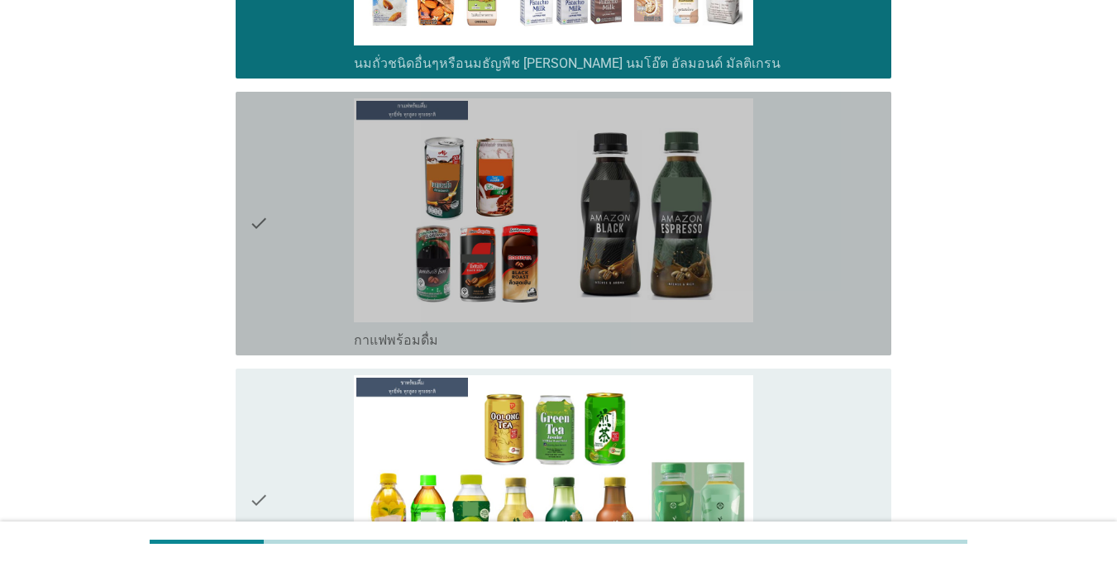
click at [303, 267] on div "check" at bounding box center [301, 223] width 105 height 251
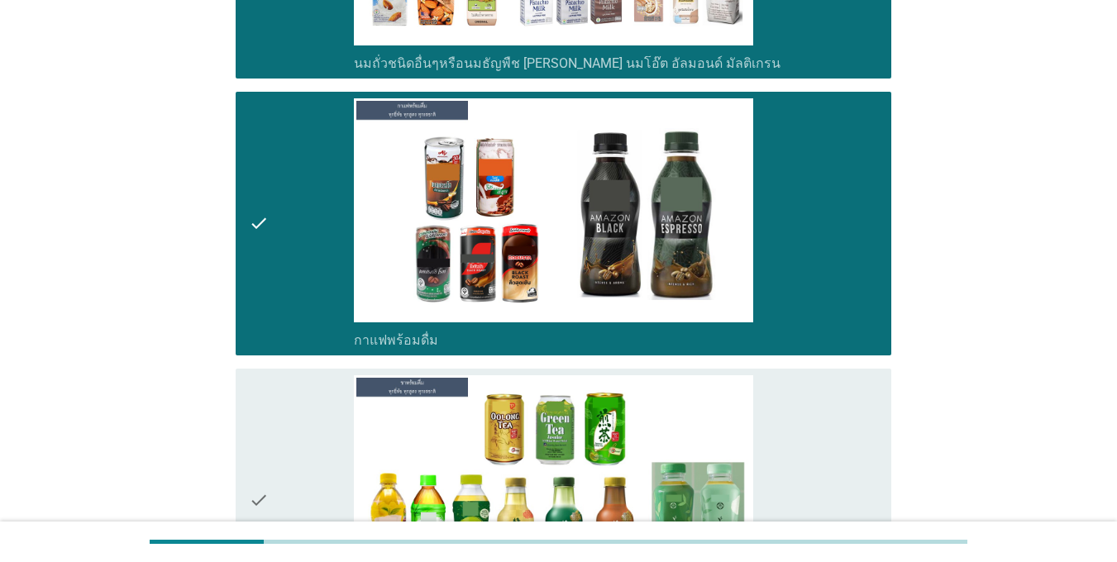
scroll to position [1240, 0]
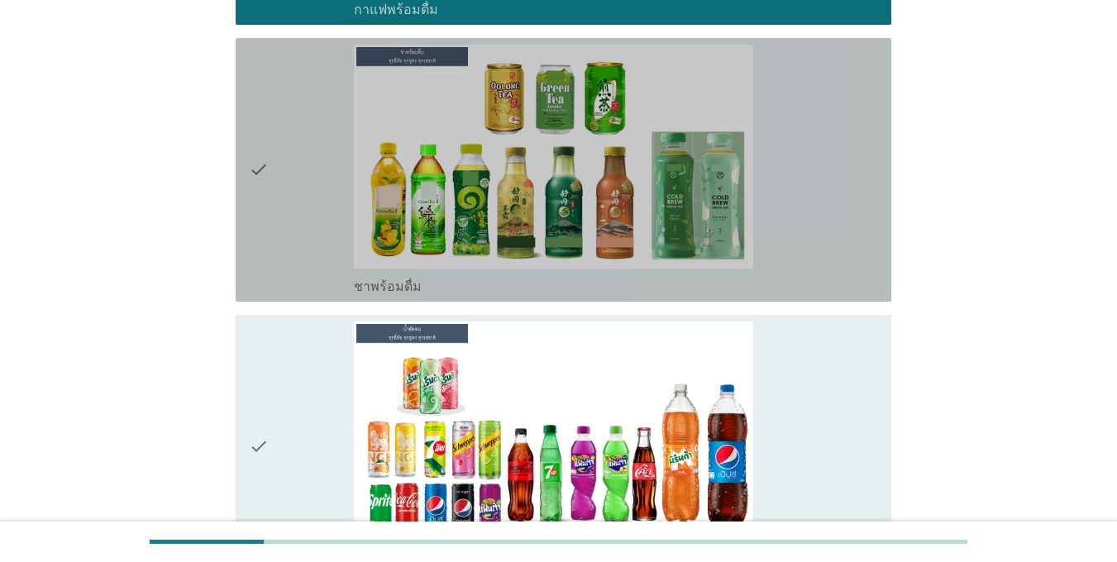
click at [303, 268] on div "check" at bounding box center [301, 170] width 105 height 251
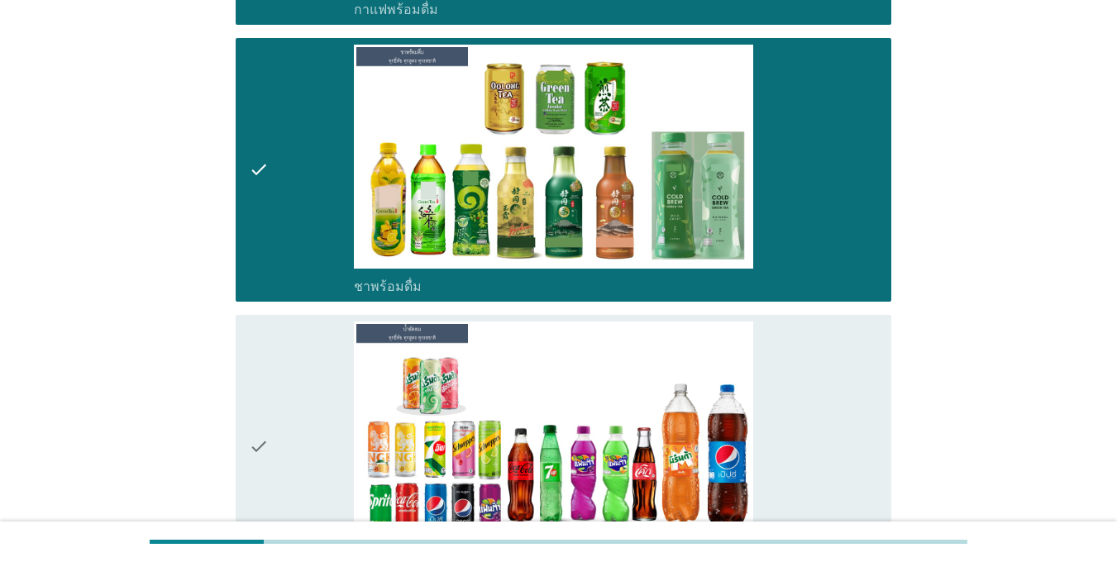
click at [308, 386] on div "check" at bounding box center [301, 447] width 105 height 251
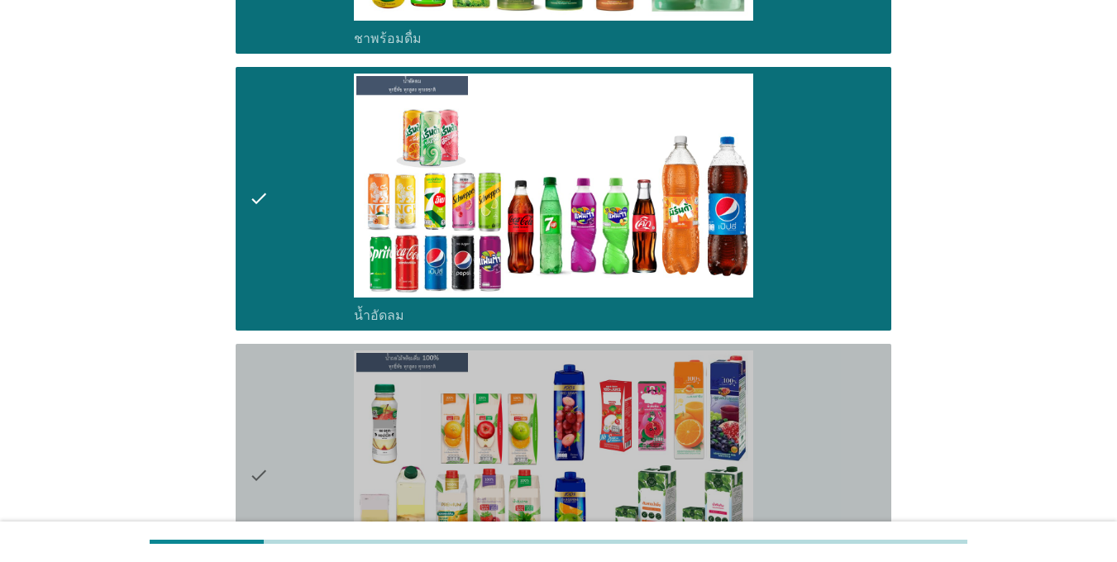
click at [308, 370] on div "check" at bounding box center [301, 476] width 105 height 251
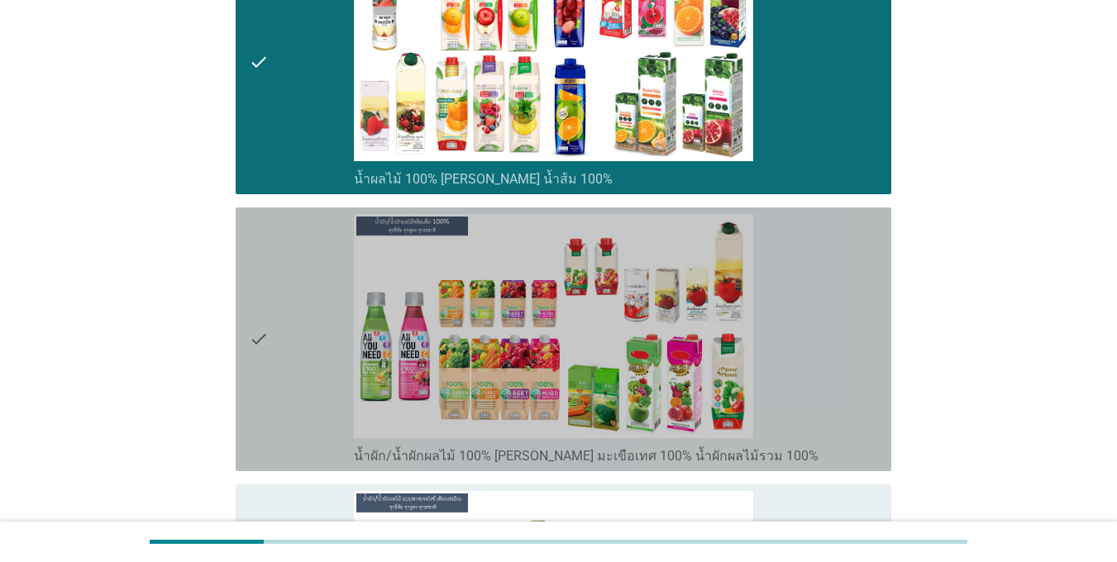
click at [304, 371] on div "check" at bounding box center [301, 339] width 105 height 251
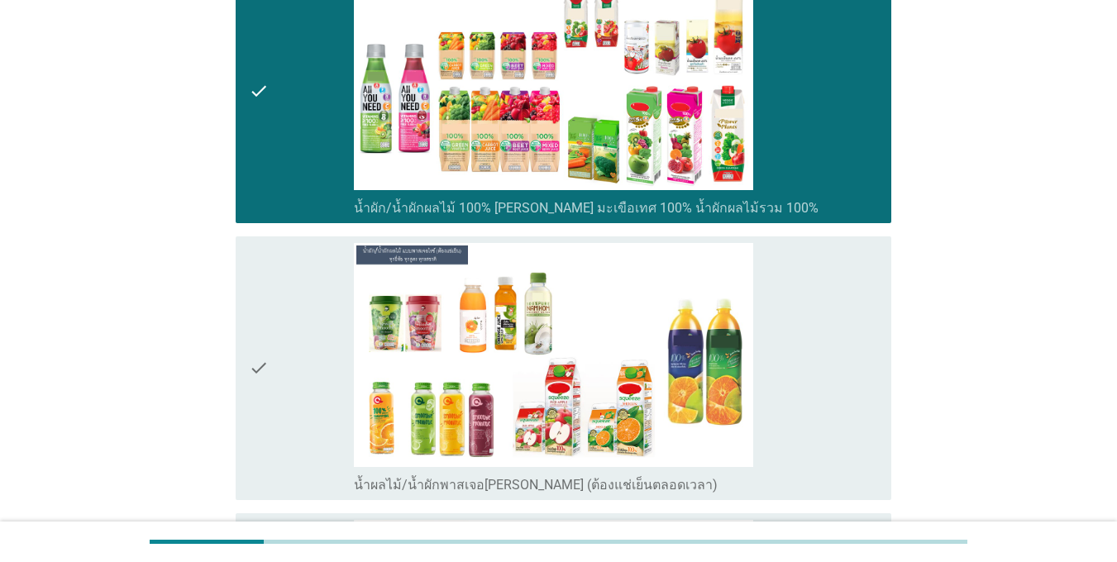
click at [300, 348] on div "check" at bounding box center [301, 368] width 105 height 251
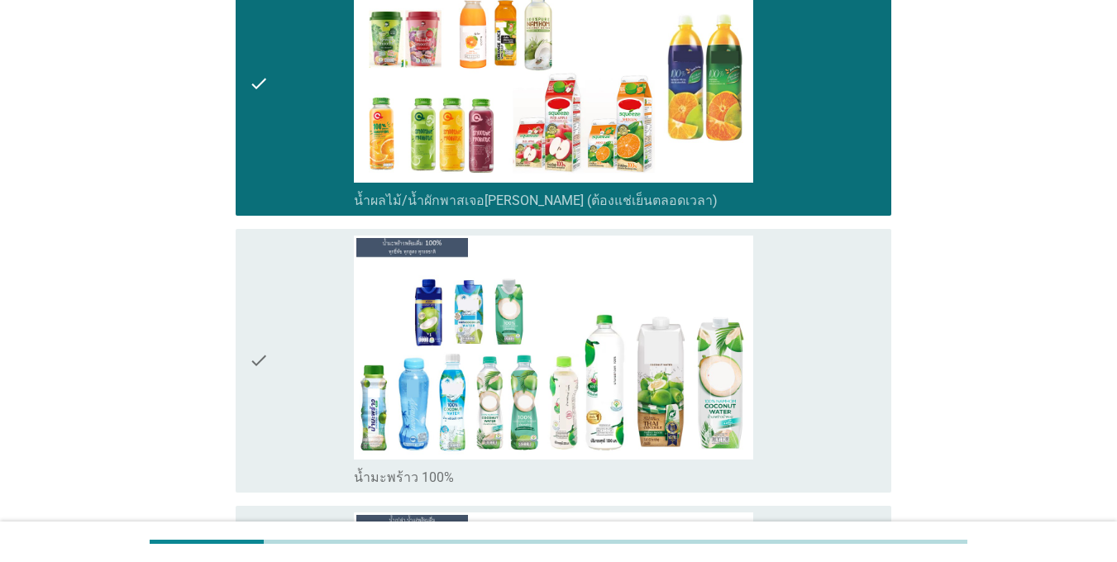
scroll to position [2563, 0]
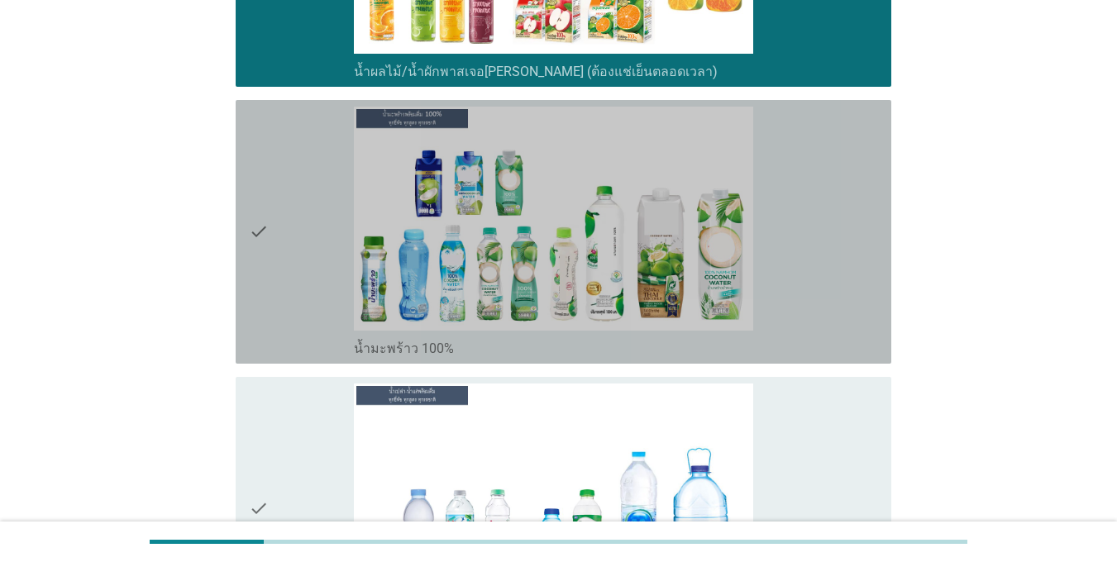
click at [300, 346] on div "check" at bounding box center [301, 232] width 105 height 251
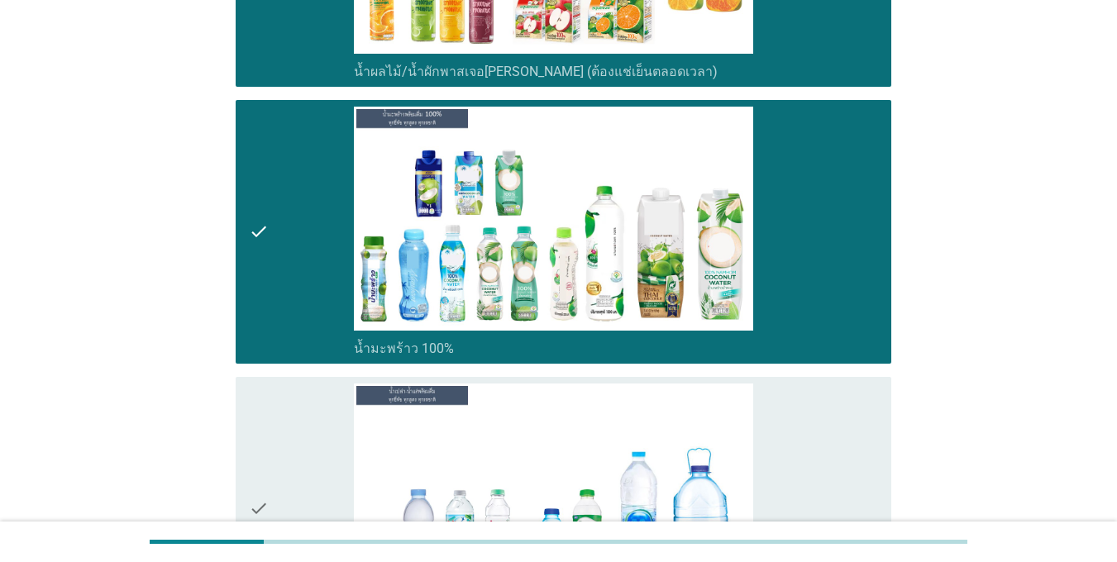
click at [303, 489] on div "check" at bounding box center [301, 509] width 105 height 251
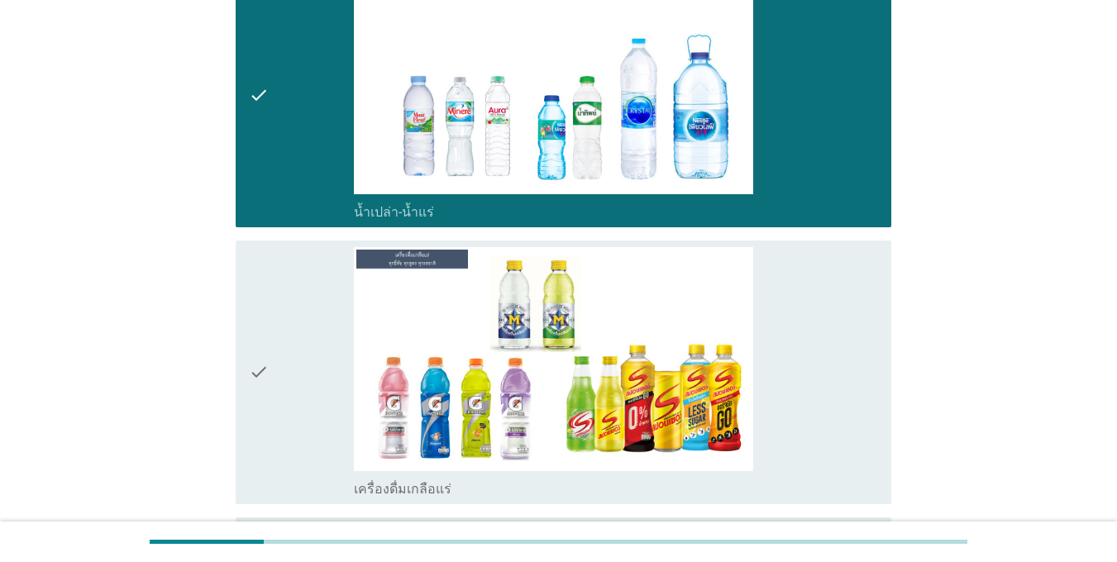
click at [305, 361] on div "check" at bounding box center [301, 372] width 105 height 251
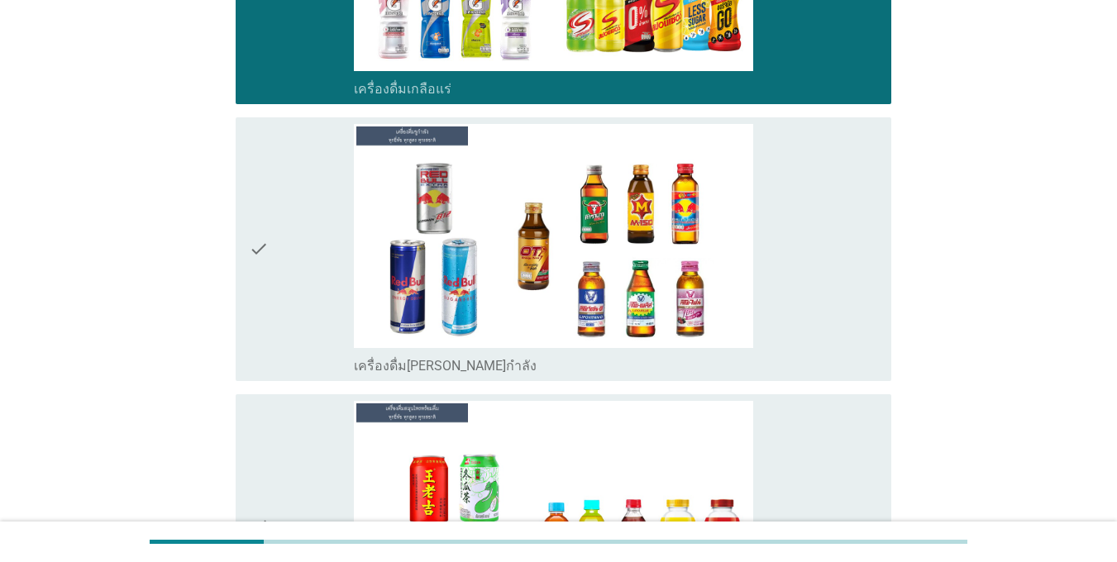
scroll to position [3390, 0]
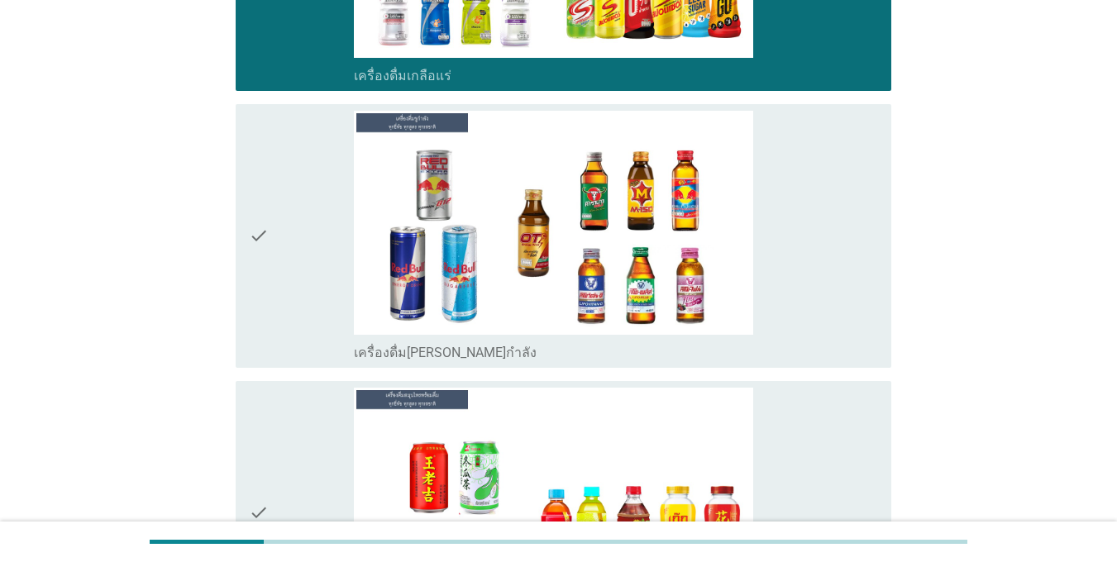
drag, startPoint x: 292, startPoint y: 236, endPoint x: 293, endPoint y: 256, distance: 20.7
click at [293, 235] on div "check" at bounding box center [301, 236] width 105 height 251
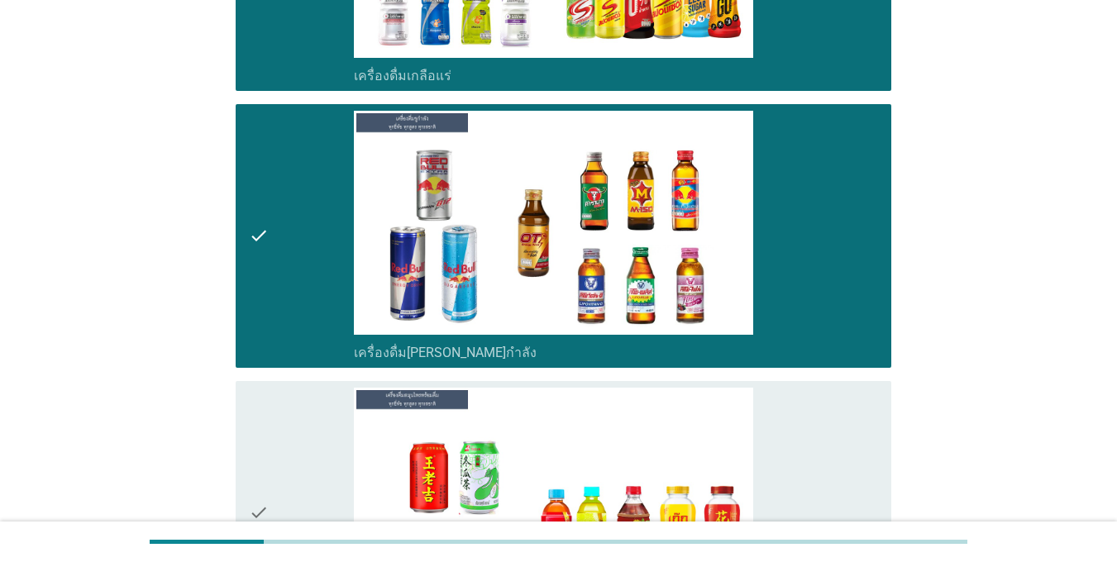
click at [248, 452] on div "check check_box เครื่องดื่มสมุนไพรพร้อมดื่ม [PERSON_NAME] เก๊กฮวย จับเลี้ยง [PE…" at bounding box center [564, 513] width 656 height 264
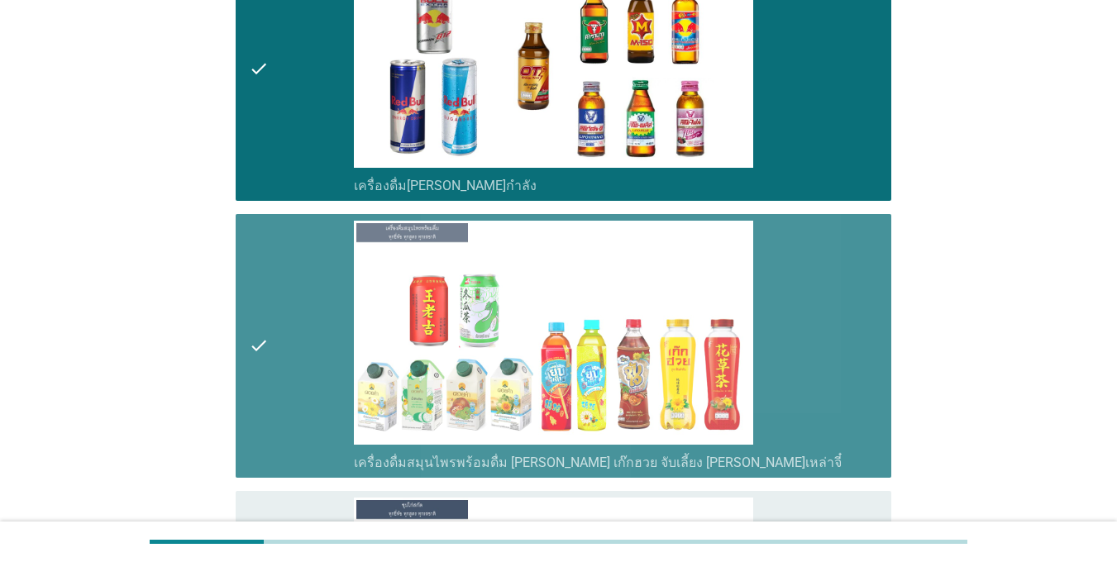
scroll to position [3720, 0]
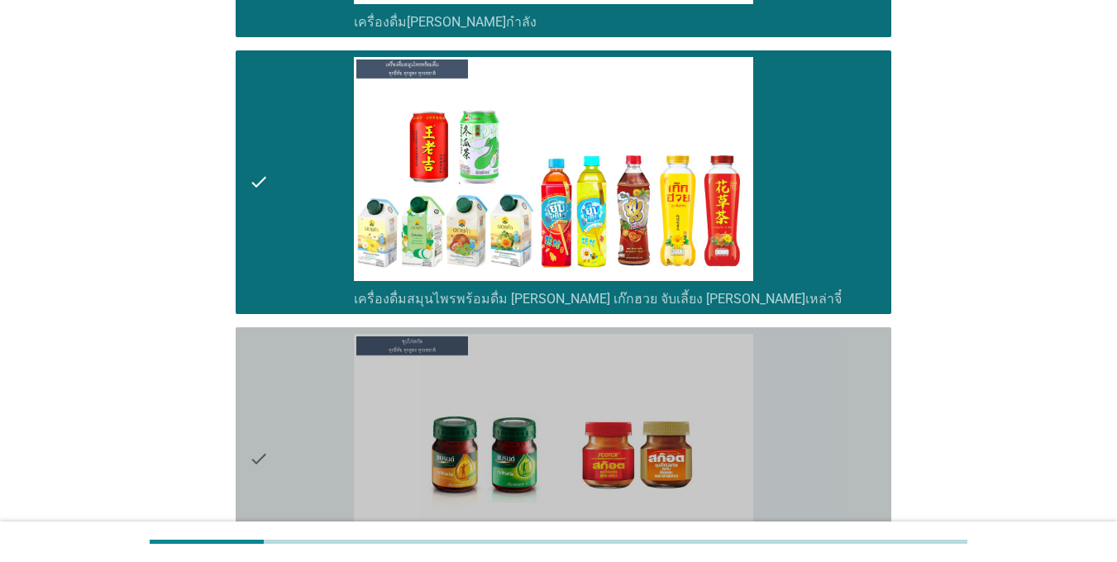
click at [260, 474] on icon "check" at bounding box center [259, 459] width 20 height 251
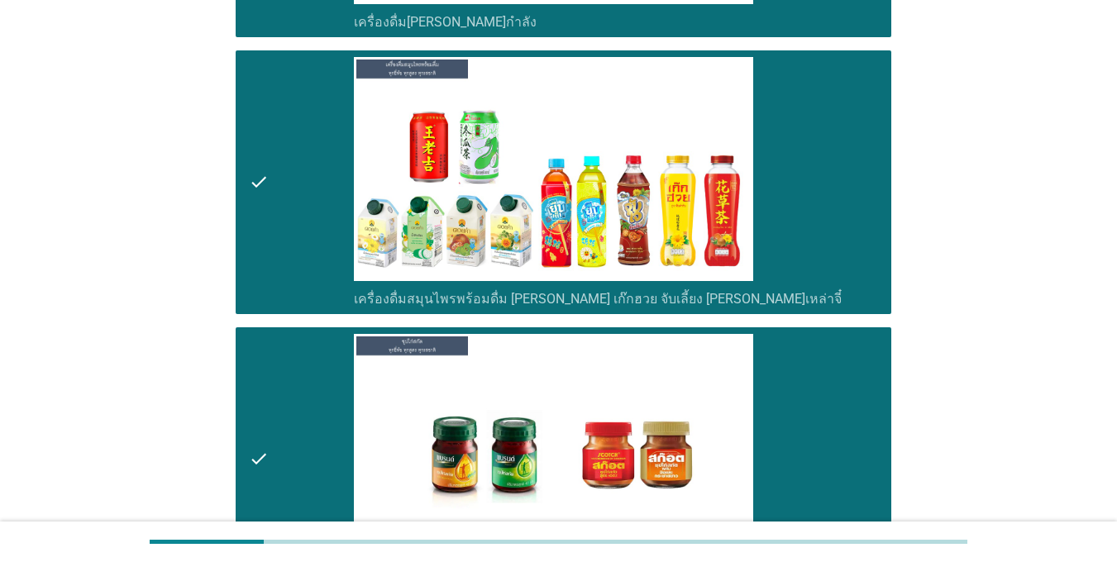
scroll to position [4051, 0]
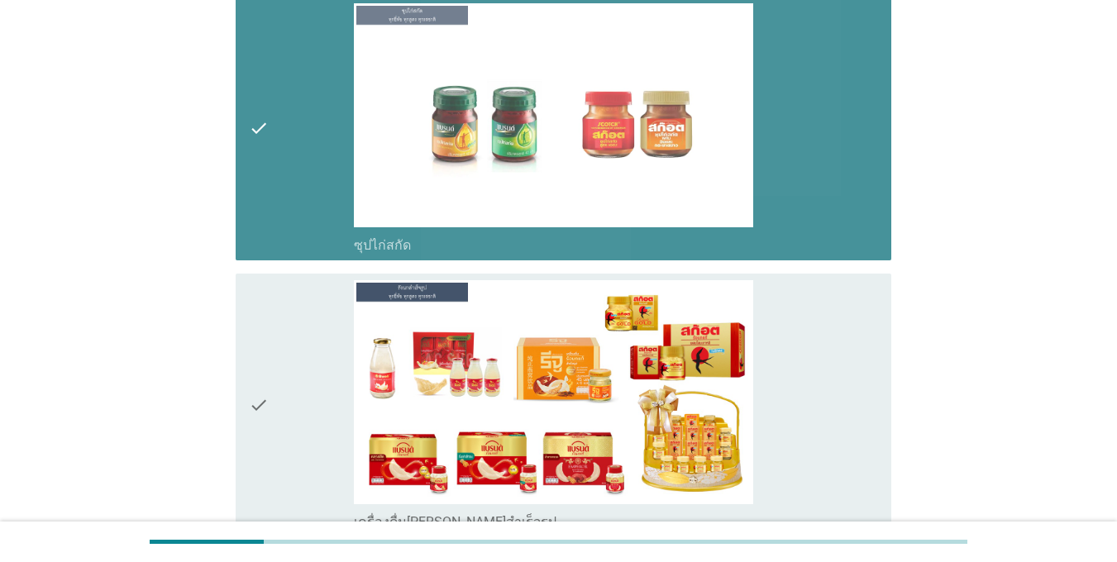
click at [289, 212] on div "check" at bounding box center [301, 128] width 105 height 251
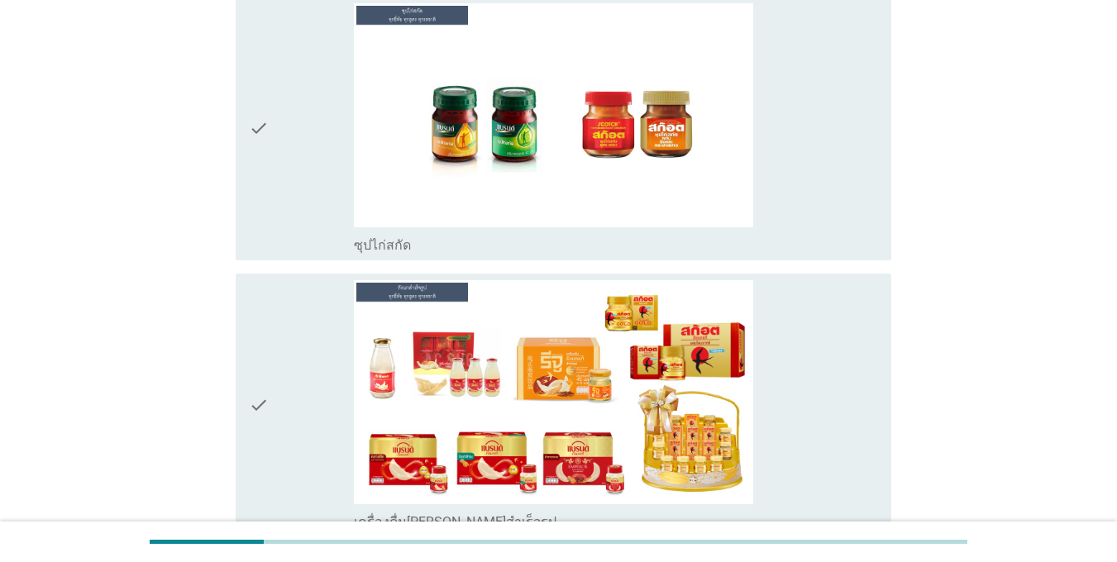
click at [259, 347] on icon "check" at bounding box center [259, 405] width 20 height 251
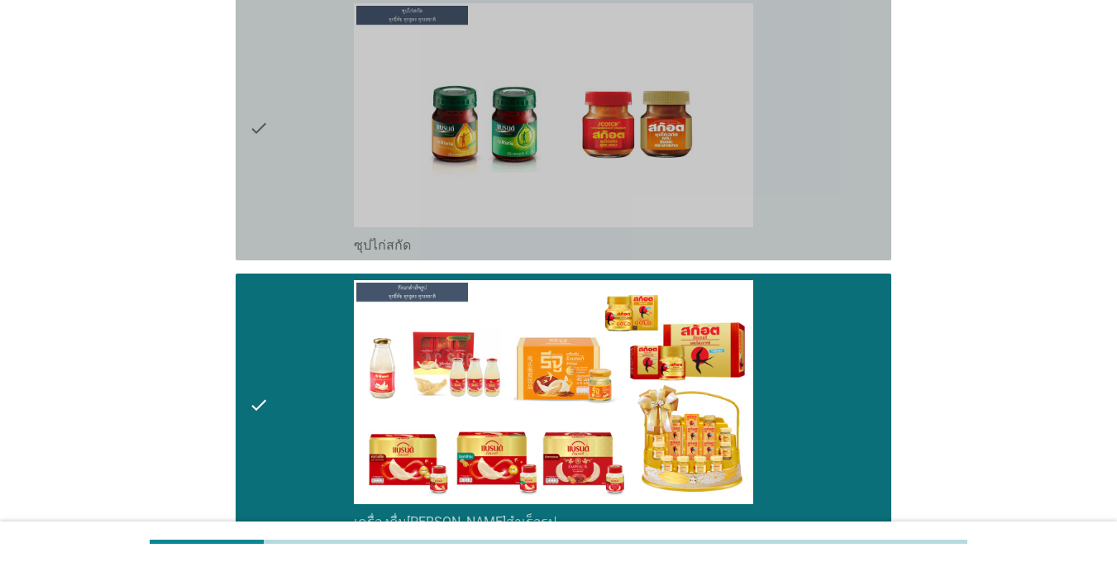
click at [328, 88] on div "check" at bounding box center [301, 128] width 105 height 251
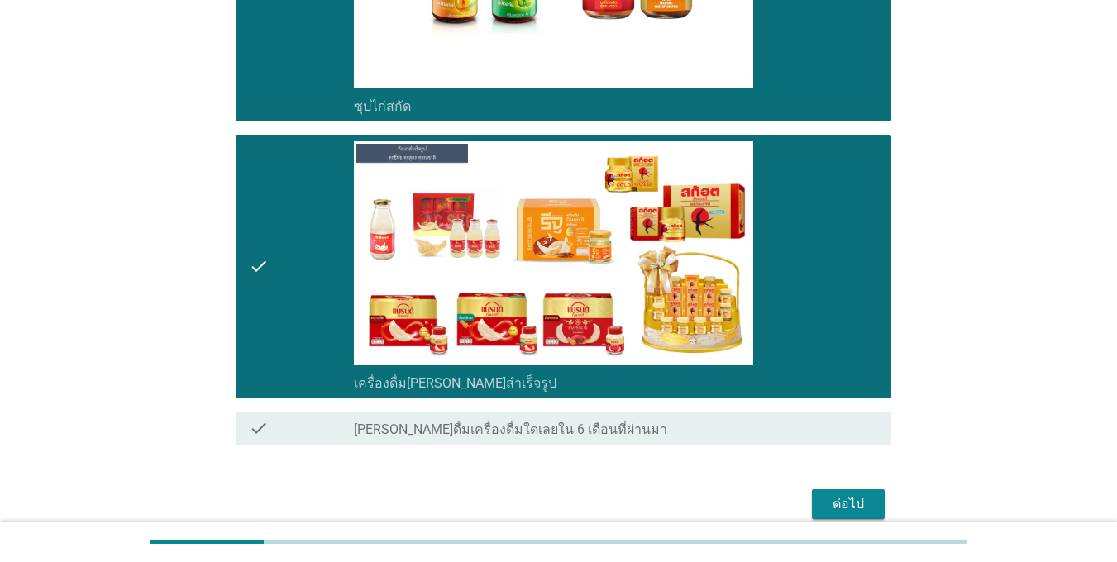
scroll to position [4265, 0]
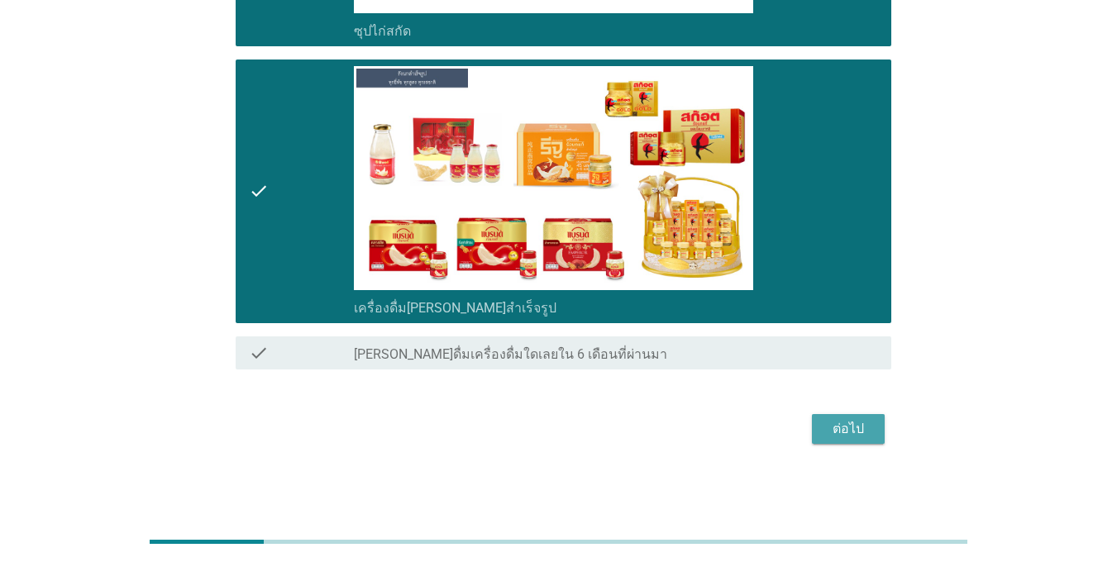
click at [828, 423] on div "ต่อไป" at bounding box center [848, 429] width 46 height 20
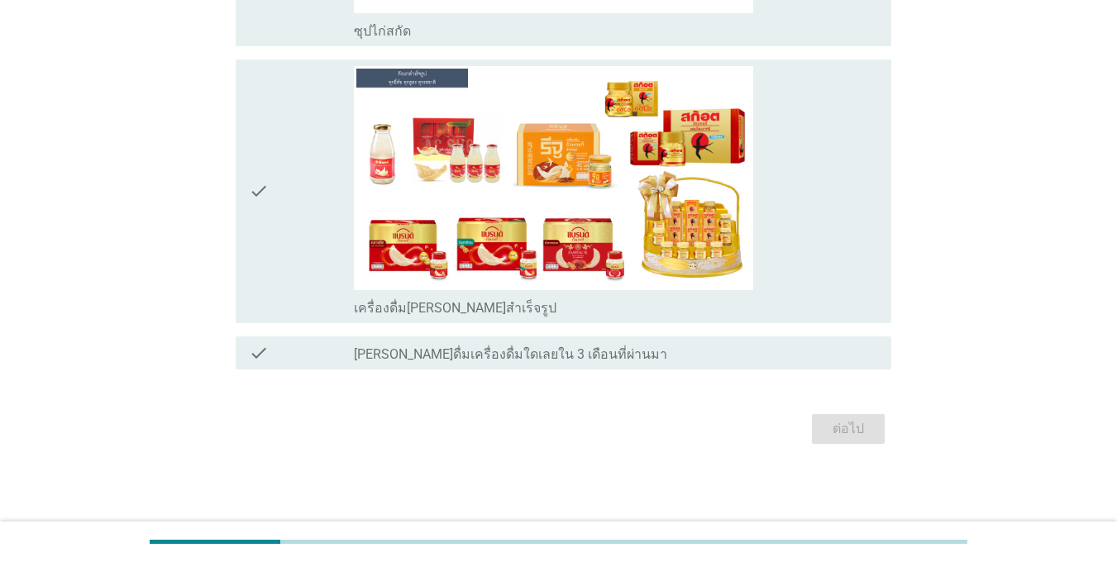
scroll to position [0, 0]
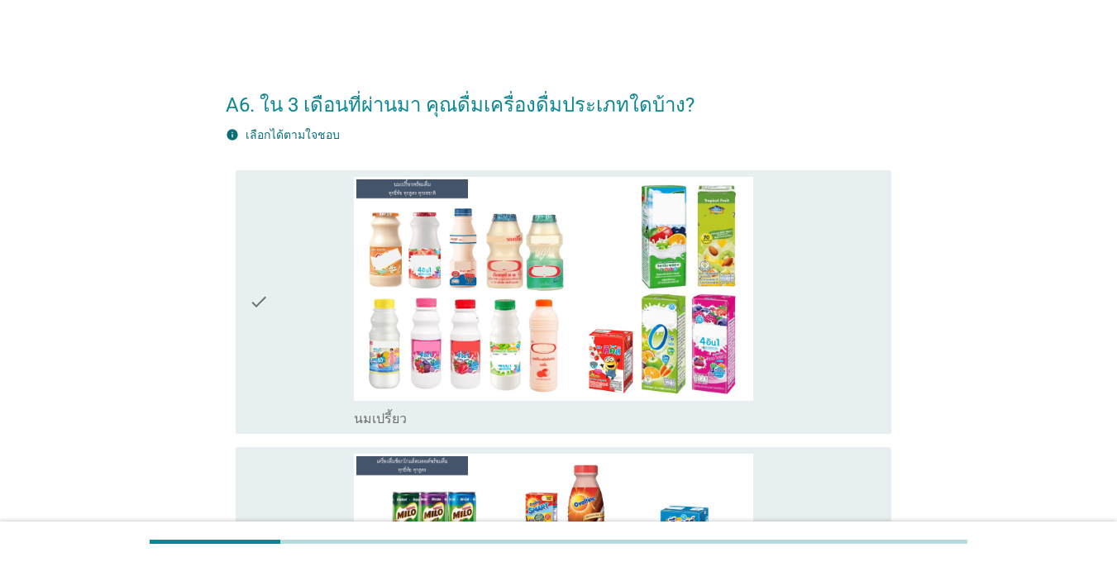
click at [277, 274] on div "check" at bounding box center [301, 302] width 105 height 251
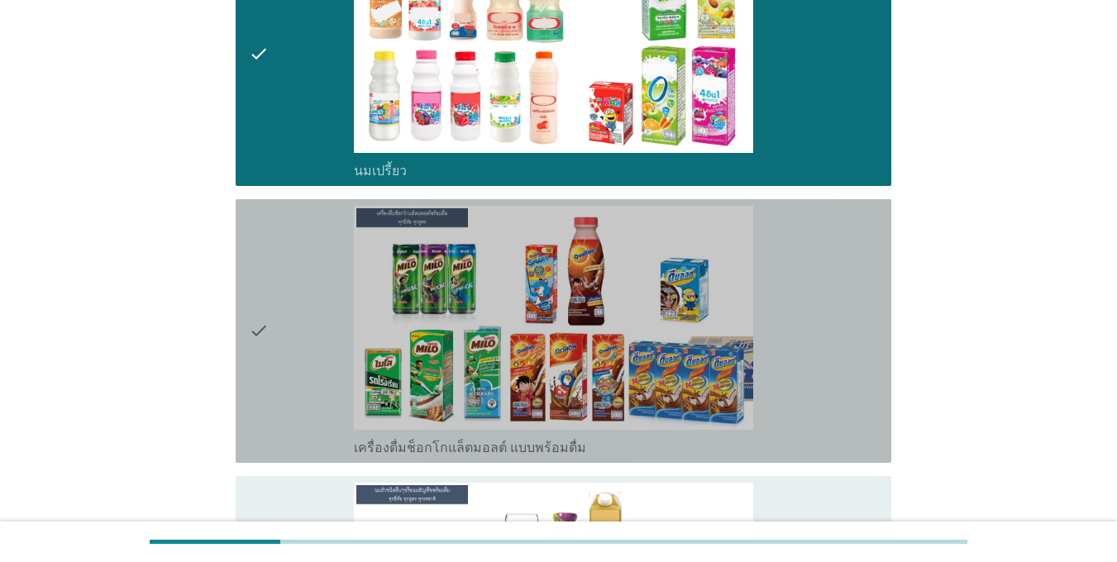
click at [282, 327] on div "check" at bounding box center [301, 331] width 105 height 251
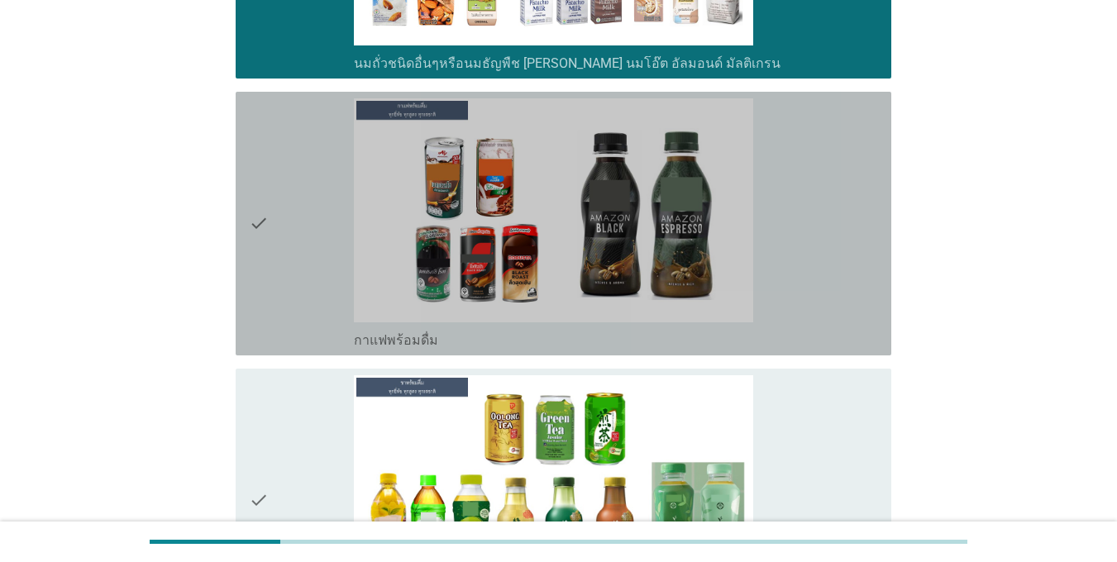
drag, startPoint x: 284, startPoint y: 244, endPoint x: 290, endPoint y: 295, distance: 51.6
click at [284, 243] on div "check" at bounding box center [301, 223] width 105 height 251
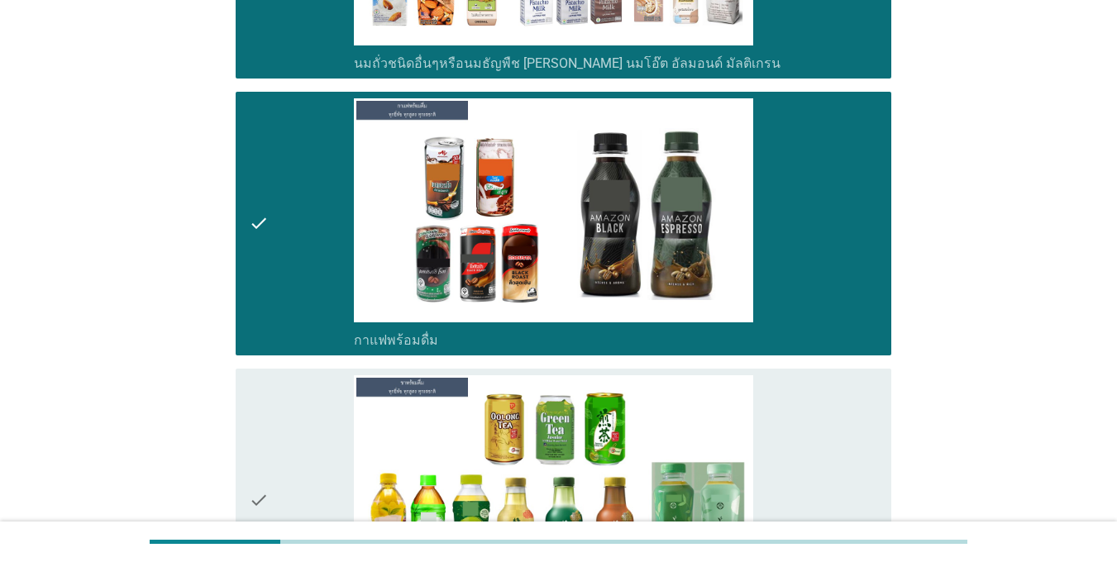
click at [260, 470] on icon "check" at bounding box center [259, 500] width 20 height 251
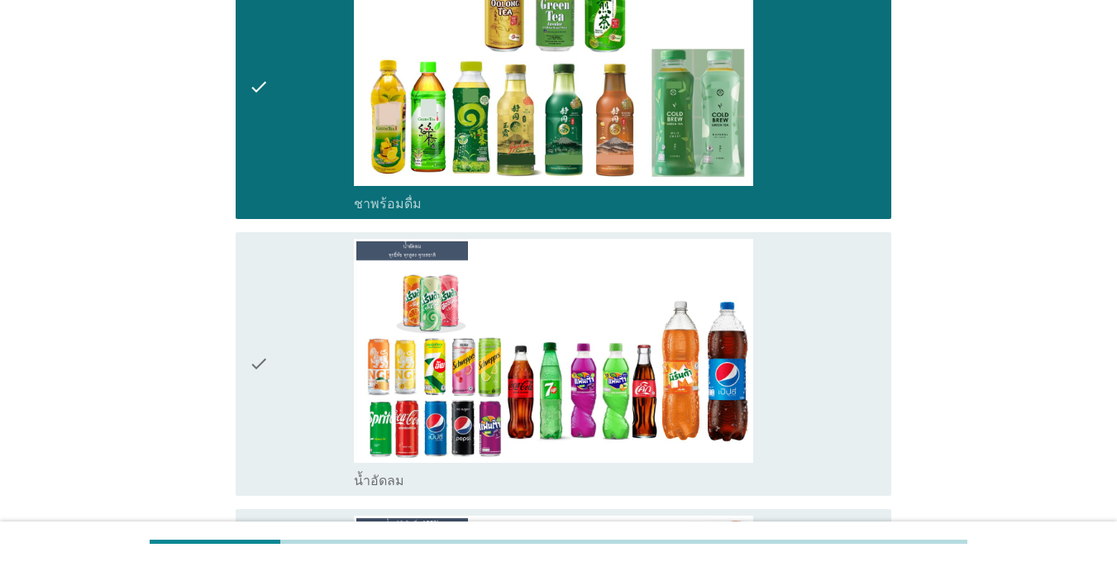
click at [278, 327] on div "check" at bounding box center [301, 364] width 105 height 251
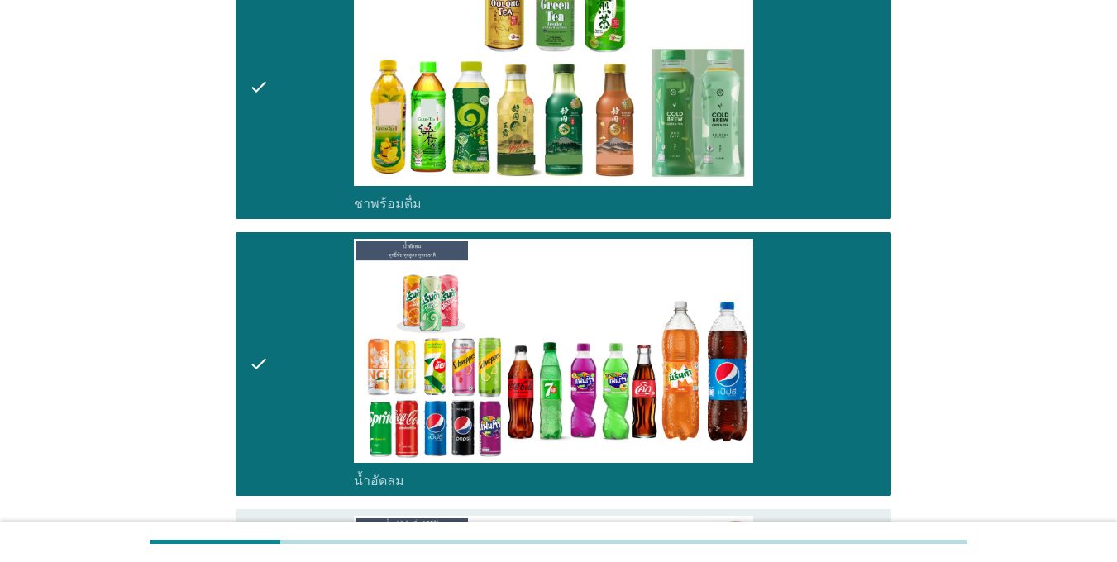
scroll to position [1654, 0]
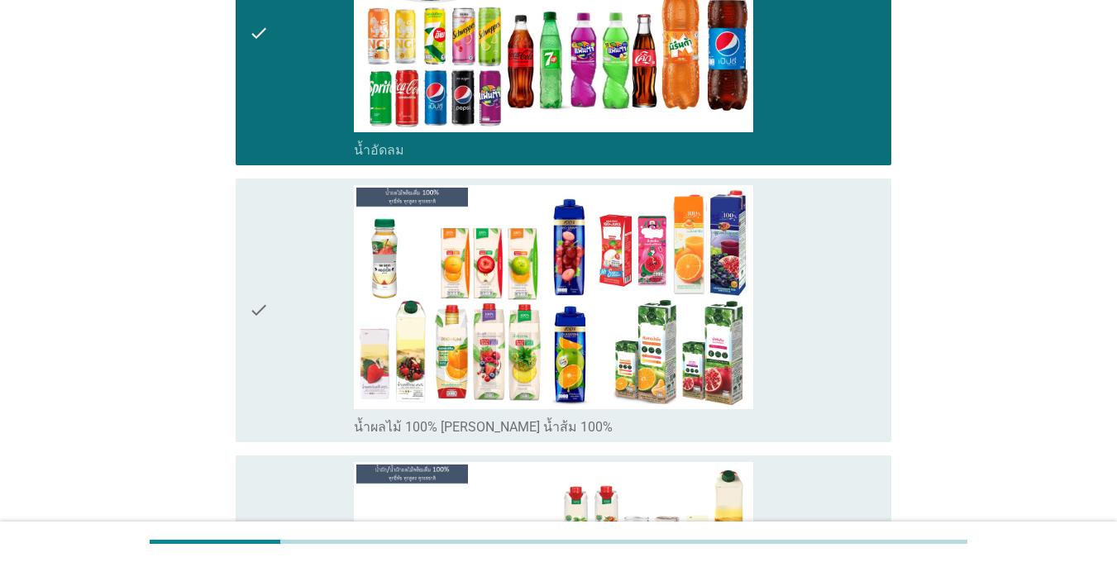
click at [288, 284] on div "check" at bounding box center [301, 310] width 105 height 251
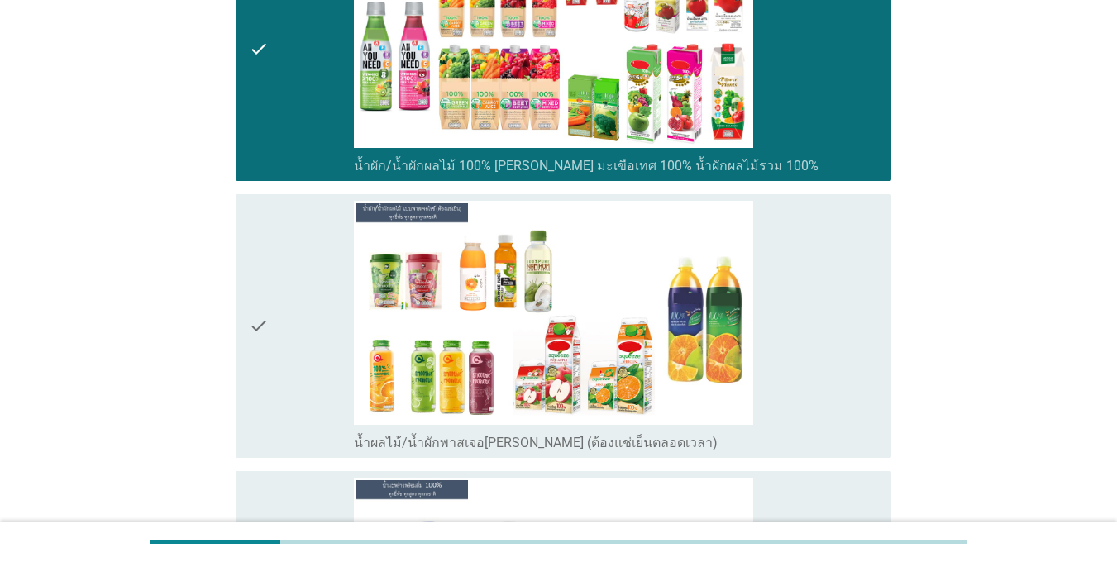
scroll to position [2315, 0]
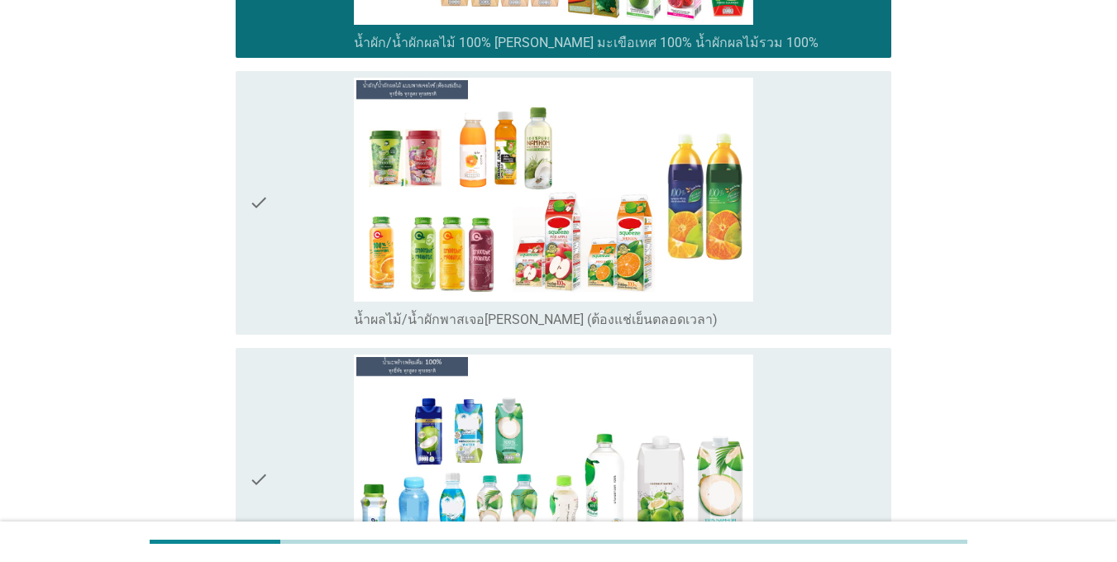
click at [279, 249] on div "check" at bounding box center [301, 203] width 105 height 251
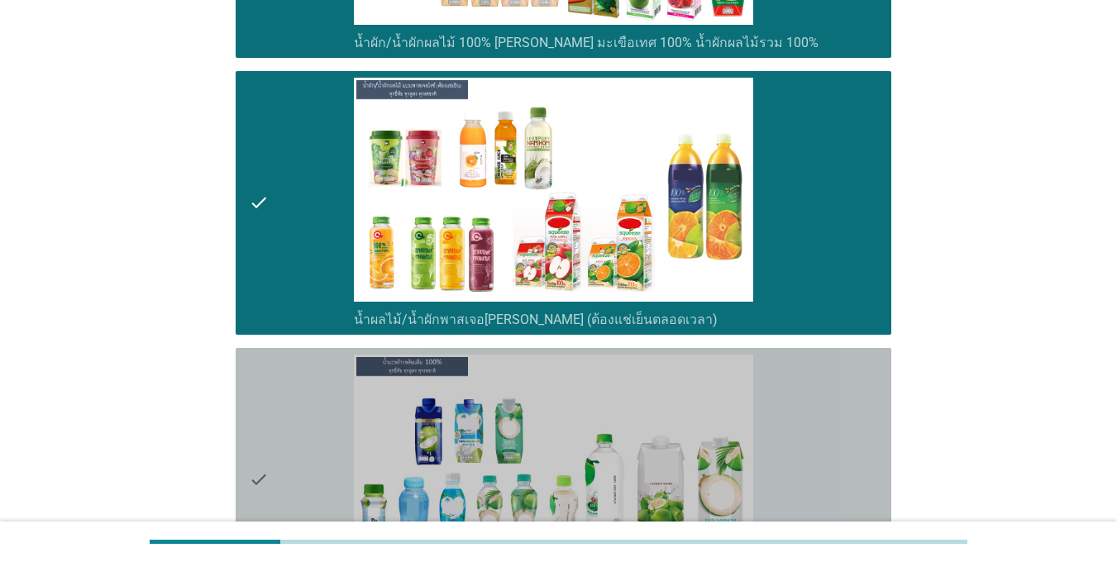
click at [287, 411] on div "check" at bounding box center [301, 480] width 105 height 251
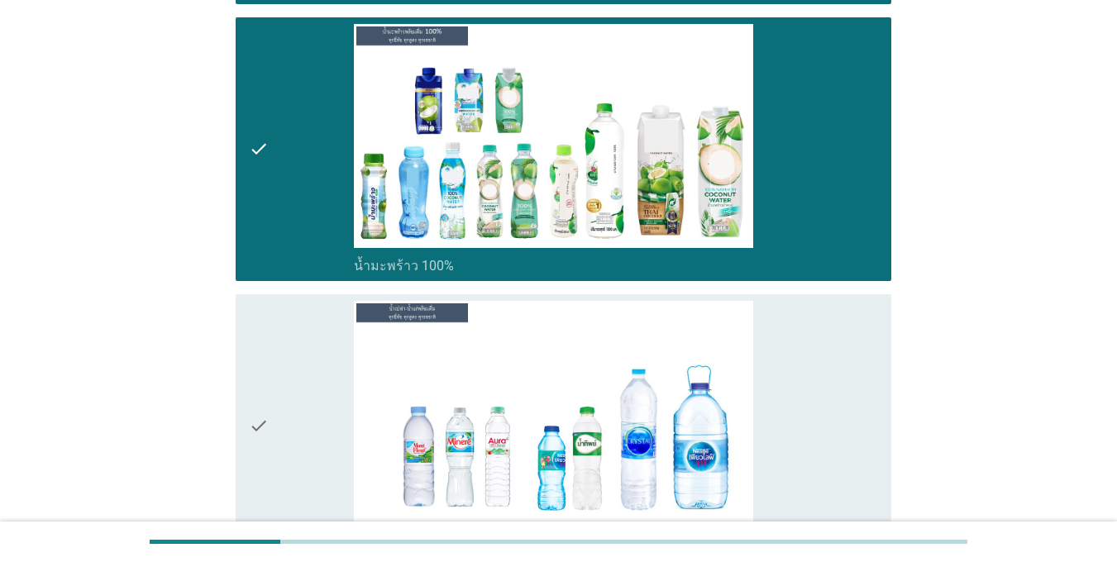
click at [275, 353] on div "check" at bounding box center [301, 426] width 105 height 251
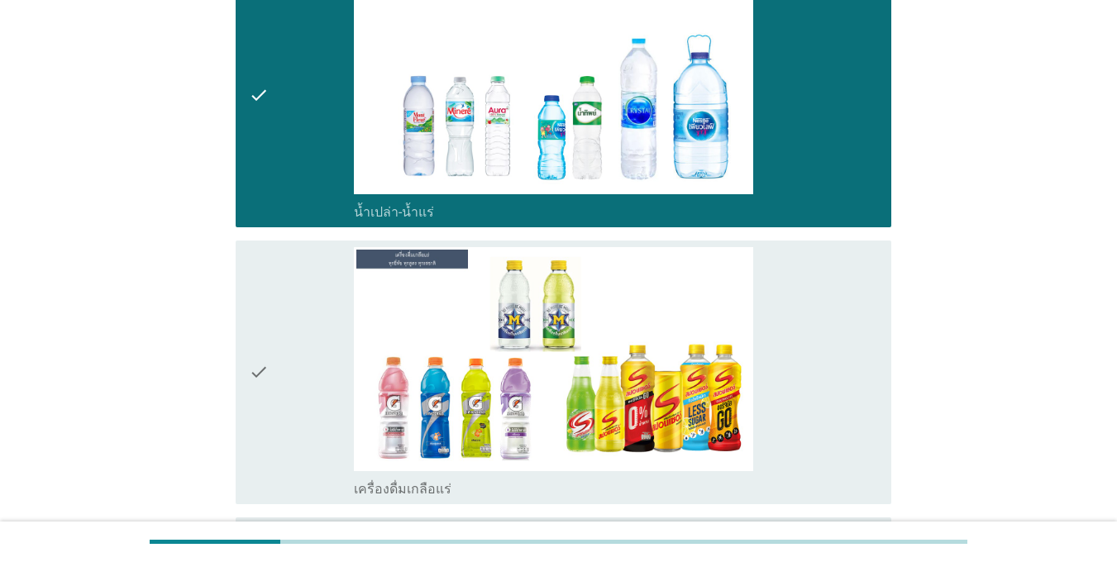
drag, startPoint x: 283, startPoint y: 345, endPoint x: 289, endPoint y: 379, distance: 35.3
click at [284, 345] on div "check" at bounding box center [301, 372] width 105 height 251
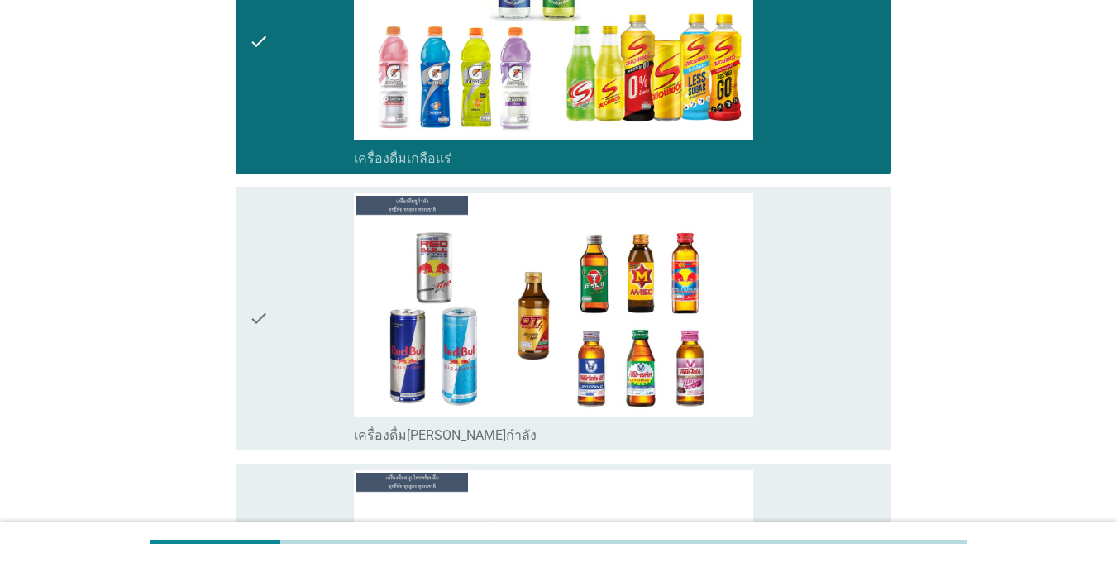
click at [288, 379] on div "check" at bounding box center [301, 318] width 105 height 251
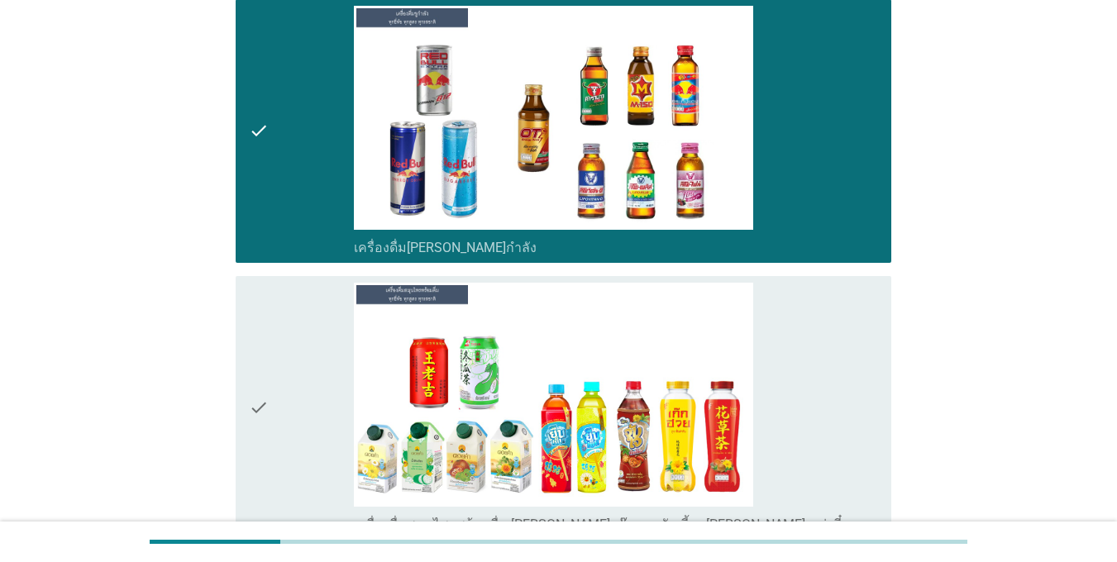
scroll to position [3638, 0]
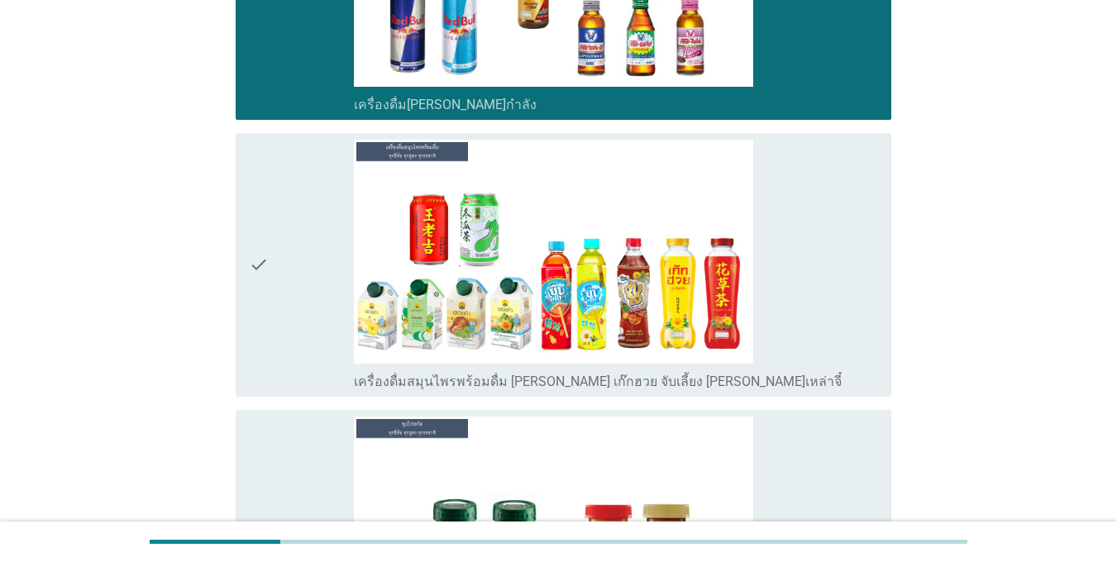
click at [291, 331] on div "check" at bounding box center [301, 265] width 105 height 251
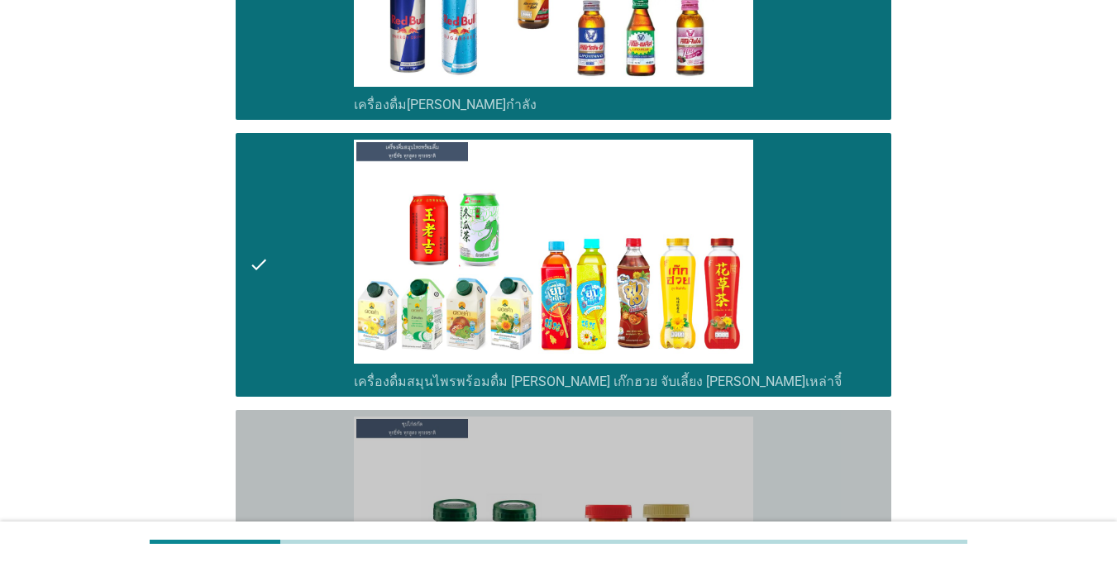
click at [282, 501] on div "check" at bounding box center [301, 542] width 105 height 251
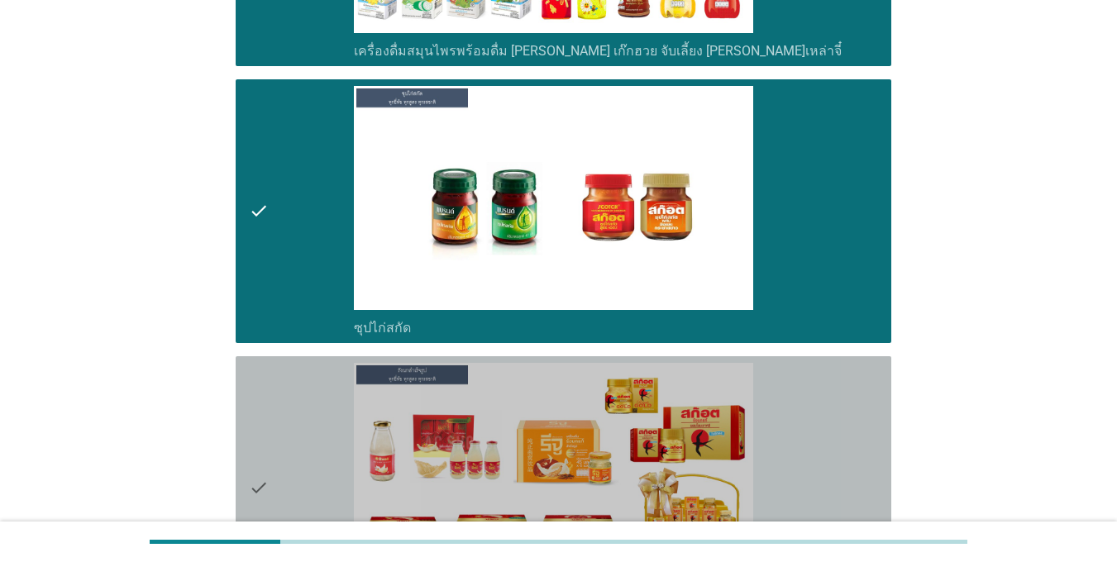
click at [284, 427] on div "check" at bounding box center [301, 488] width 105 height 251
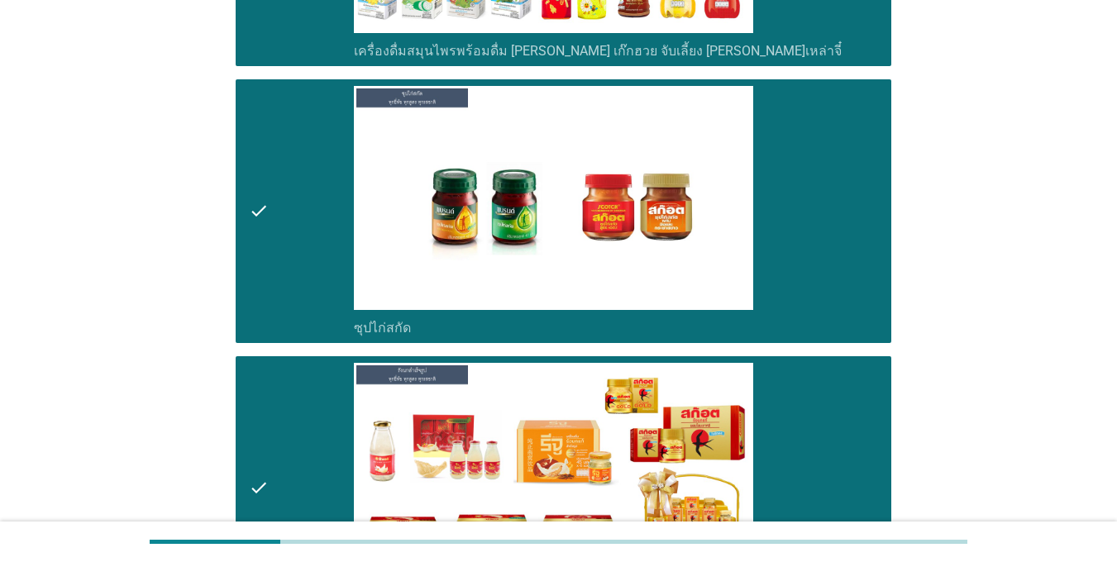
scroll to position [4265, 0]
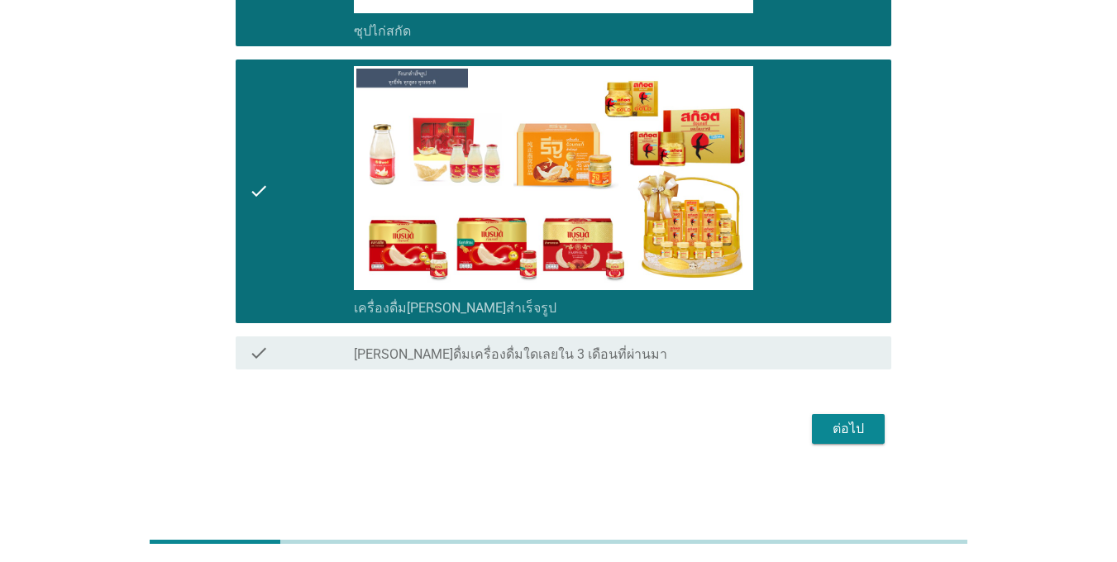
click at [842, 434] on div "ต่อไป" at bounding box center [848, 429] width 46 height 20
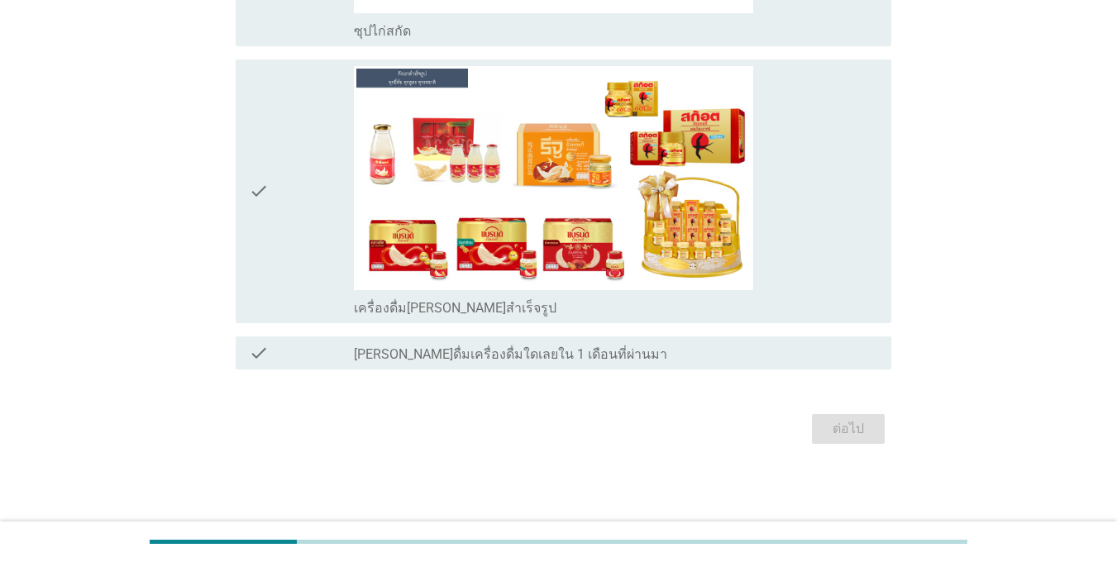
scroll to position [0, 0]
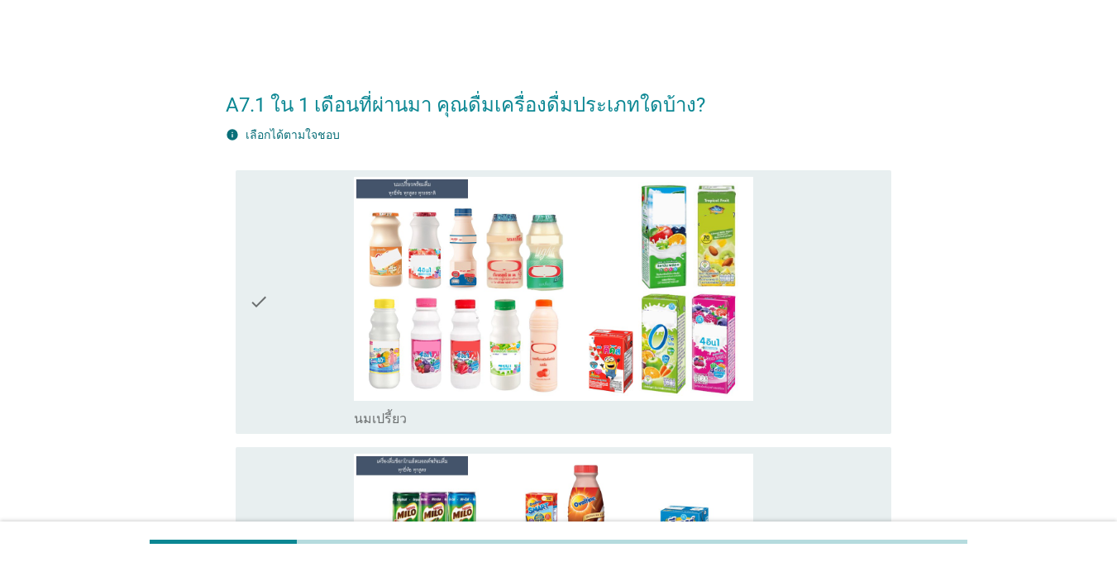
click at [288, 293] on div "check" at bounding box center [301, 302] width 105 height 251
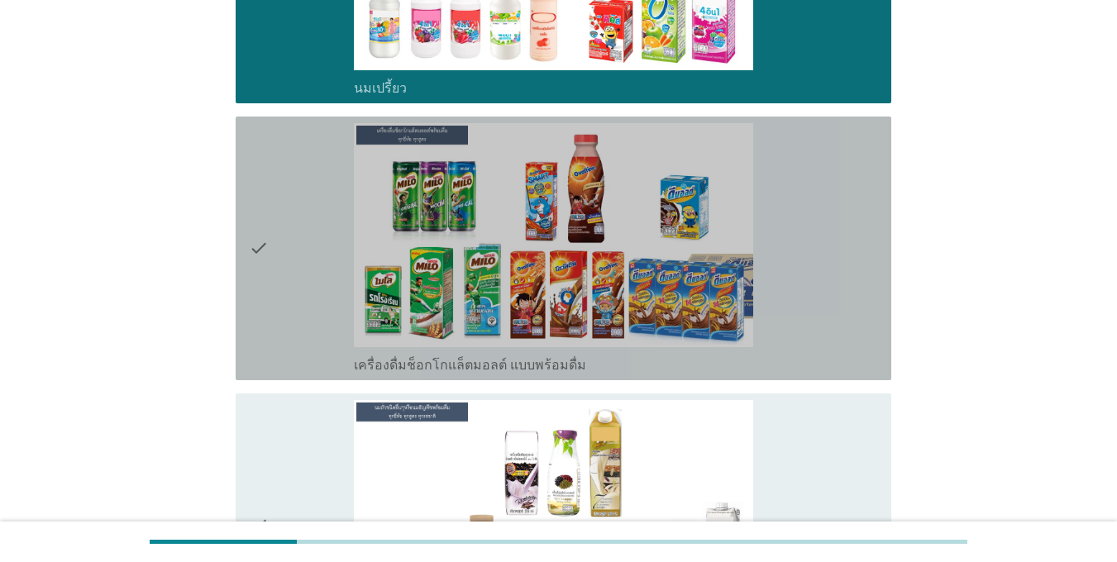
click at [287, 294] on div "check" at bounding box center [301, 248] width 105 height 251
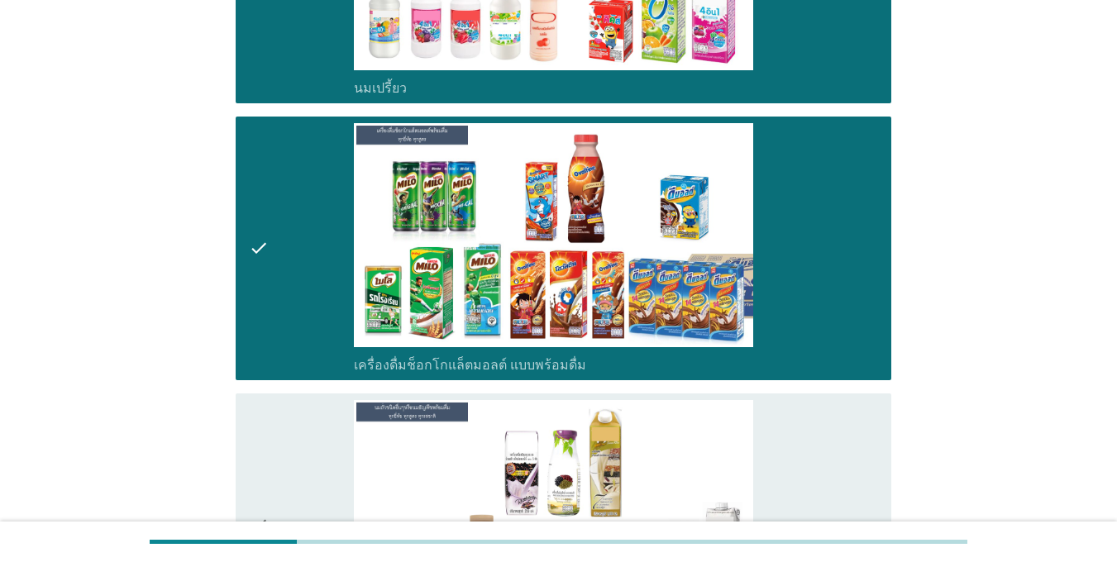
click at [302, 459] on div "check" at bounding box center [301, 525] width 105 height 251
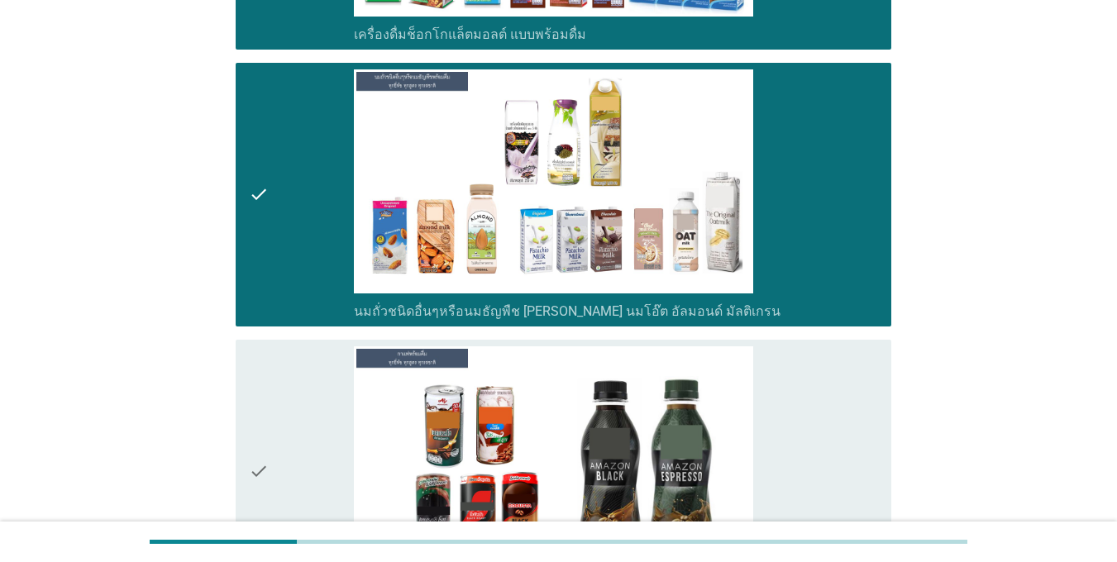
click at [293, 394] on div "check" at bounding box center [301, 471] width 105 height 251
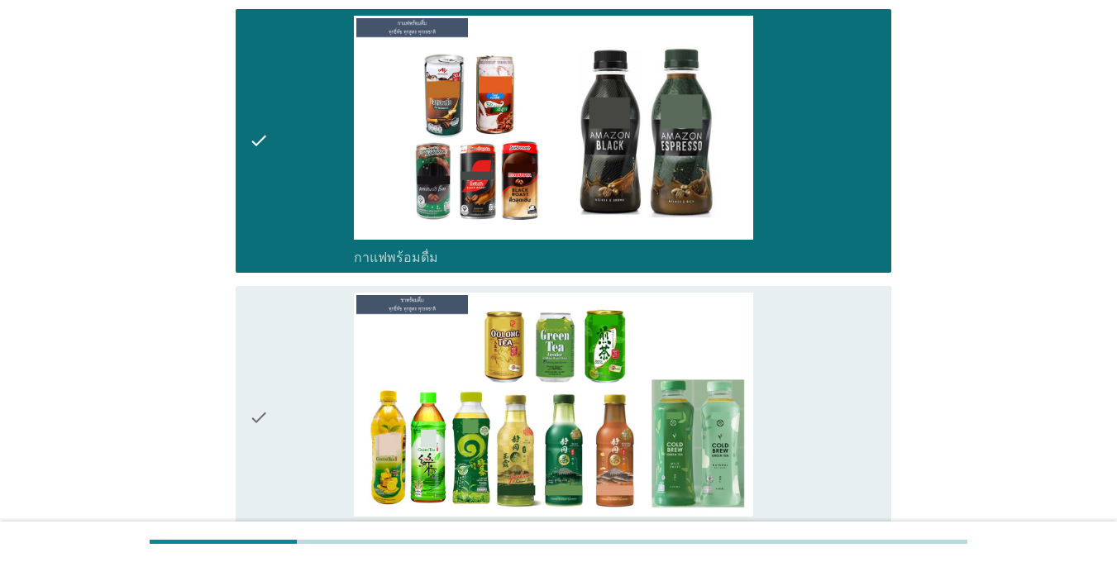
click at [291, 377] on div "check" at bounding box center [301, 418] width 105 height 251
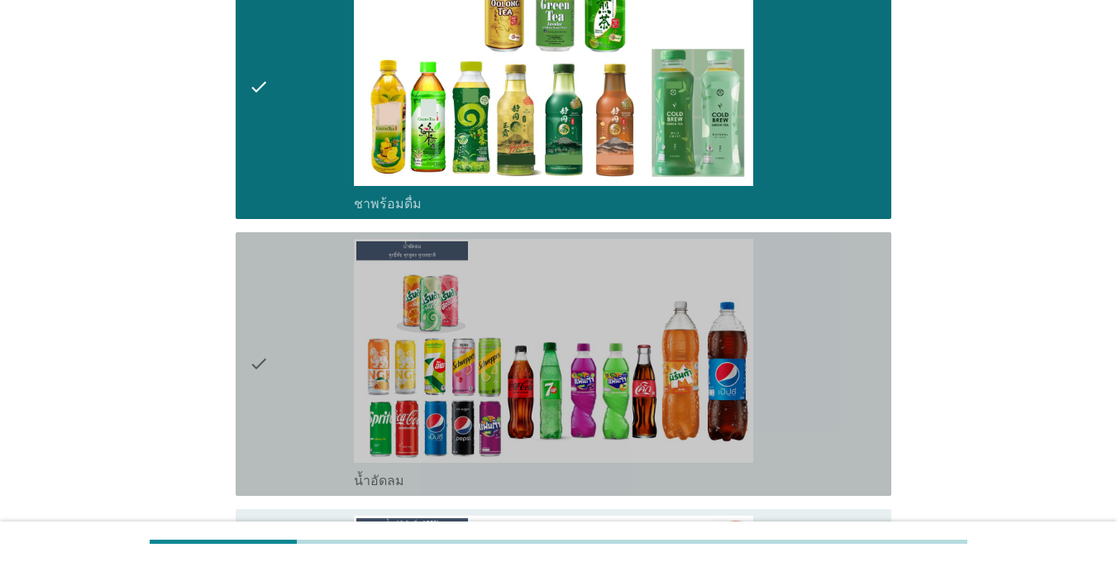
click at [291, 375] on div "check" at bounding box center [301, 364] width 105 height 251
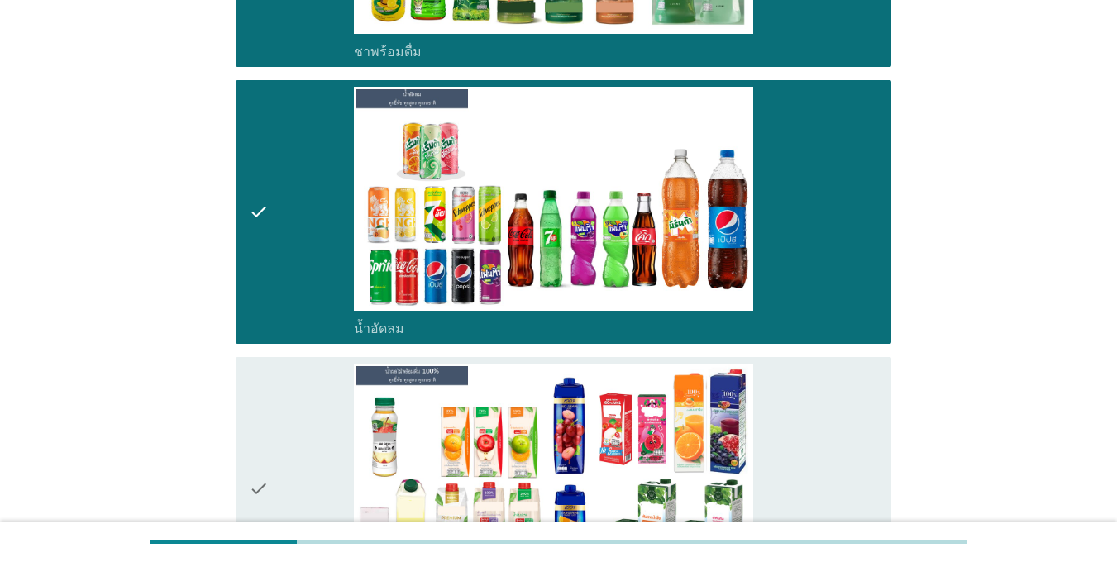
scroll to position [1654, 0]
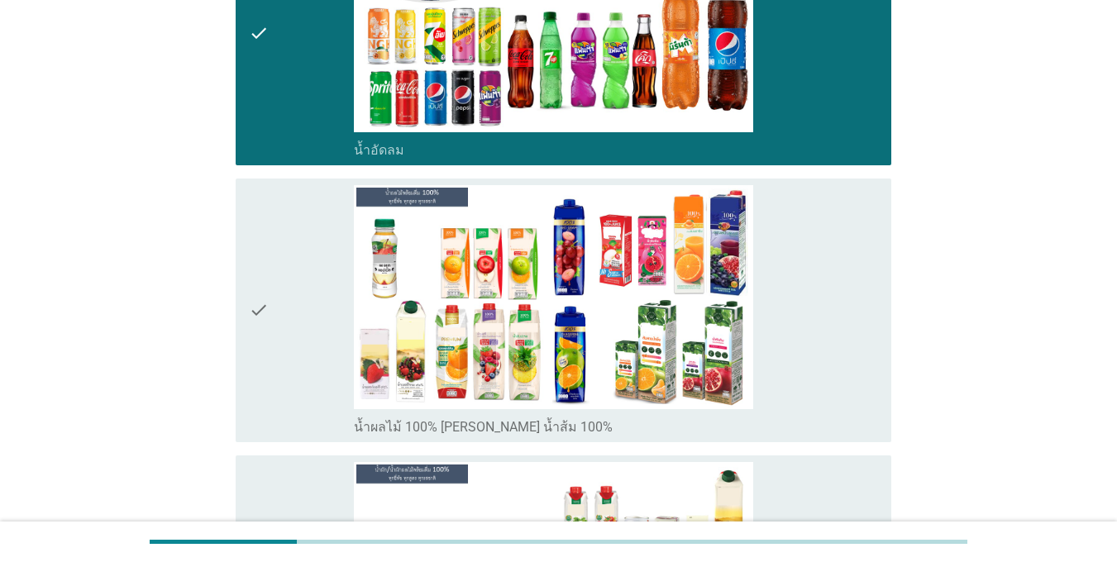
click at [291, 375] on div "check" at bounding box center [301, 310] width 105 height 251
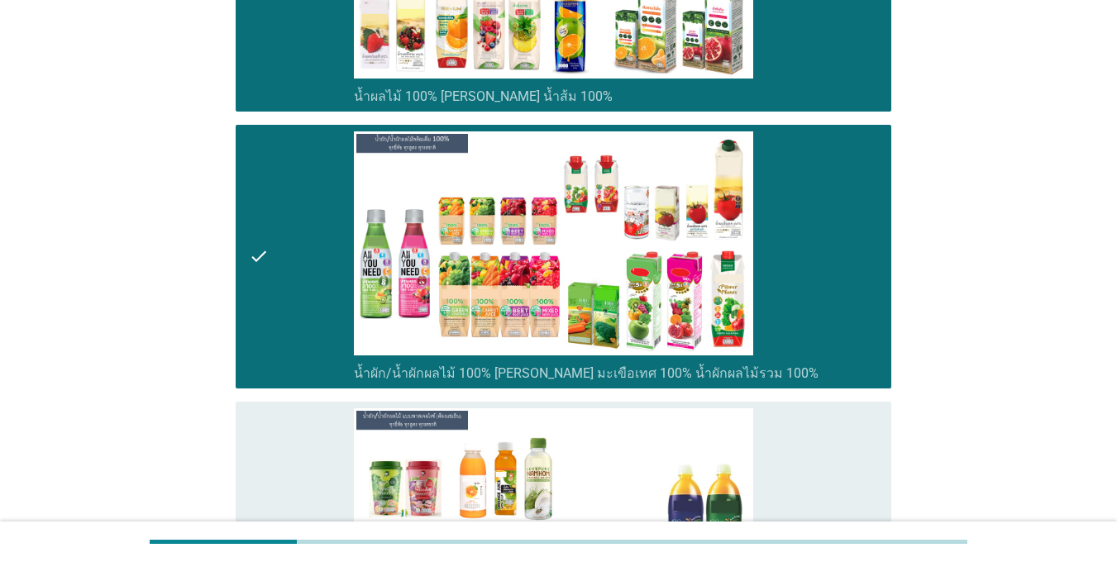
click at [284, 442] on div "check" at bounding box center [301, 533] width 105 height 251
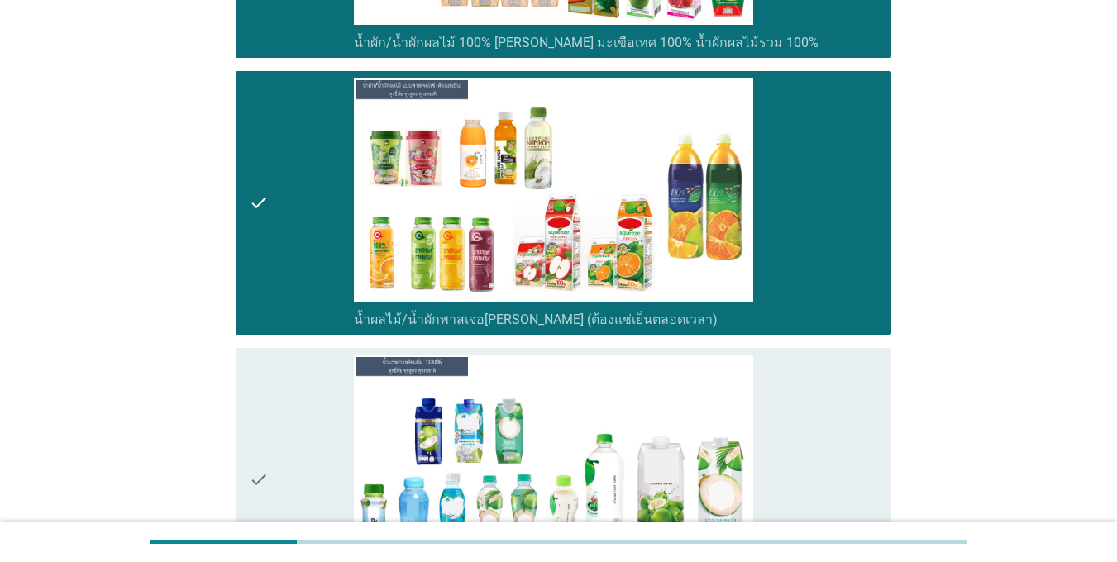
click at [284, 436] on div "check" at bounding box center [301, 480] width 105 height 251
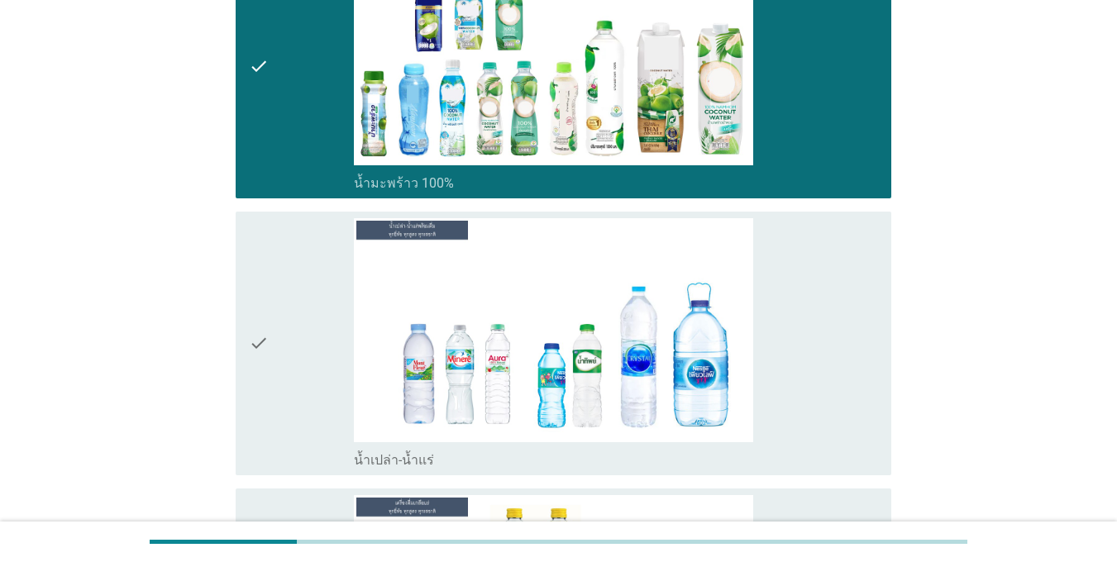
click at [284, 430] on div "check" at bounding box center [301, 343] width 105 height 251
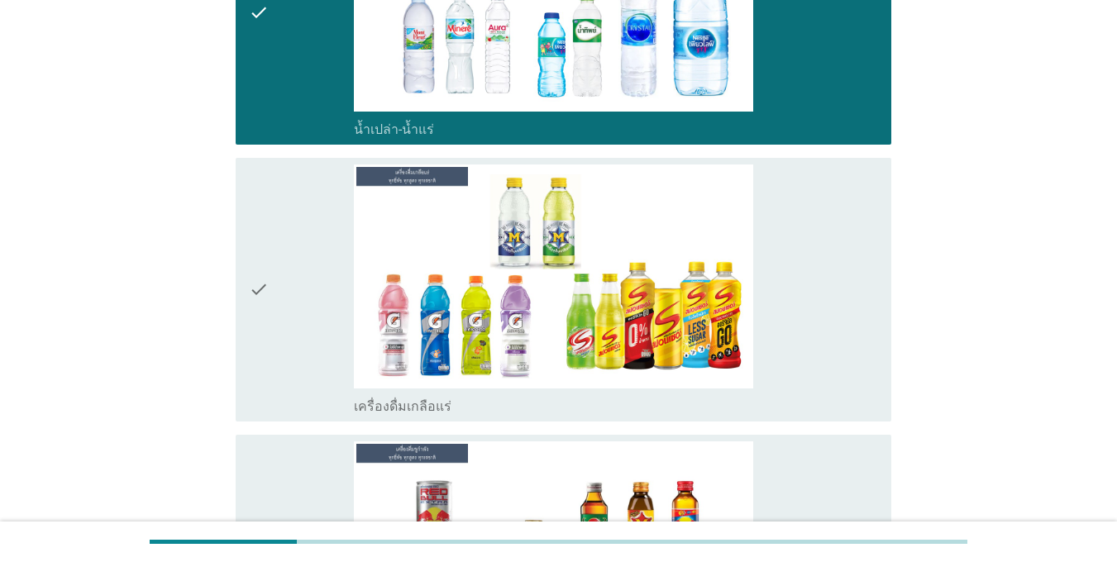
click at [286, 373] on div "check" at bounding box center [301, 290] width 105 height 251
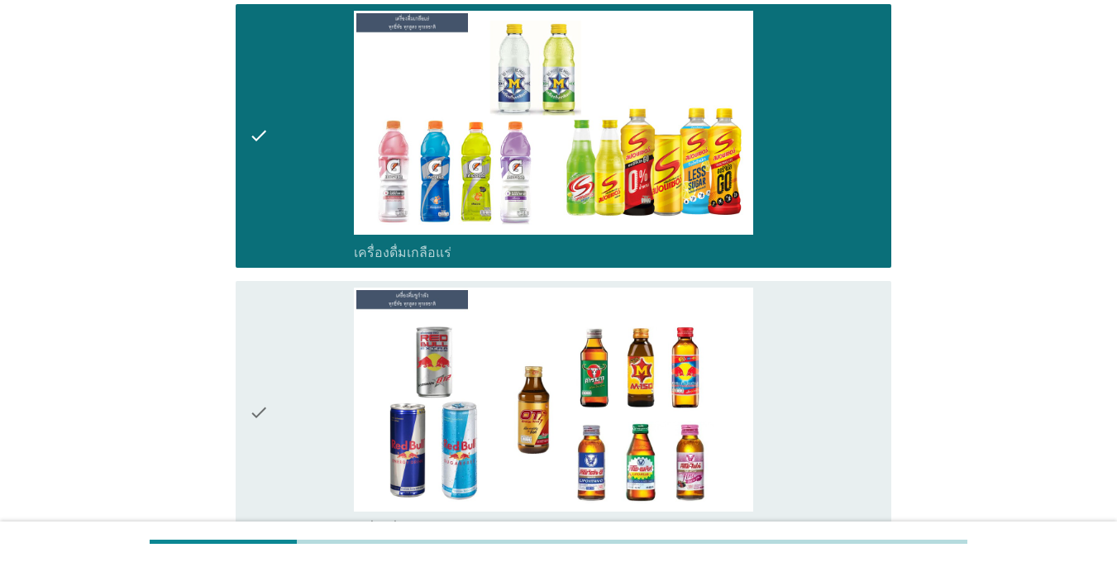
scroll to position [3390, 0]
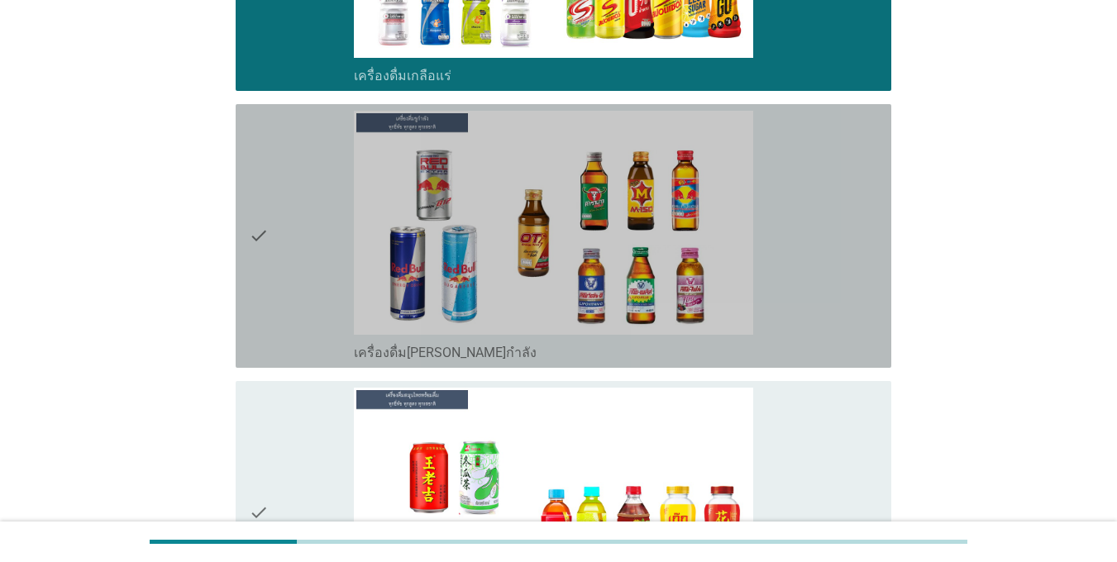
click at [289, 318] on div "check" at bounding box center [301, 236] width 105 height 251
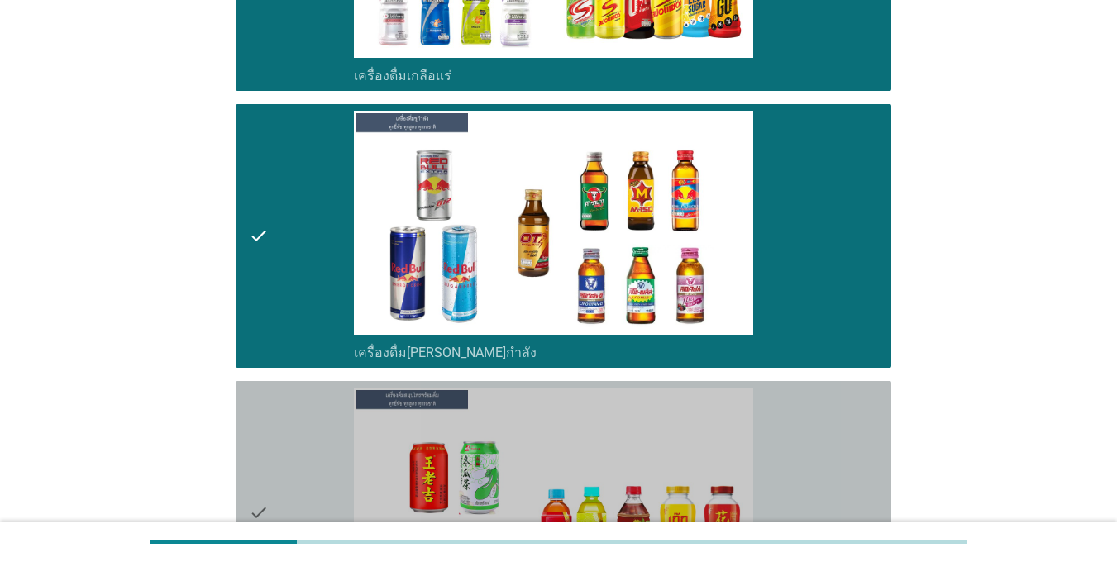
click at [303, 432] on div "check" at bounding box center [301, 513] width 105 height 251
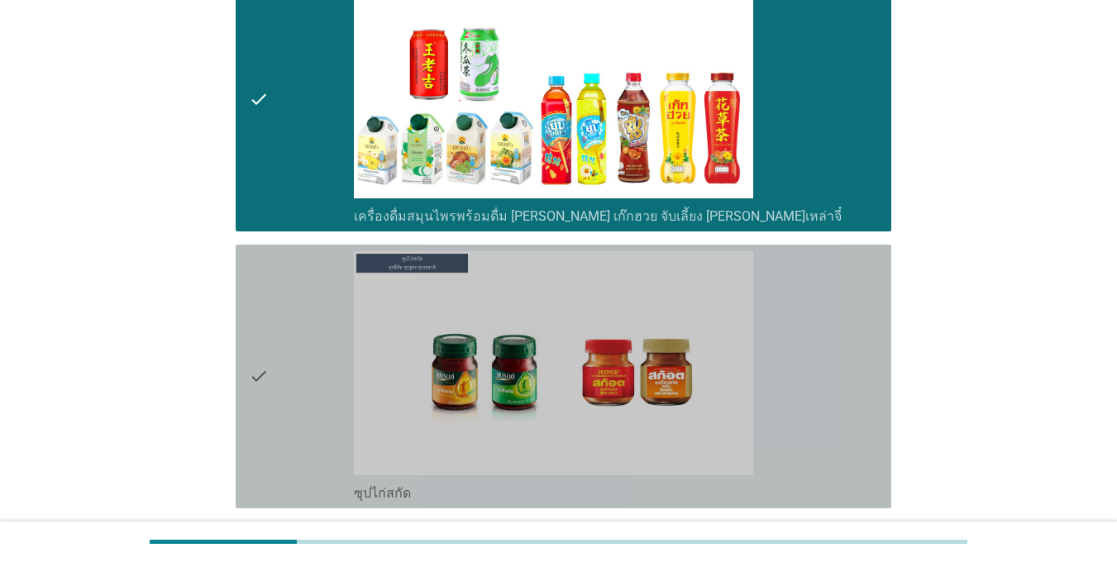
click at [295, 317] on div "check" at bounding box center [301, 376] width 105 height 251
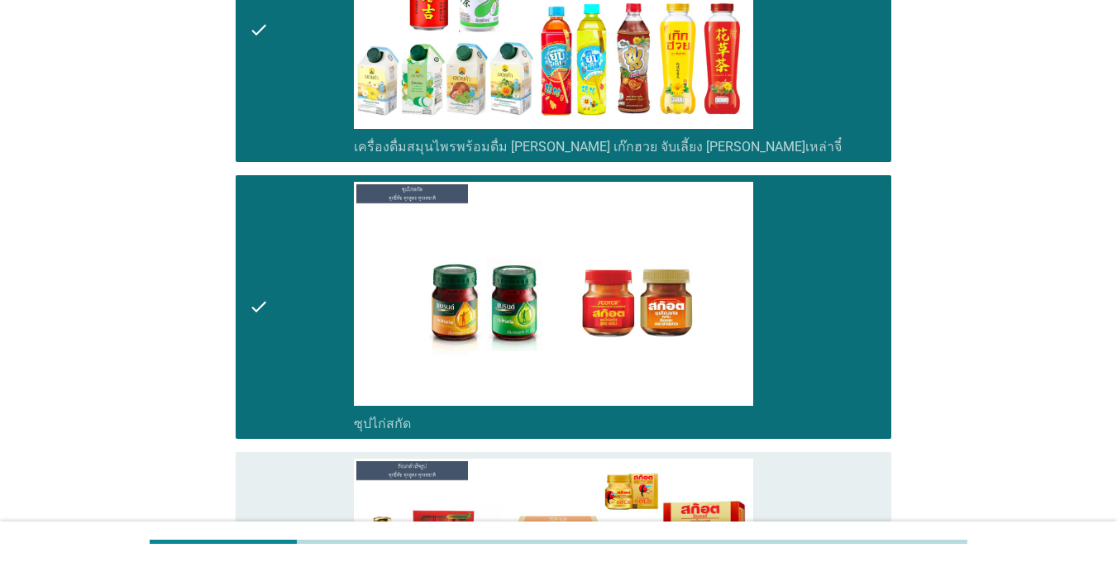
scroll to position [4134, 0]
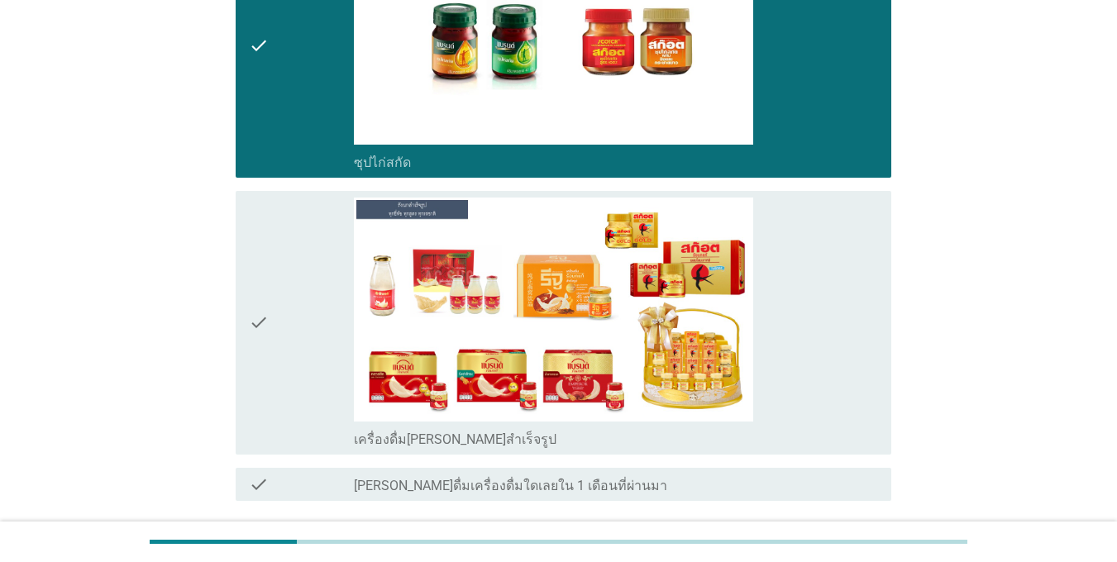
click at [274, 154] on div "check" at bounding box center [301, 46] width 105 height 251
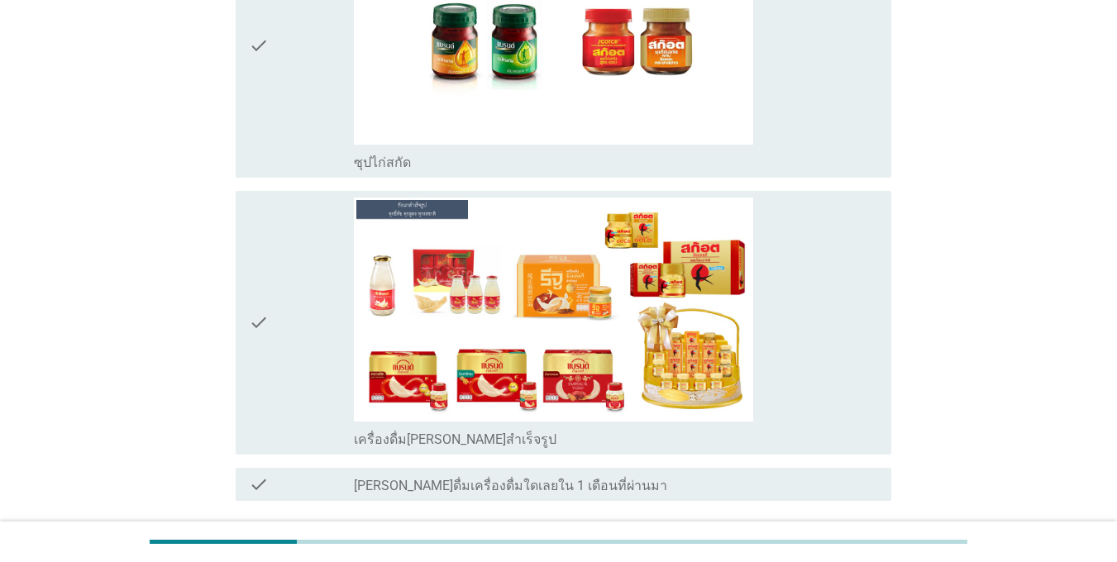
scroll to position [4265, 0]
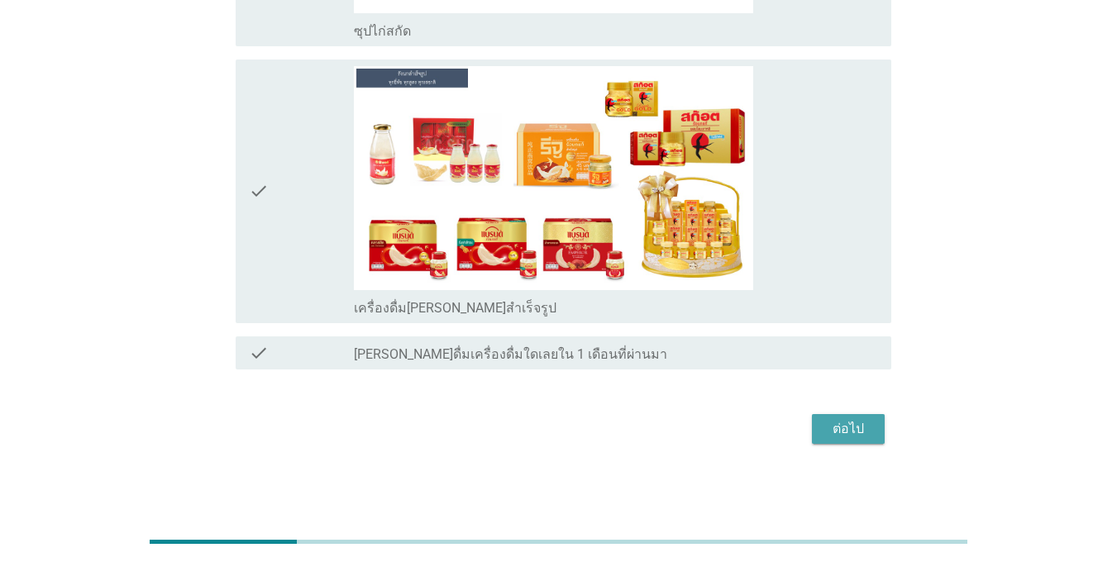
click at [861, 419] on div "ต่อไป" at bounding box center [848, 429] width 46 height 20
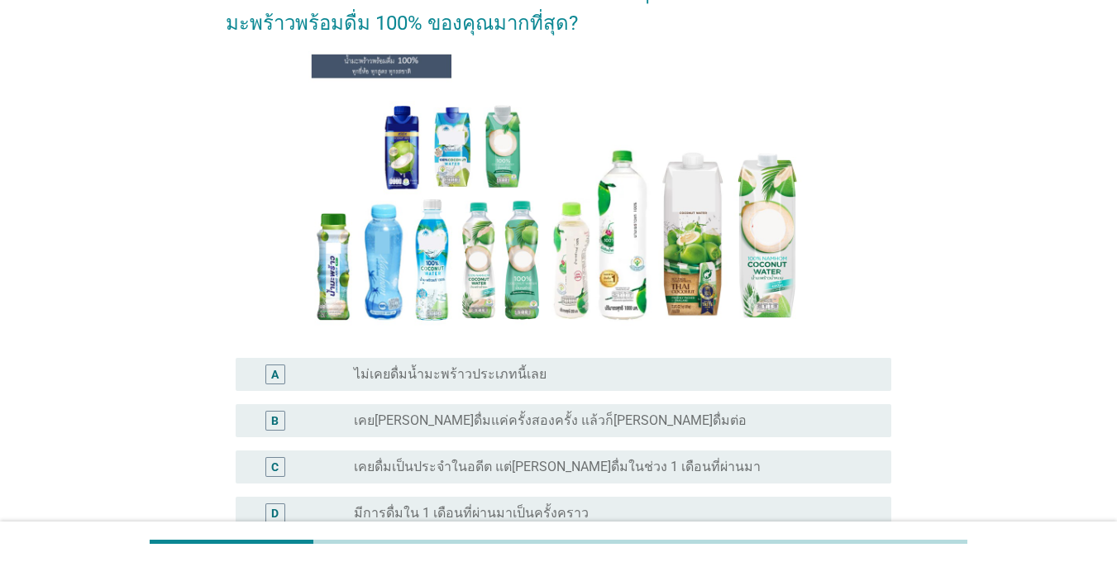
scroll to position [248, 0]
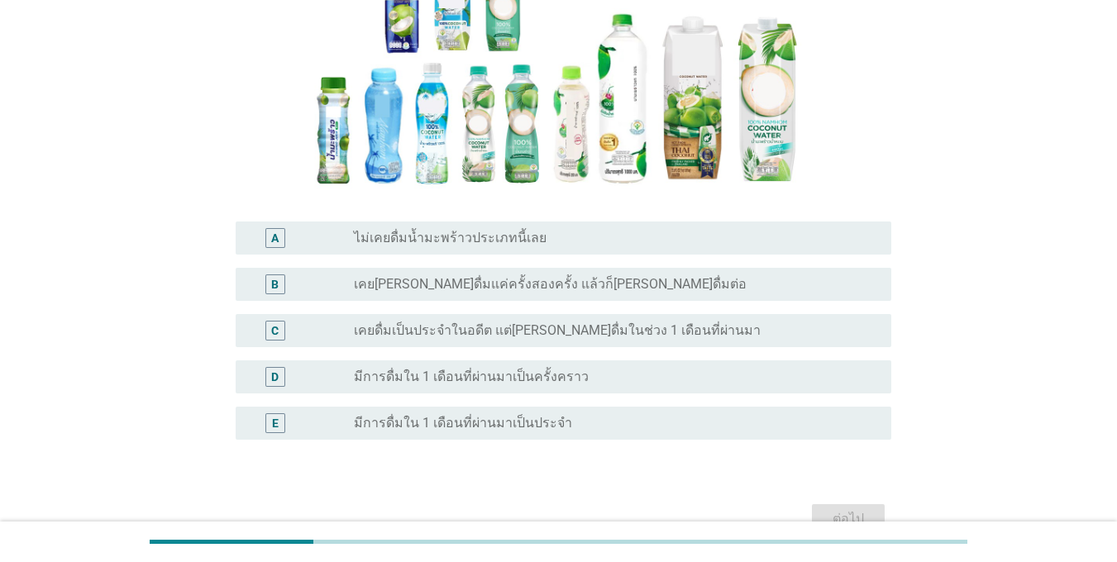
click at [420, 421] on label "มีการดื่มใน 1 เดือนที่ผ่านมาเป็นประจำ" at bounding box center [463, 423] width 218 height 17
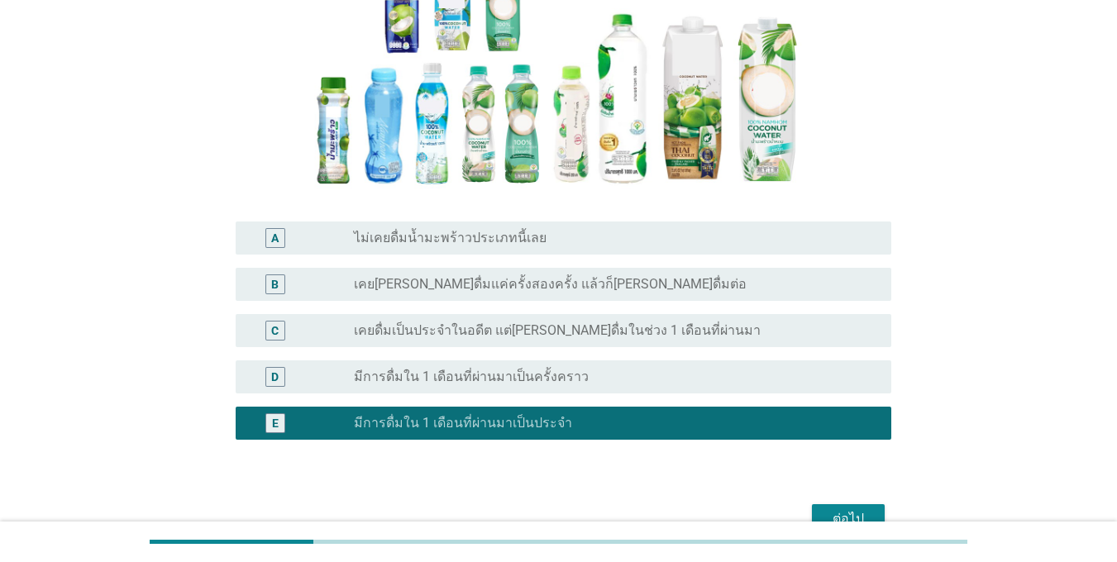
click at [832, 515] on div "ต่อไป" at bounding box center [848, 519] width 46 height 20
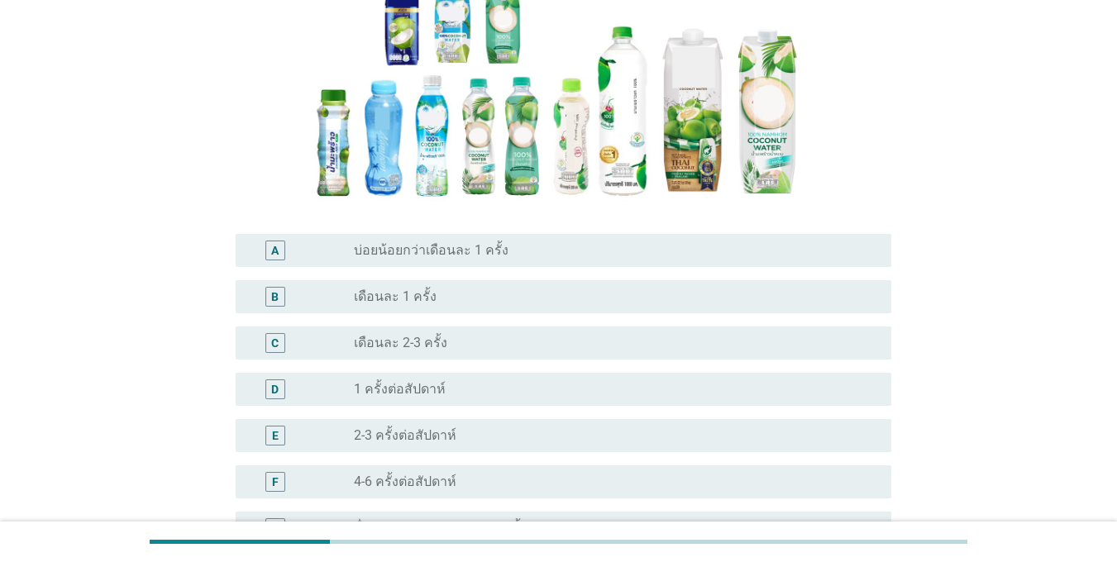
scroll to position [413, 0]
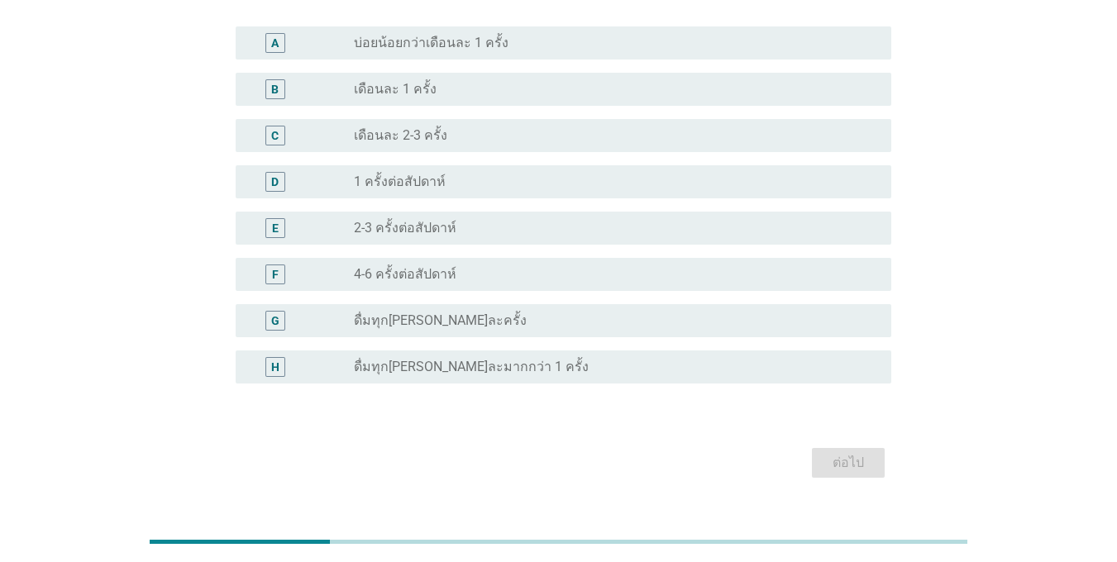
drag, startPoint x: 379, startPoint y: 237, endPoint x: 411, endPoint y: 226, distance: 33.5
click at [379, 236] on div "radio_button_unchecked 2-3 ครั้งต่อสัปดาห์" at bounding box center [616, 228] width 524 height 20
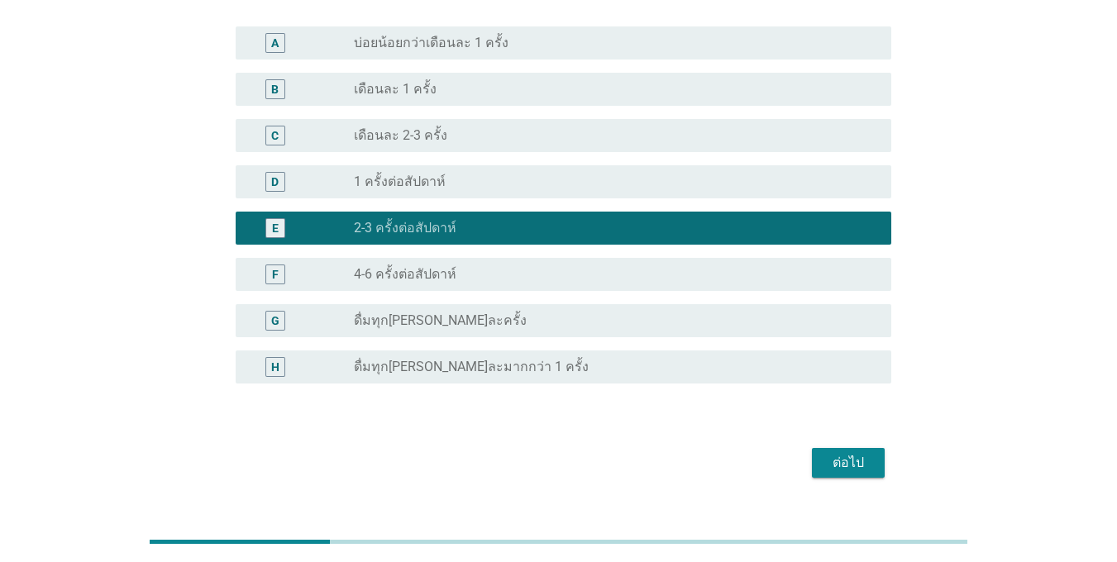
click at [839, 467] on div "ต่อไป" at bounding box center [848, 463] width 46 height 20
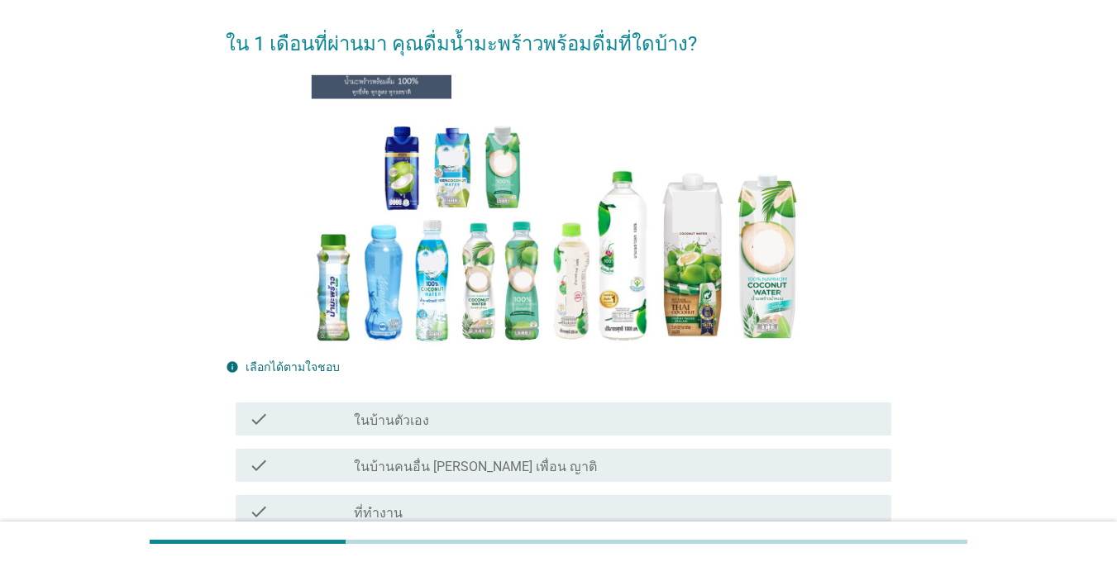
scroll to position [248, 0]
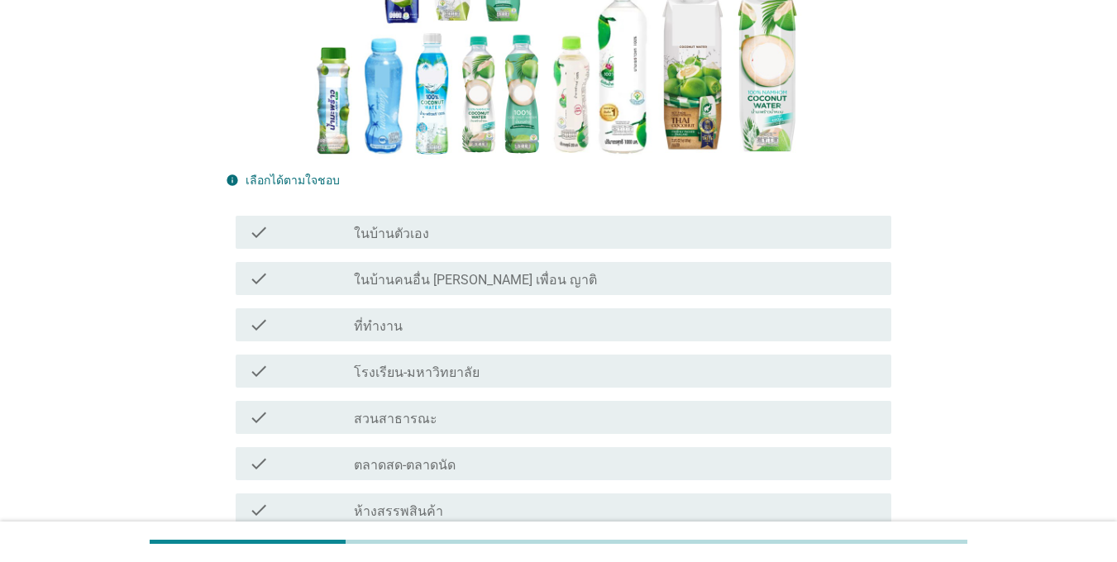
click at [280, 234] on div "check" at bounding box center [301, 232] width 105 height 20
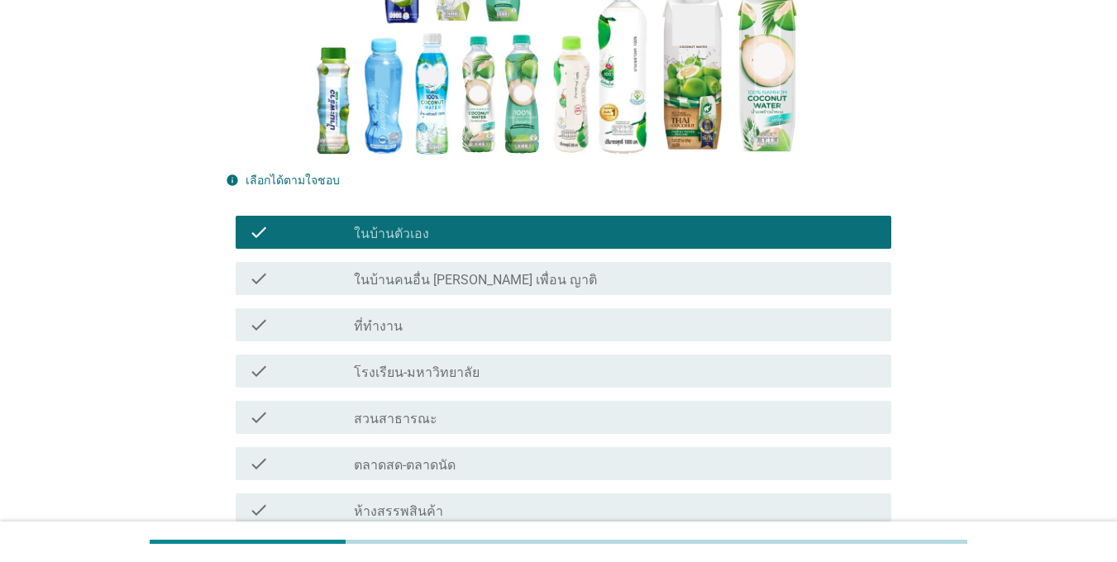
click at [294, 322] on div "check" at bounding box center [301, 325] width 105 height 20
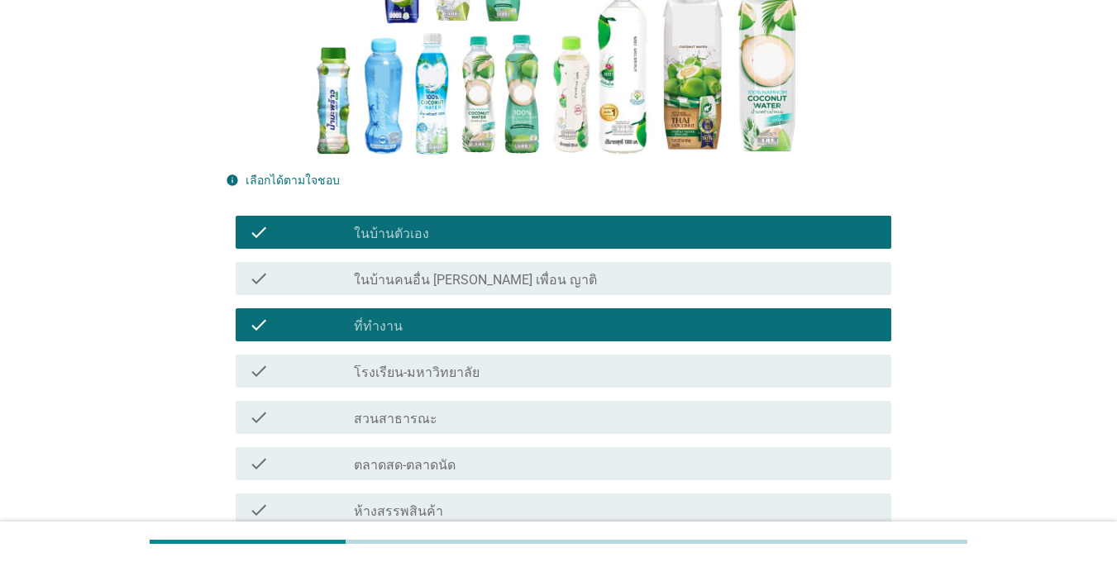
click at [384, 497] on div "check check_box_outline_blank ห้างสรรพสินค้า" at bounding box center [564, 510] width 656 height 33
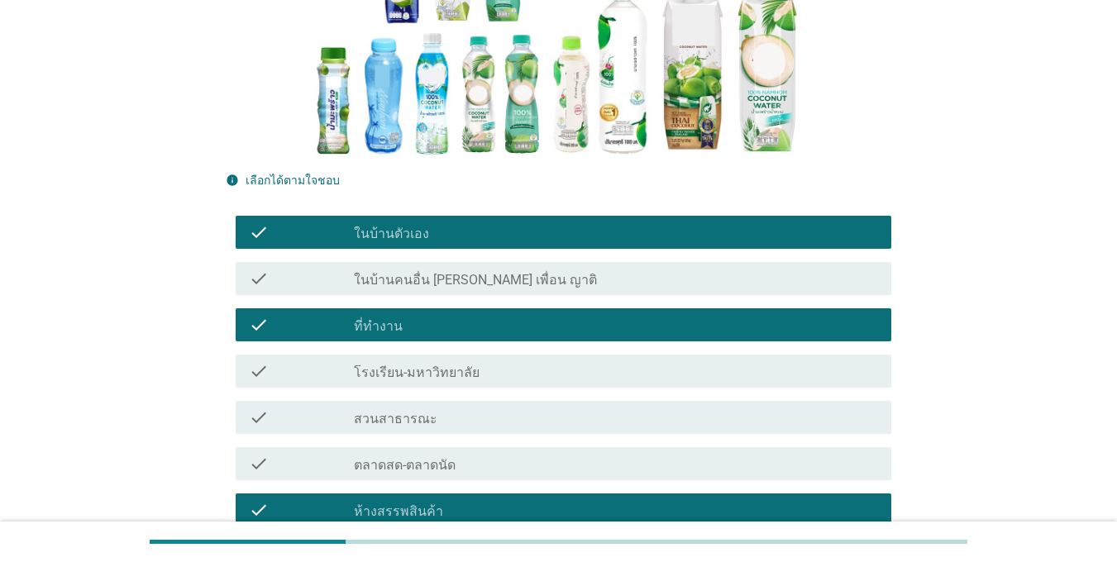
scroll to position [579, 0]
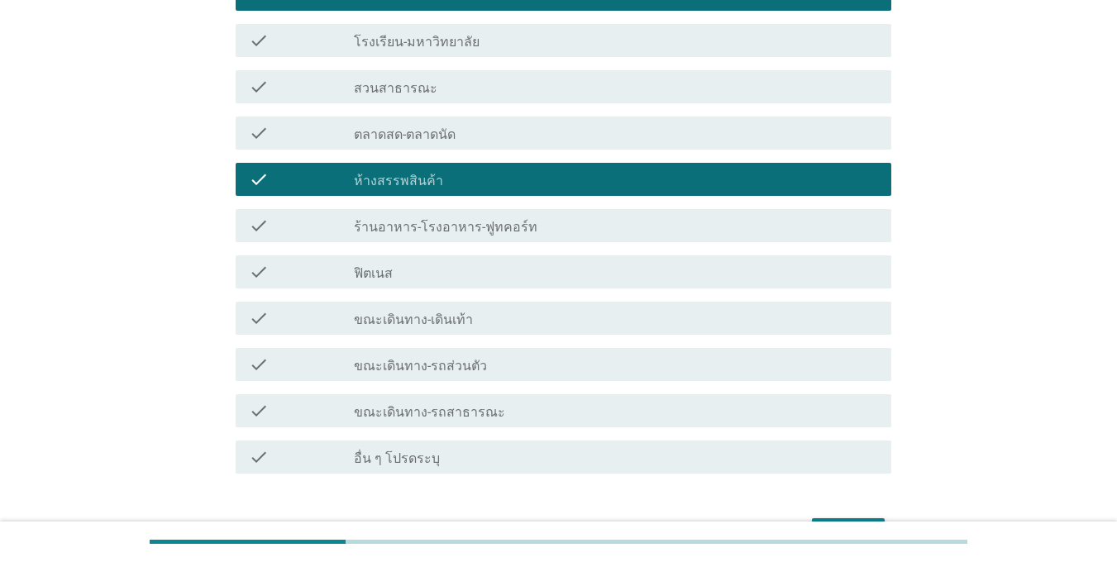
click at [406, 367] on label "ขณะเดินทาง-รถส่วนตัว" at bounding box center [420, 366] width 133 height 17
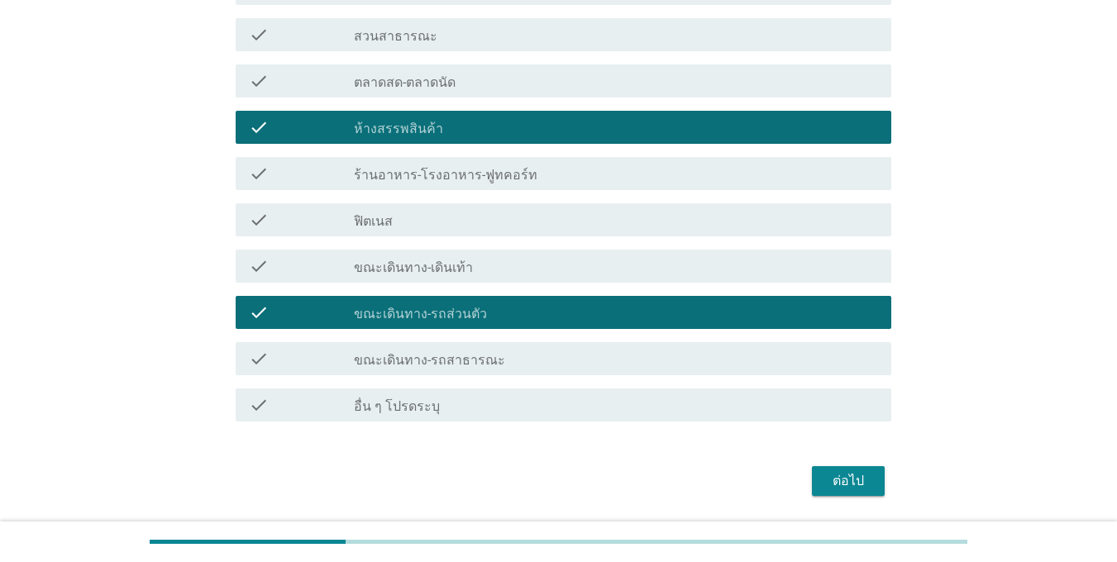
scroll to position [684, 0]
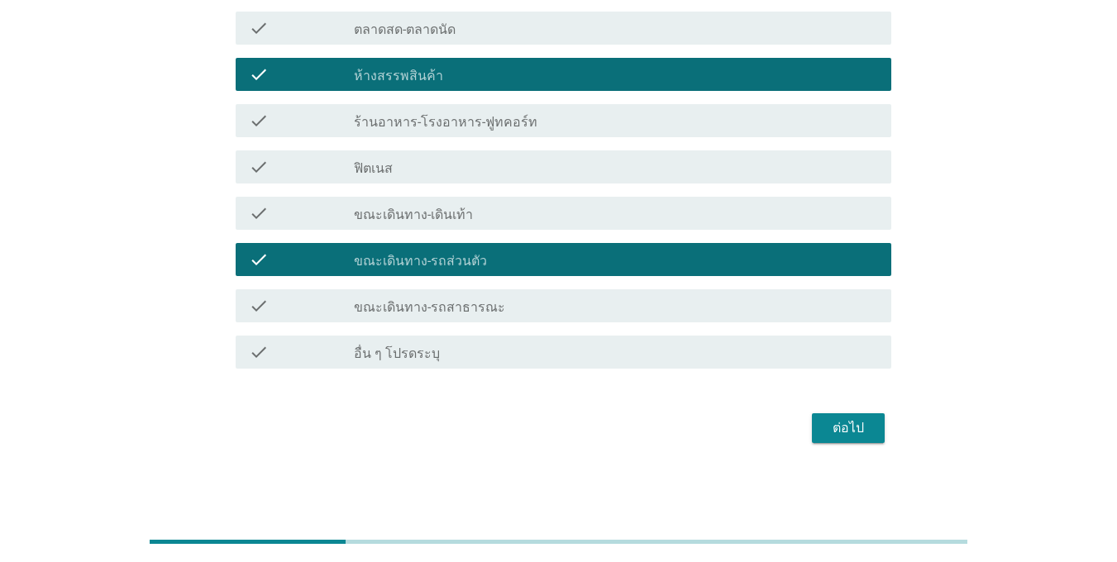
click at [831, 434] on div "ต่อไป" at bounding box center [848, 428] width 46 height 20
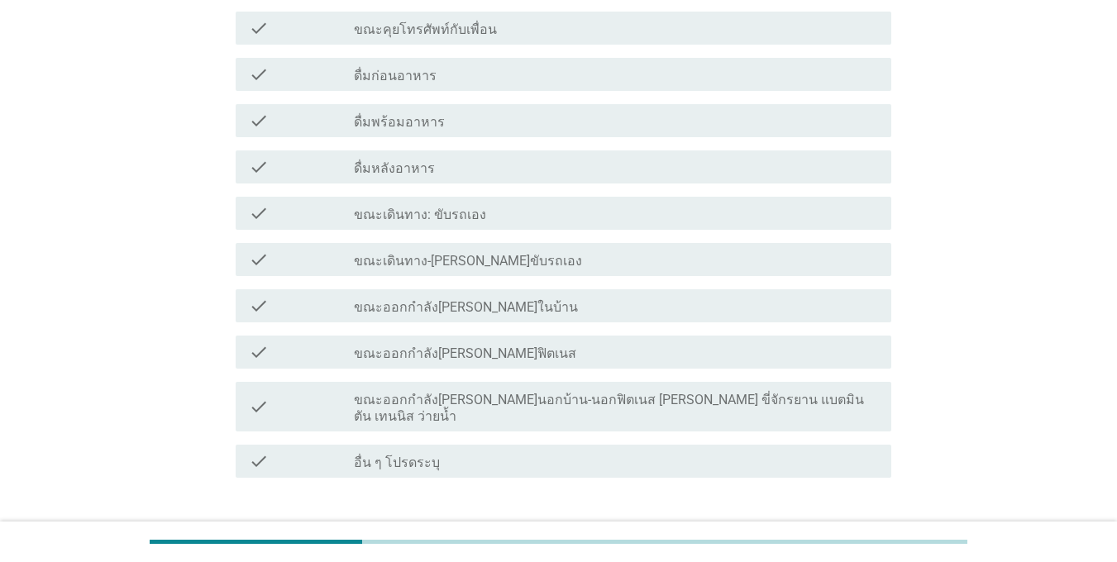
scroll to position [0, 0]
